Goal: Task Accomplishment & Management: Manage account settings

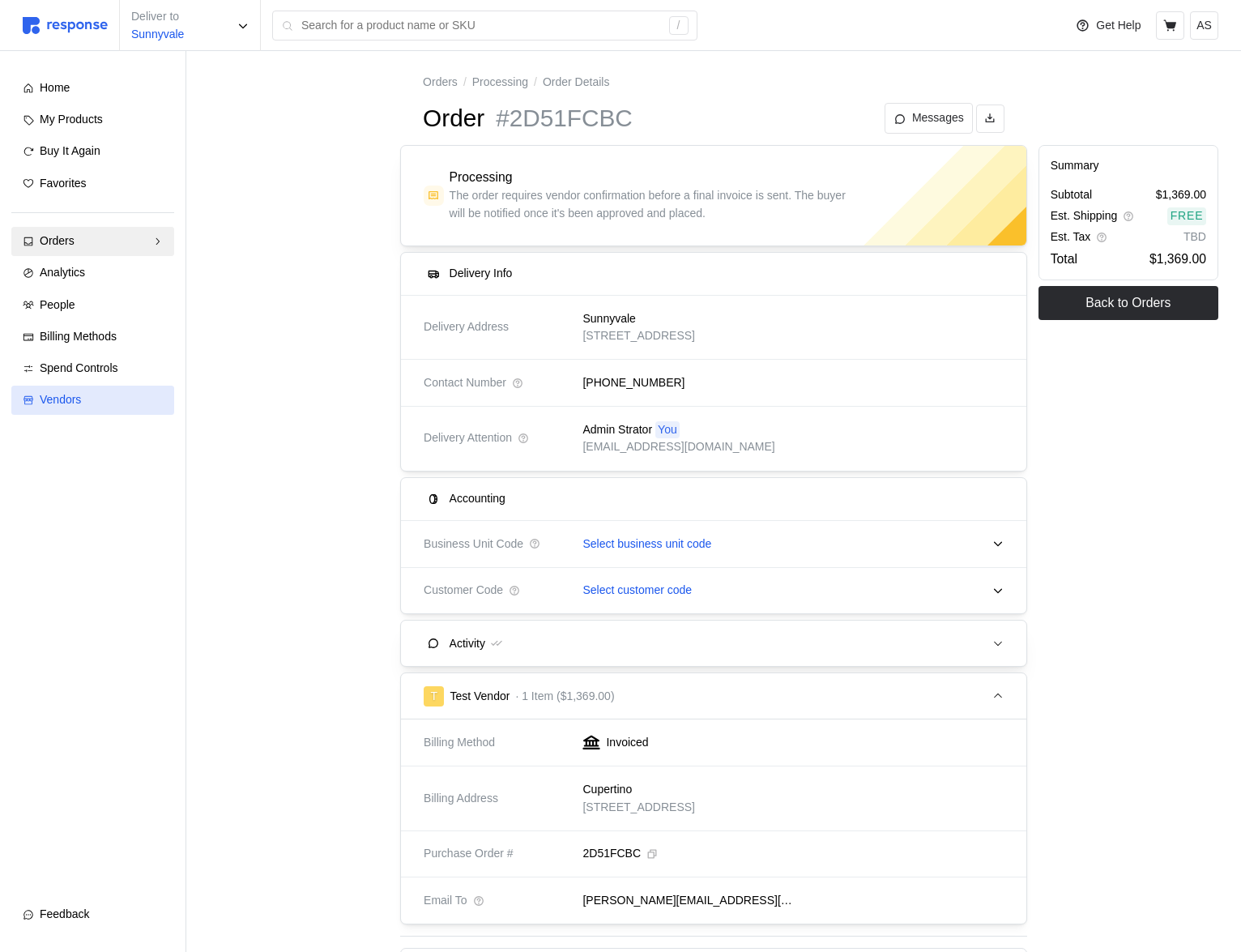
click at [70, 393] on span "Vendors" at bounding box center [60, 399] width 41 height 13
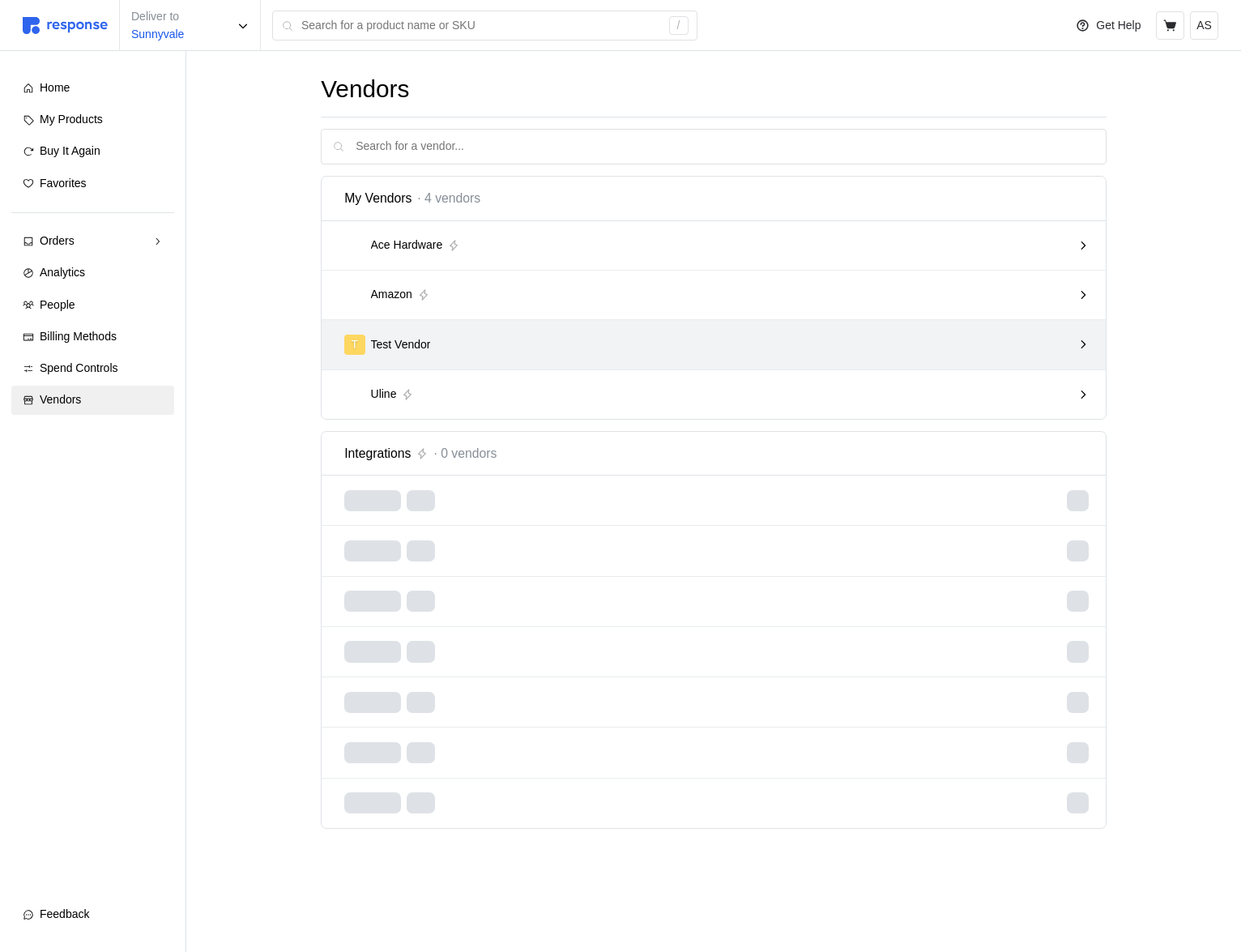
click at [832, 340] on div "T Test Vendor" at bounding box center [708, 345] width 727 height 20
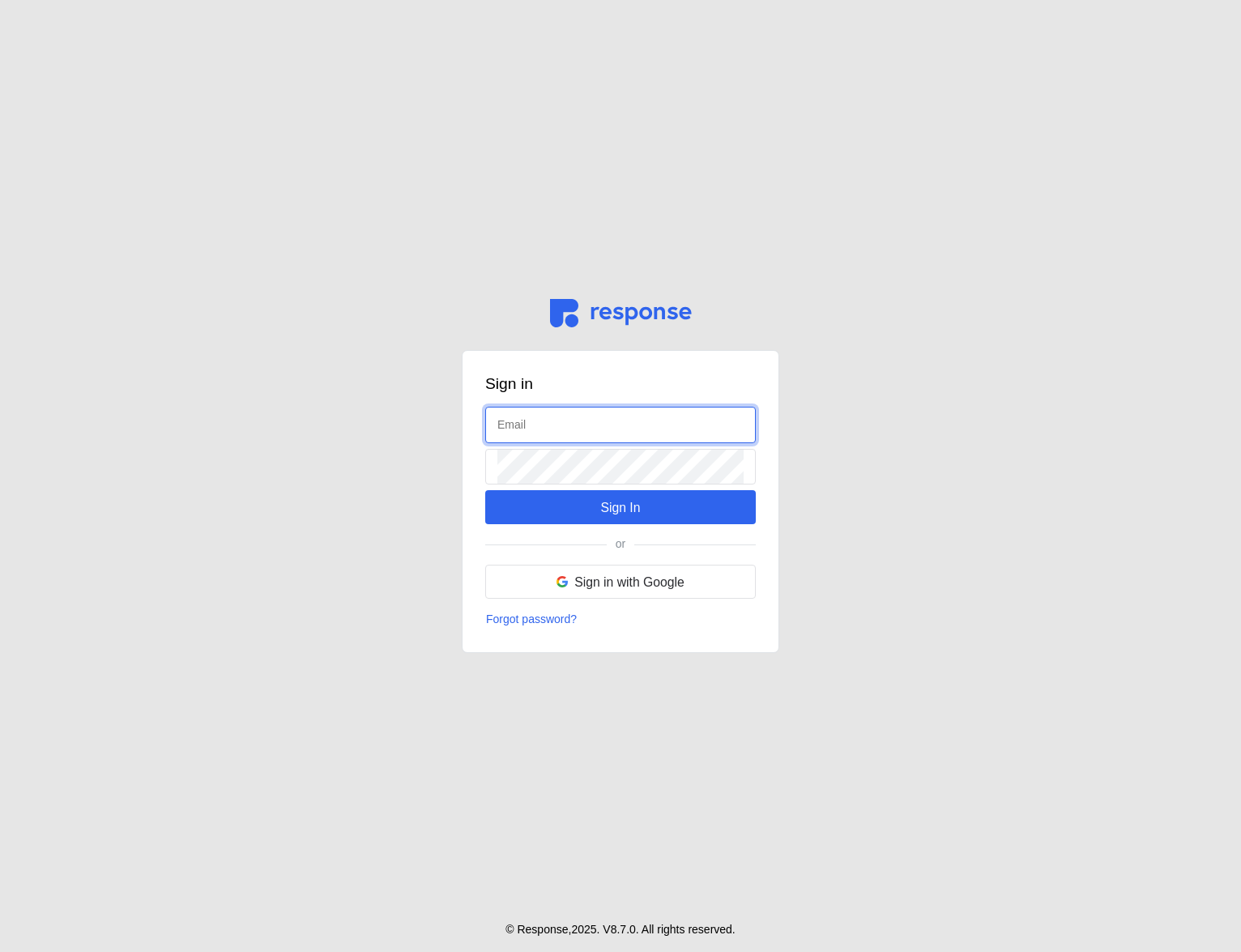
click at [577, 414] on input "text" at bounding box center [620, 425] width 246 height 35
type input "[EMAIL_ADDRESS][DOMAIN_NAME]"
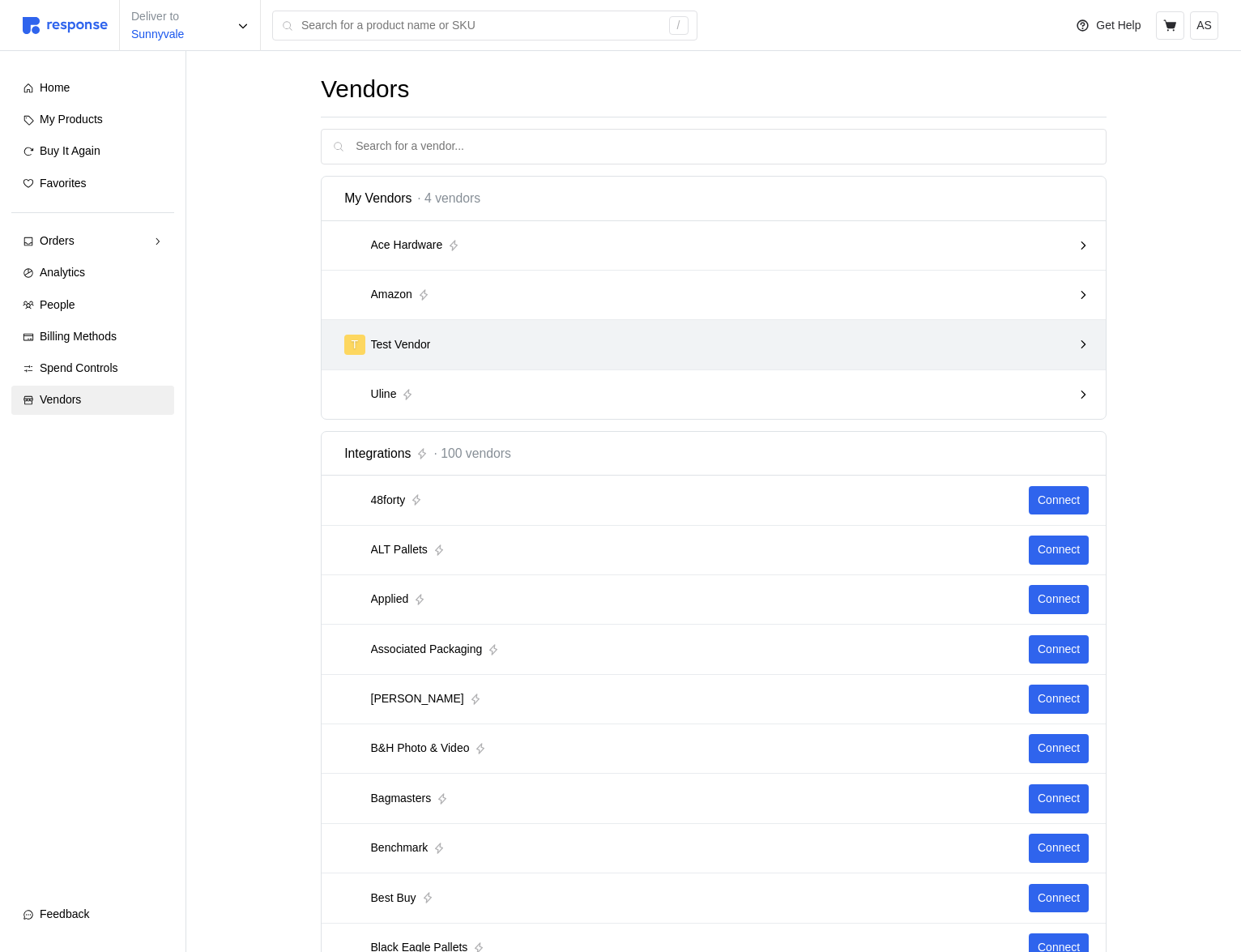
click at [602, 366] on div "T Test Vendor" at bounding box center [713, 345] width 784 height 49
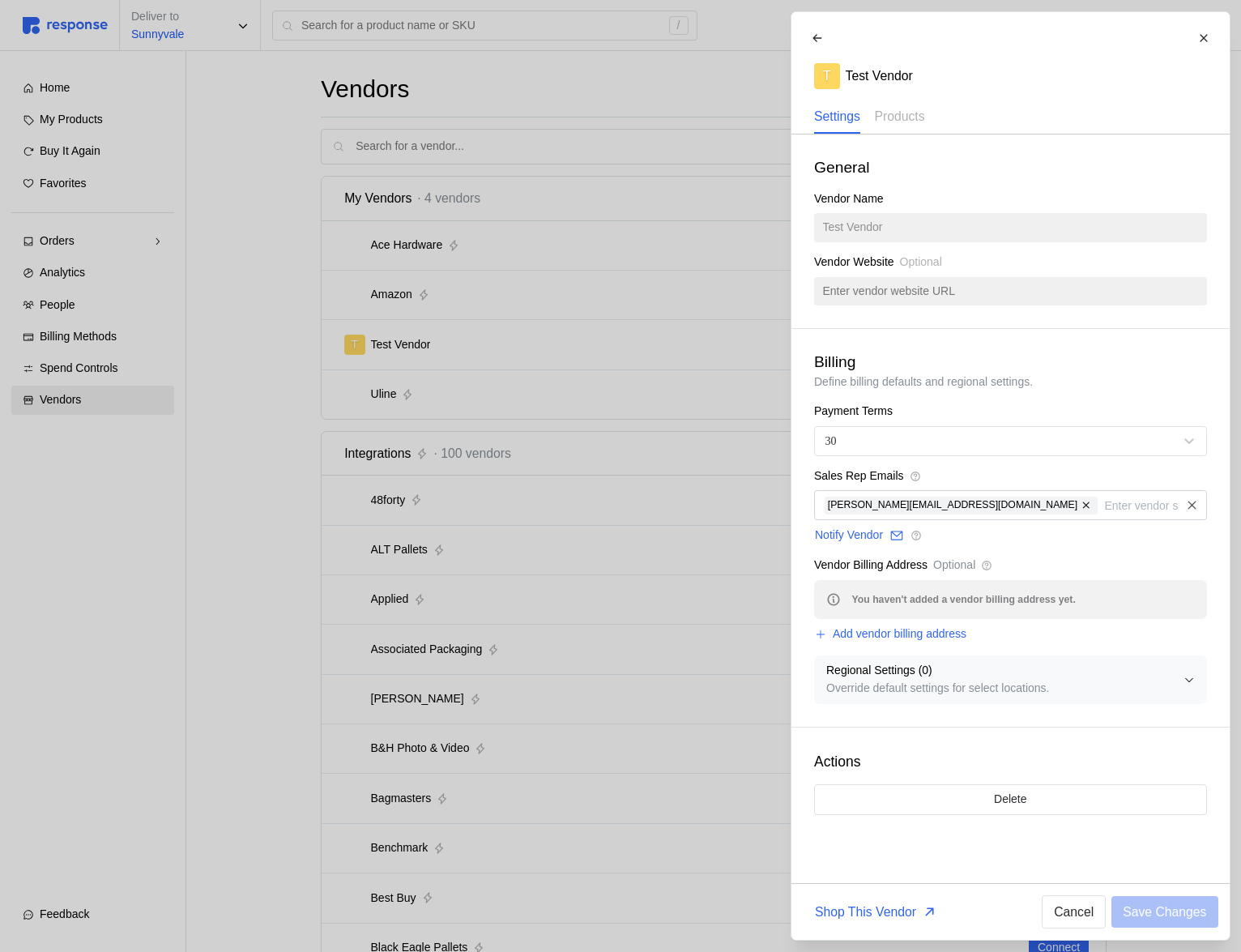
click at [1025, 678] on p "Regional Settings ( 0 )" at bounding box center [1005, 671] width 358 height 18
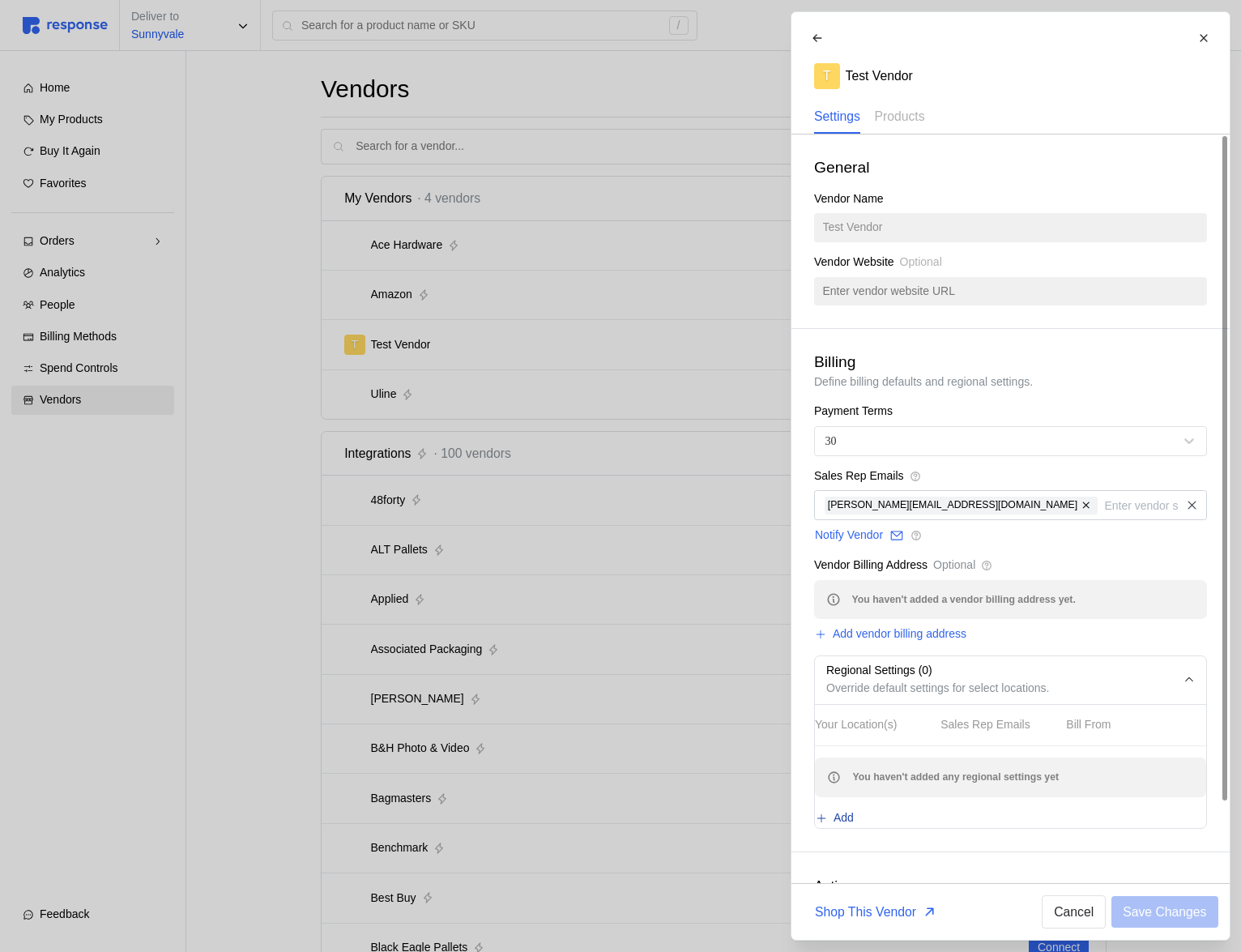
click at [851, 823] on p "Add" at bounding box center [843, 819] width 20 height 18
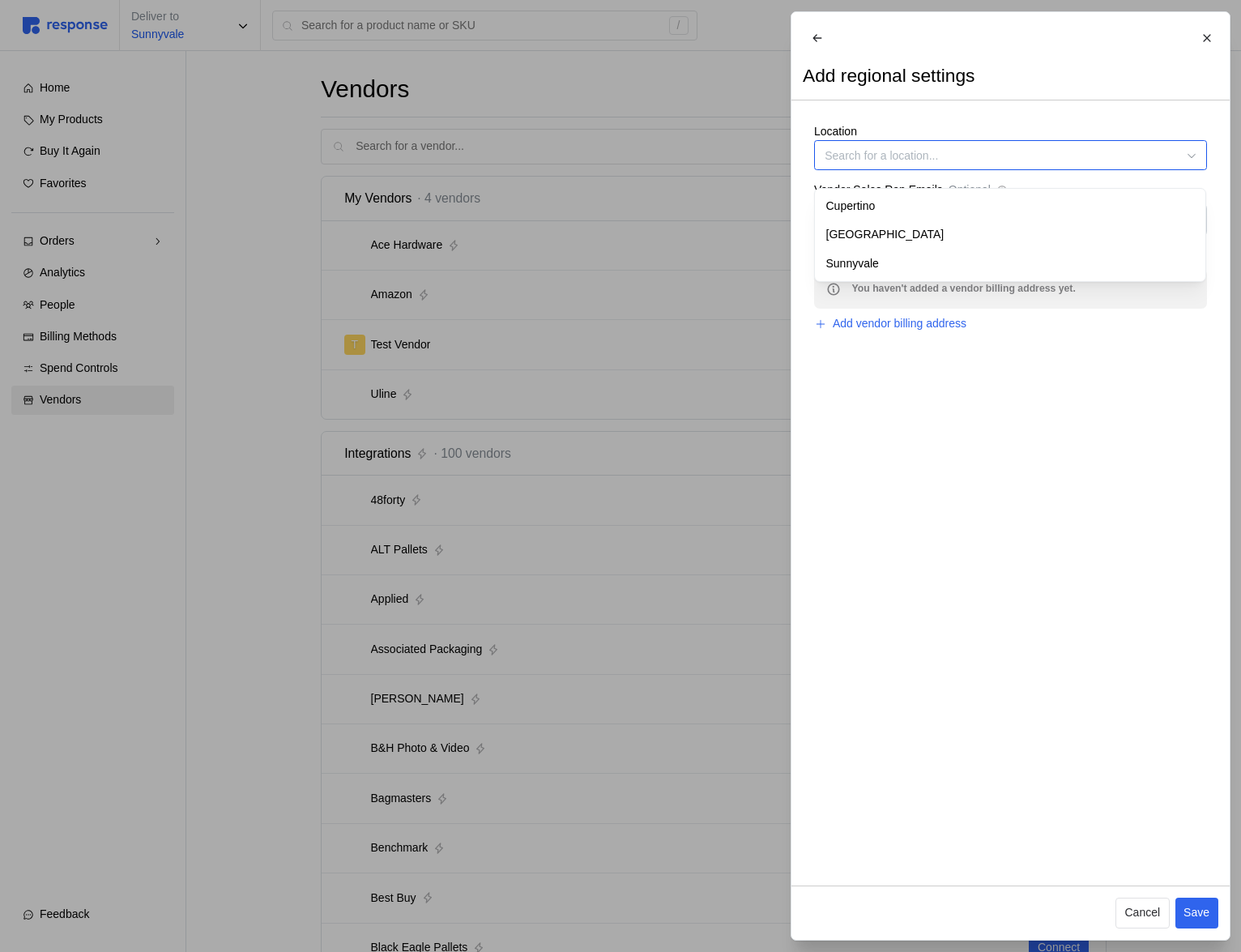
click at [865, 170] on input "Location" at bounding box center [1011, 155] width 393 height 30
click at [864, 202] on div "Cupertino" at bounding box center [1011, 206] width 386 height 29
type input "Cupertino"
click at [877, 246] on div "Location Cupertino Vendor Sales Rep Emails Optional Bill From Optional You have…" at bounding box center [1011, 229] width 438 height 256
click at [878, 235] on div at bounding box center [1011, 220] width 393 height 30
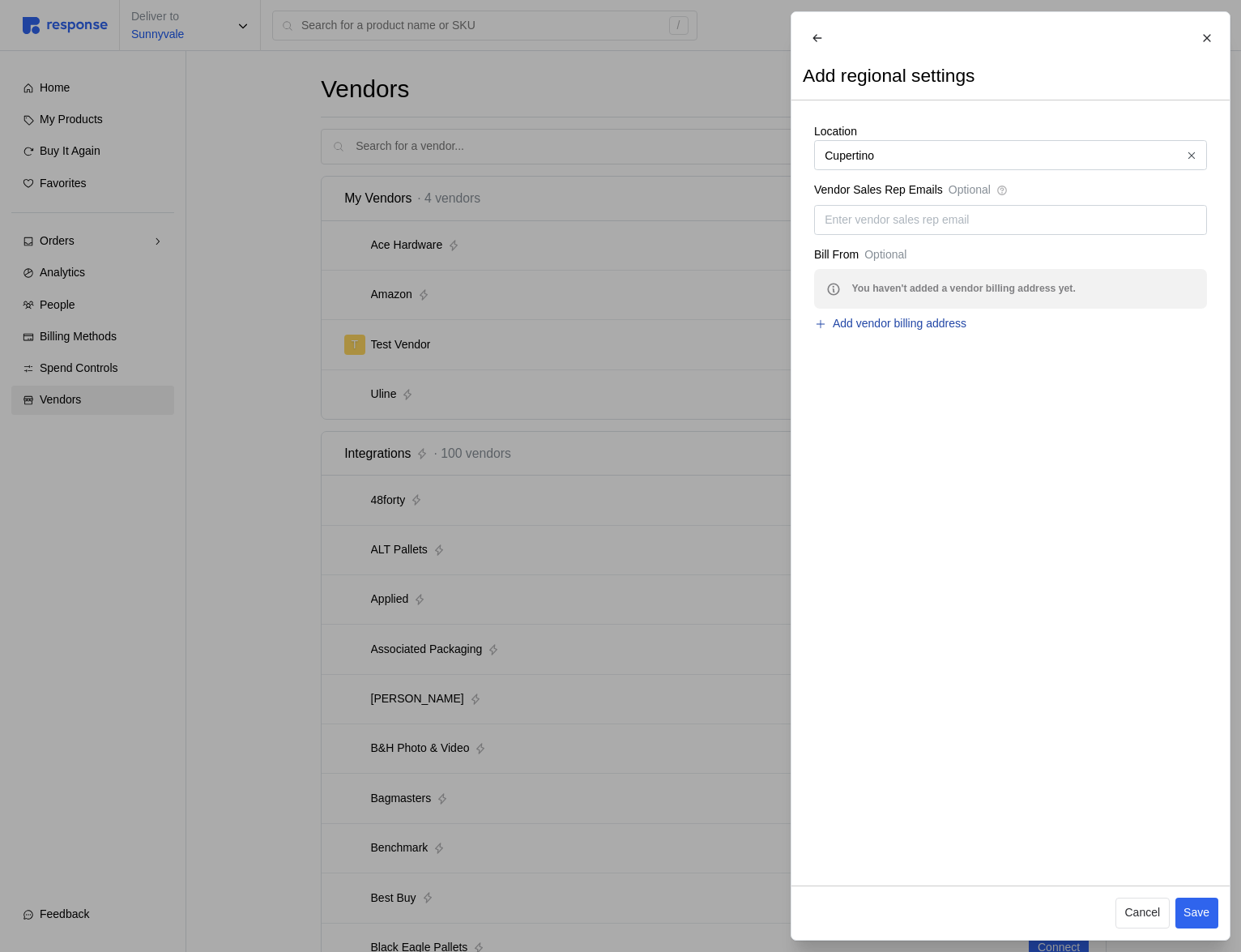
click at [869, 330] on p "Add vendor billing address" at bounding box center [899, 324] width 134 height 18
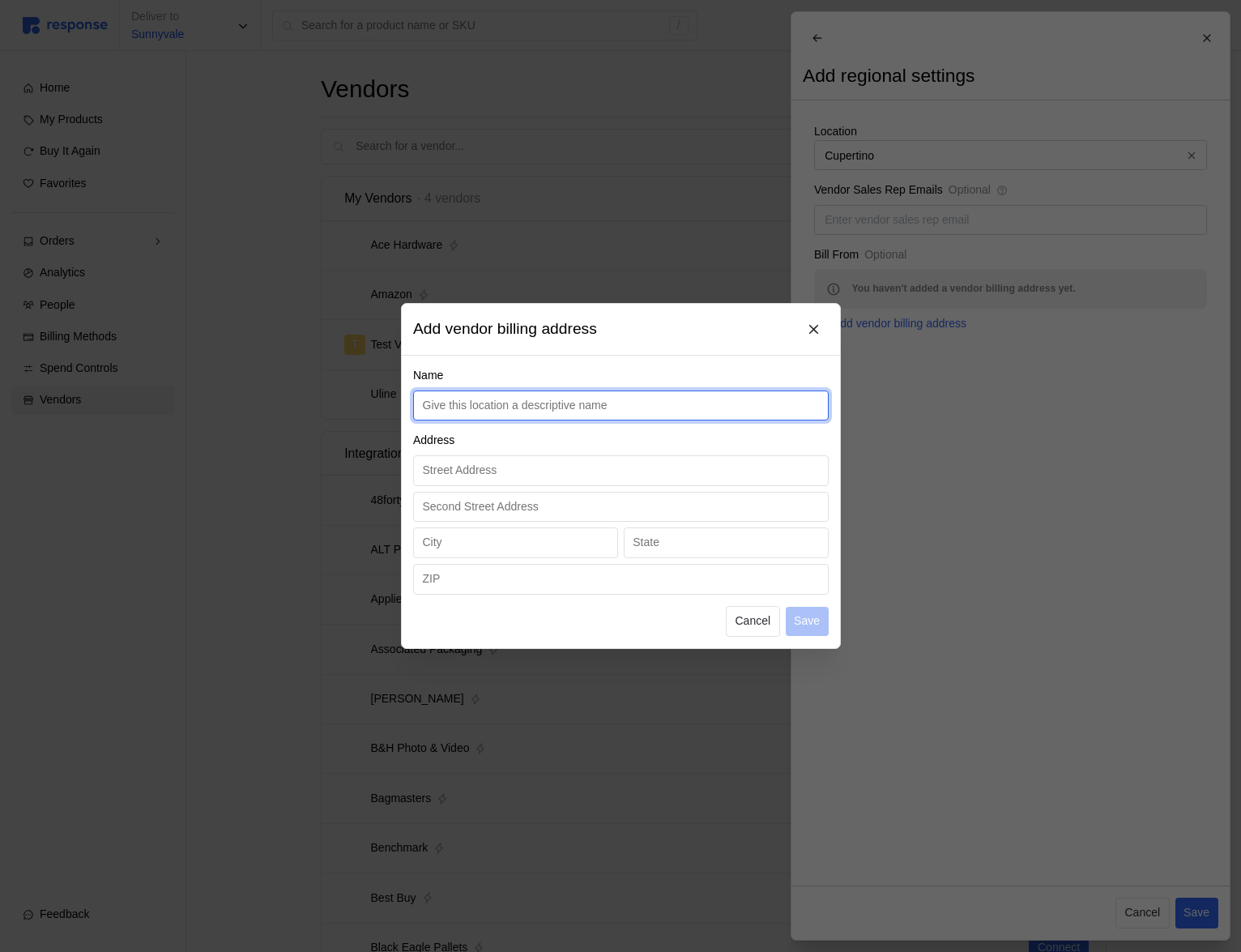
click at [606, 410] on input "text" at bounding box center [620, 406] width 397 height 29
type input "Test Test"
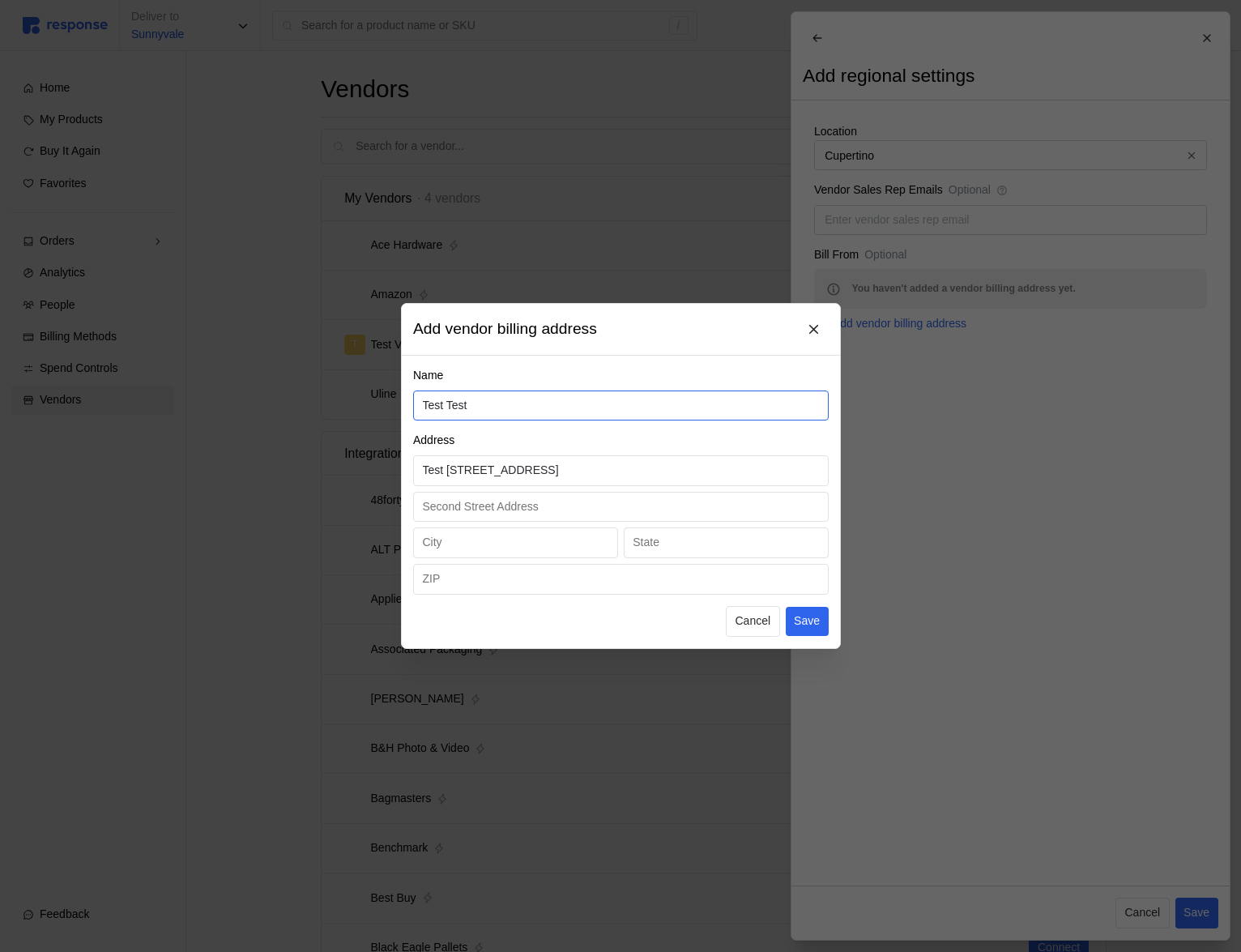
type input "Test 123 Avenue"
type input "Sunnyvale"
type input "CA"
type input "94087"
click at [803, 607] on button "Save" at bounding box center [806, 621] width 43 height 29
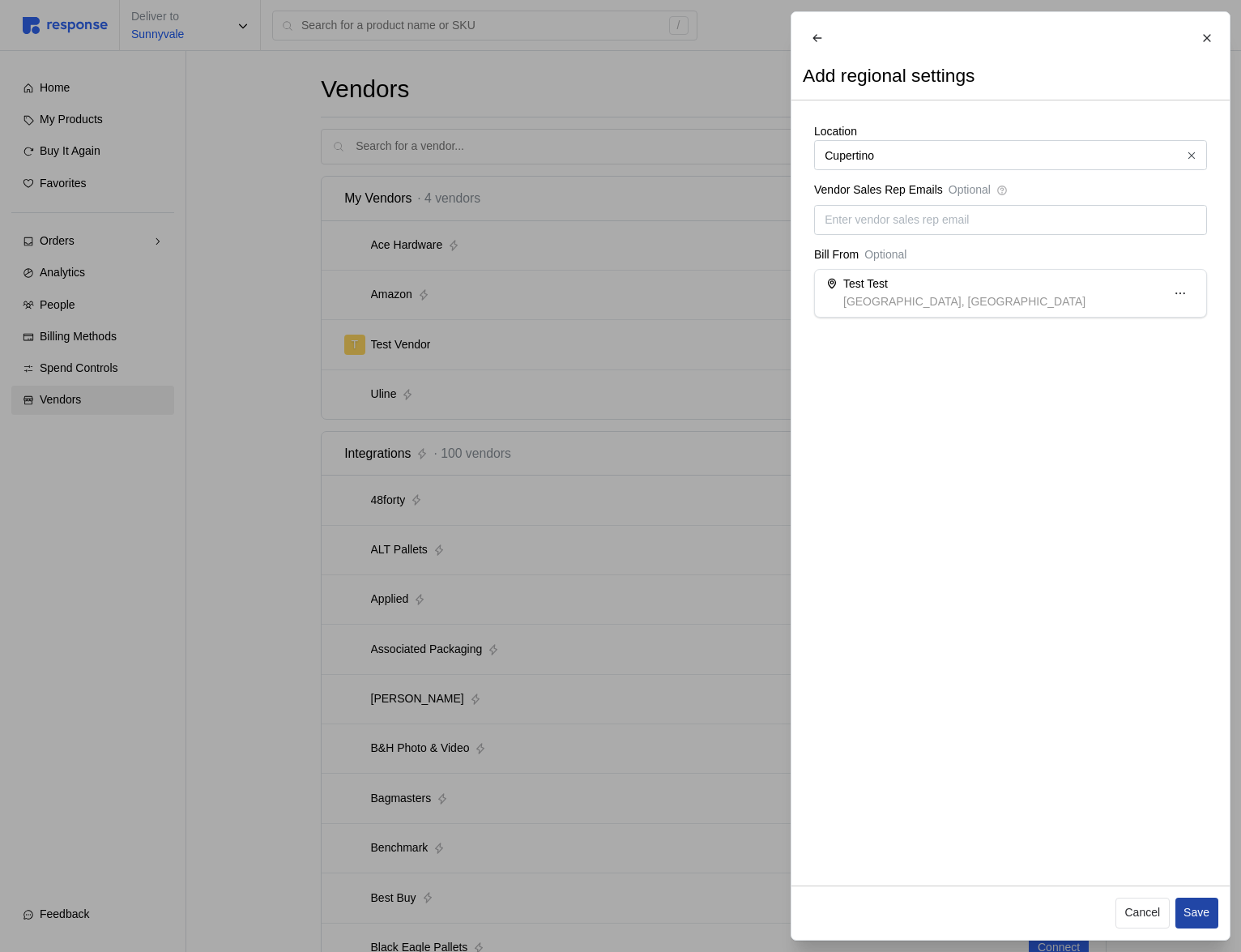
click at [1197, 913] on p "Save" at bounding box center [1197, 913] width 26 height 18
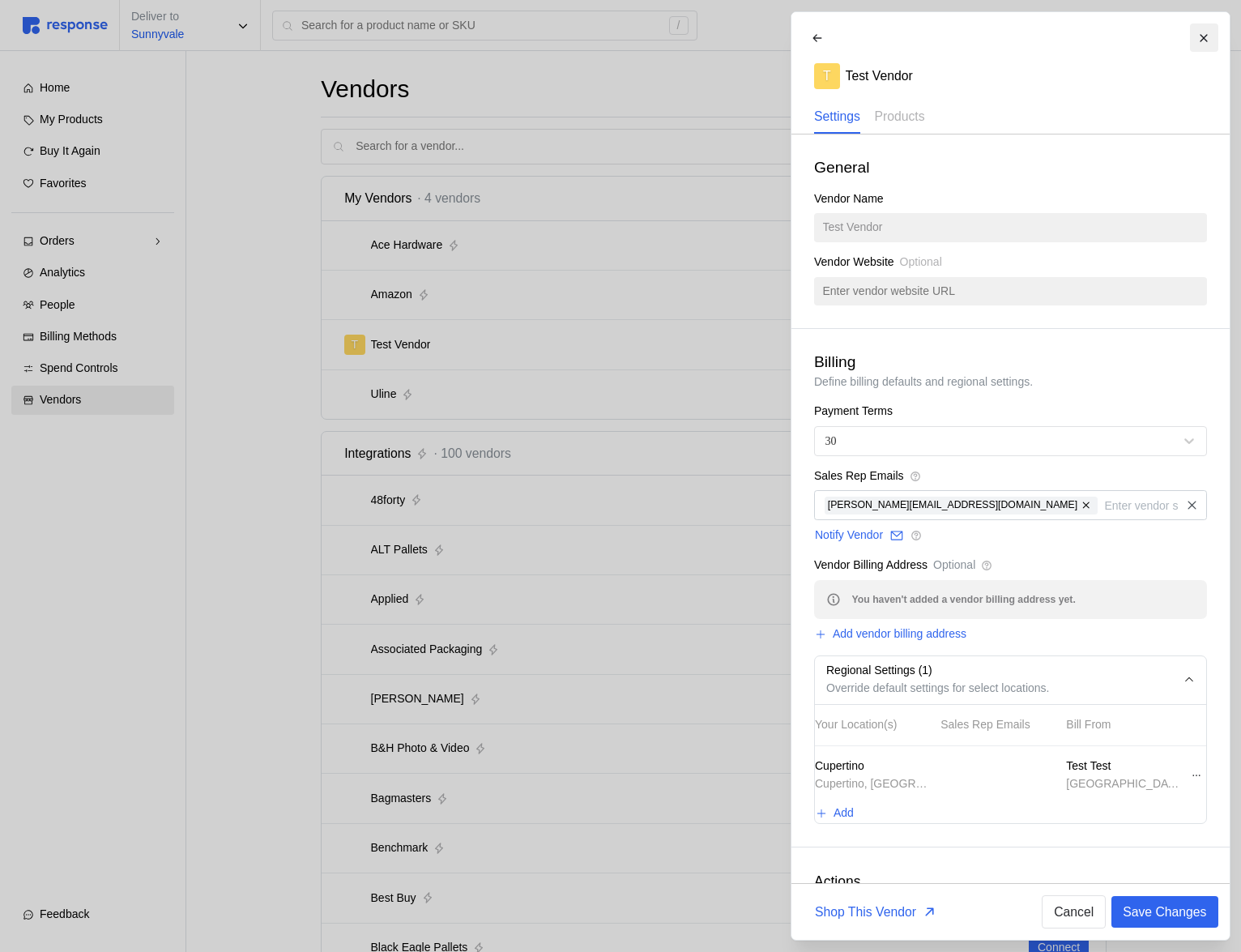
click at [1209, 39] on icon at bounding box center [1203, 38] width 11 height 11
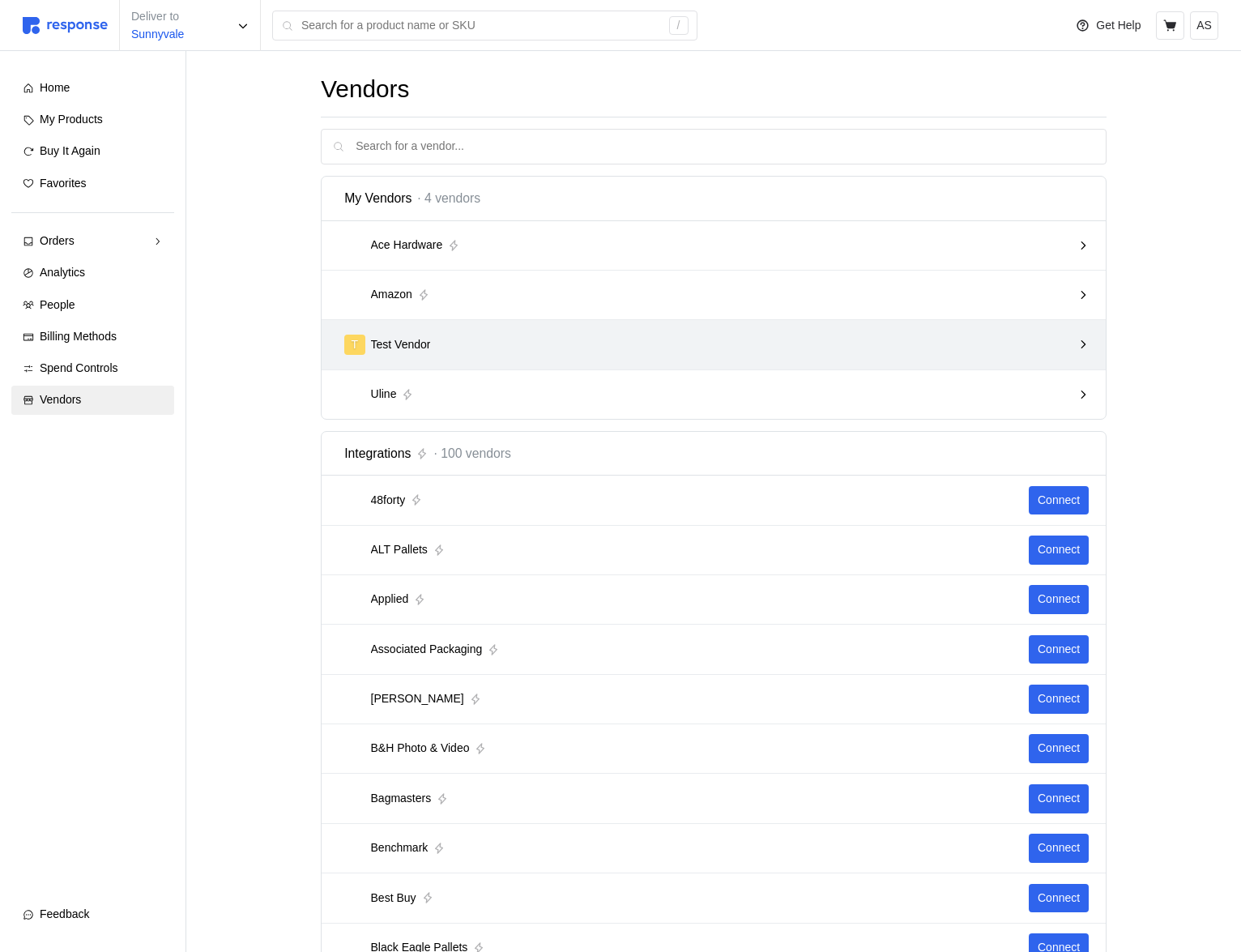
click at [720, 353] on div "T Test Vendor" at bounding box center [708, 345] width 727 height 20
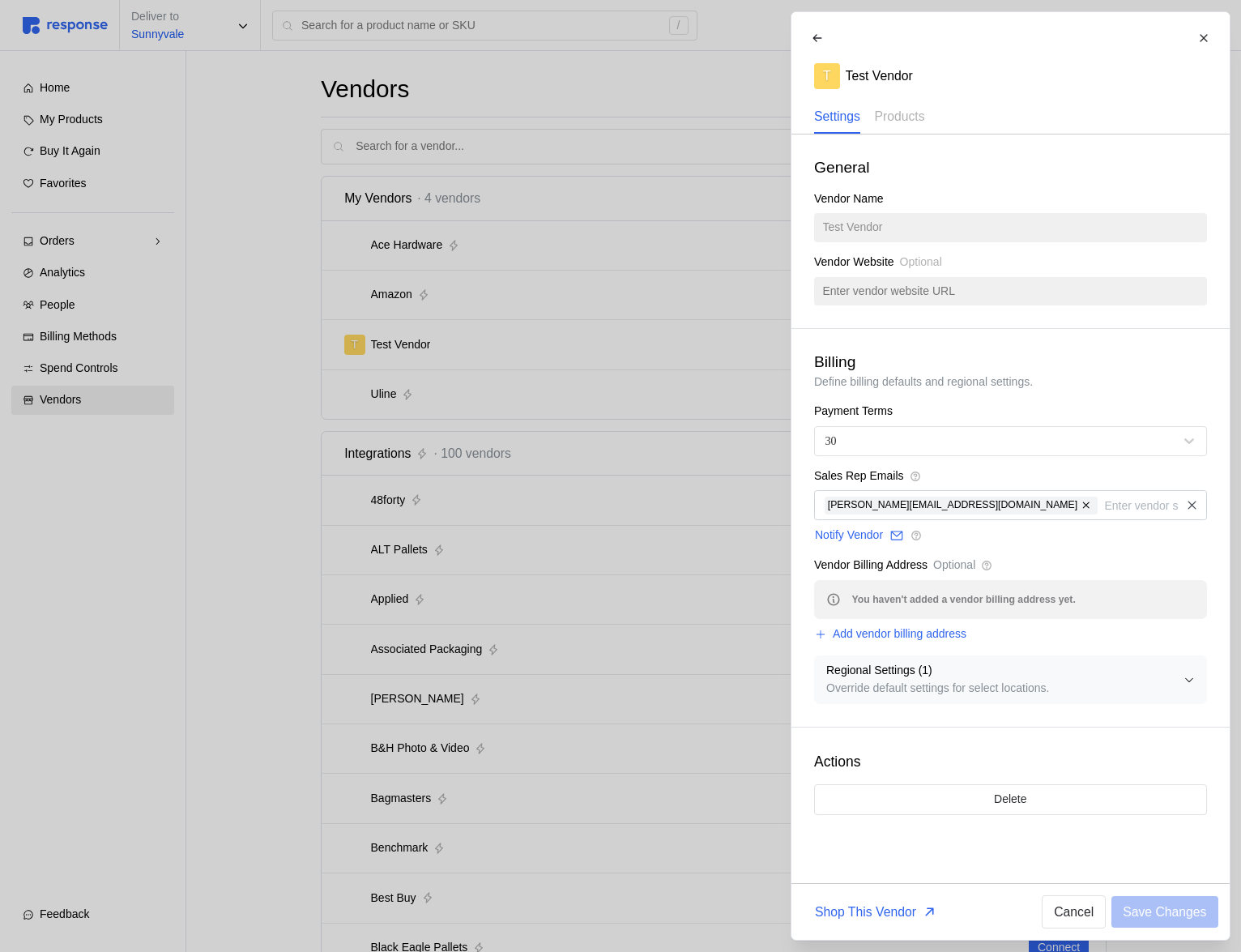
click at [961, 695] on p "Override default settings for select locations." at bounding box center [1005, 689] width 358 height 18
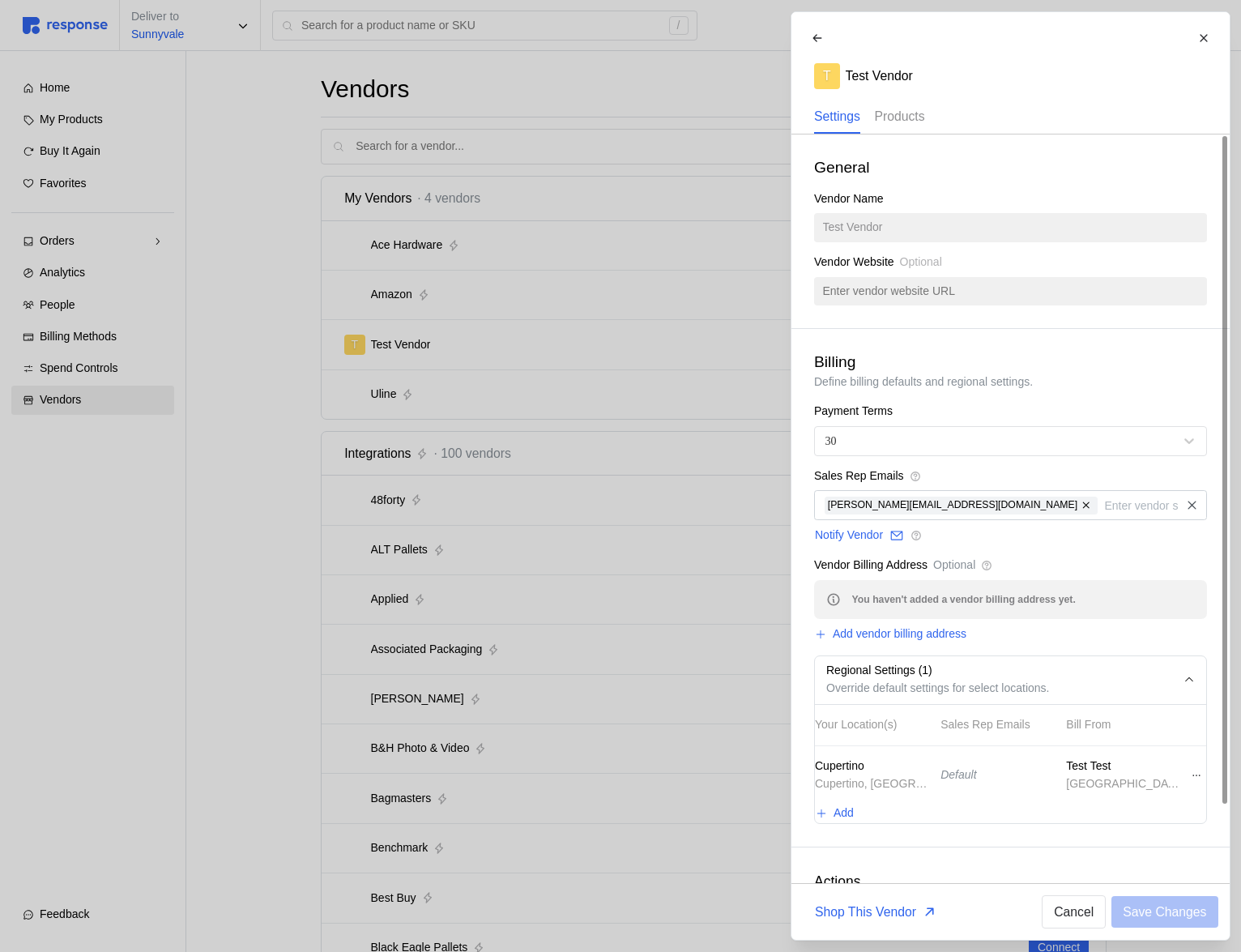
click at [908, 124] on p "Products" at bounding box center [899, 116] width 50 height 20
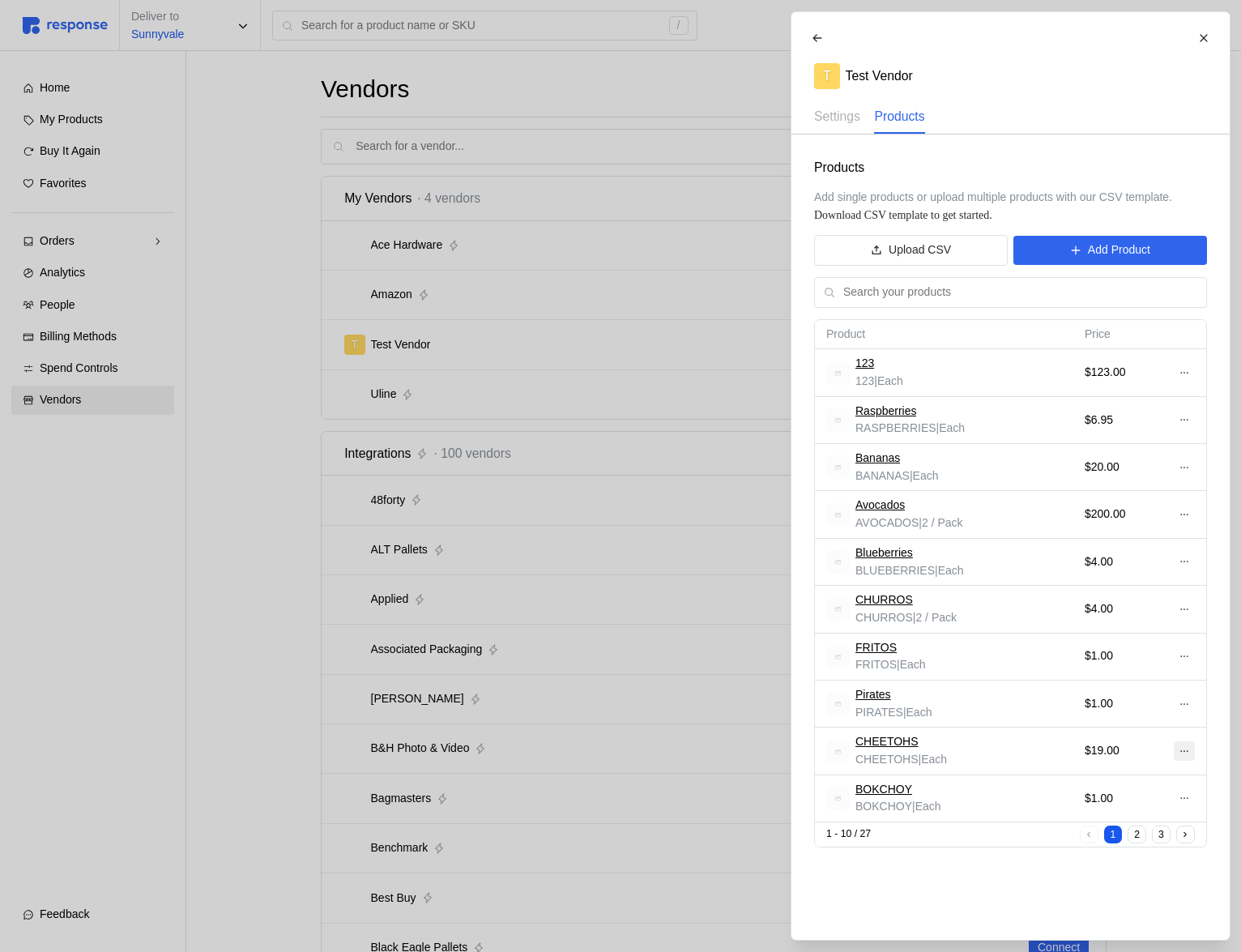
click at [1181, 744] on button at bounding box center [1184, 751] width 21 height 19
click at [1096, 790] on p "Edit" at bounding box center [1131, 785] width 103 height 18
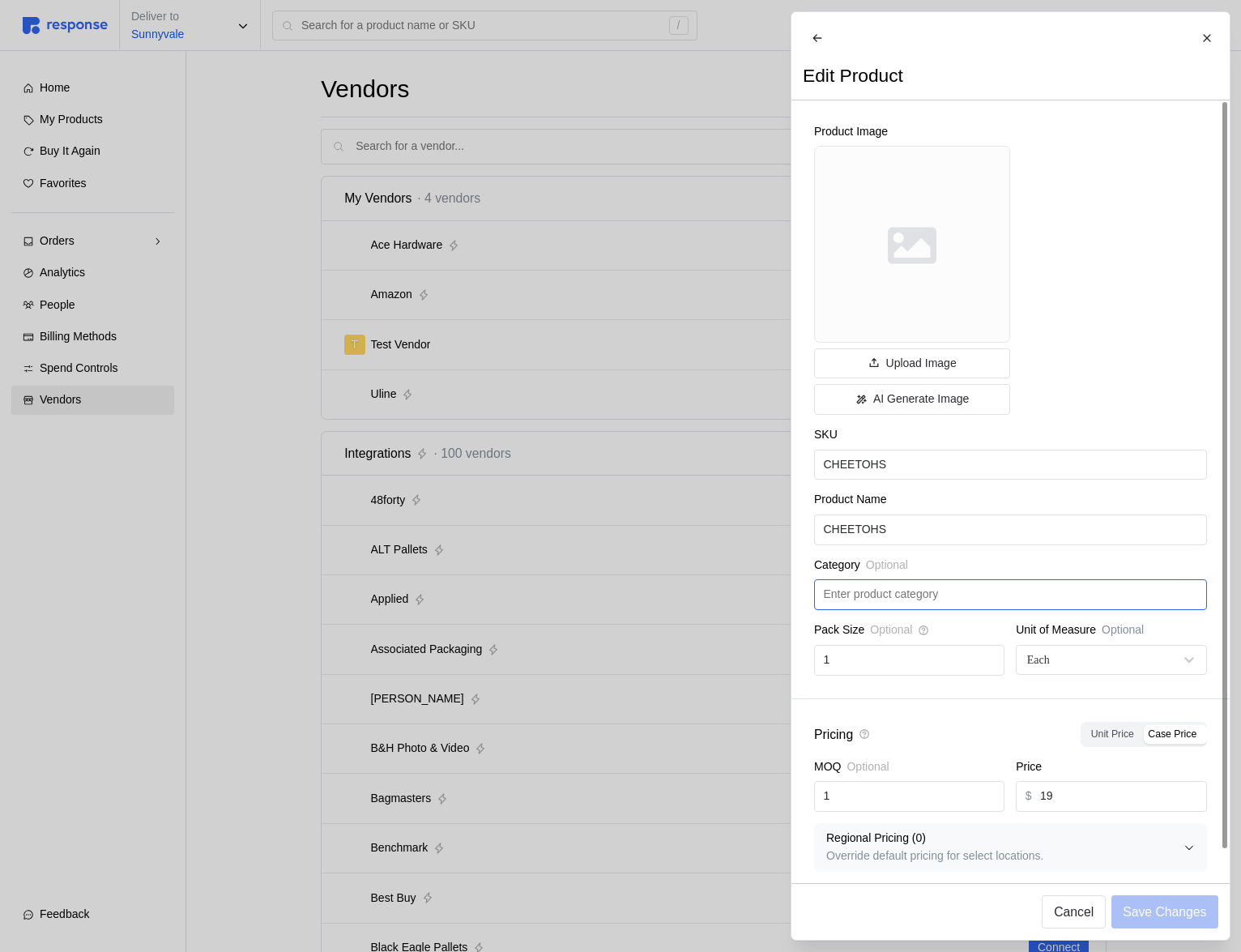
scroll to position [23, 0]
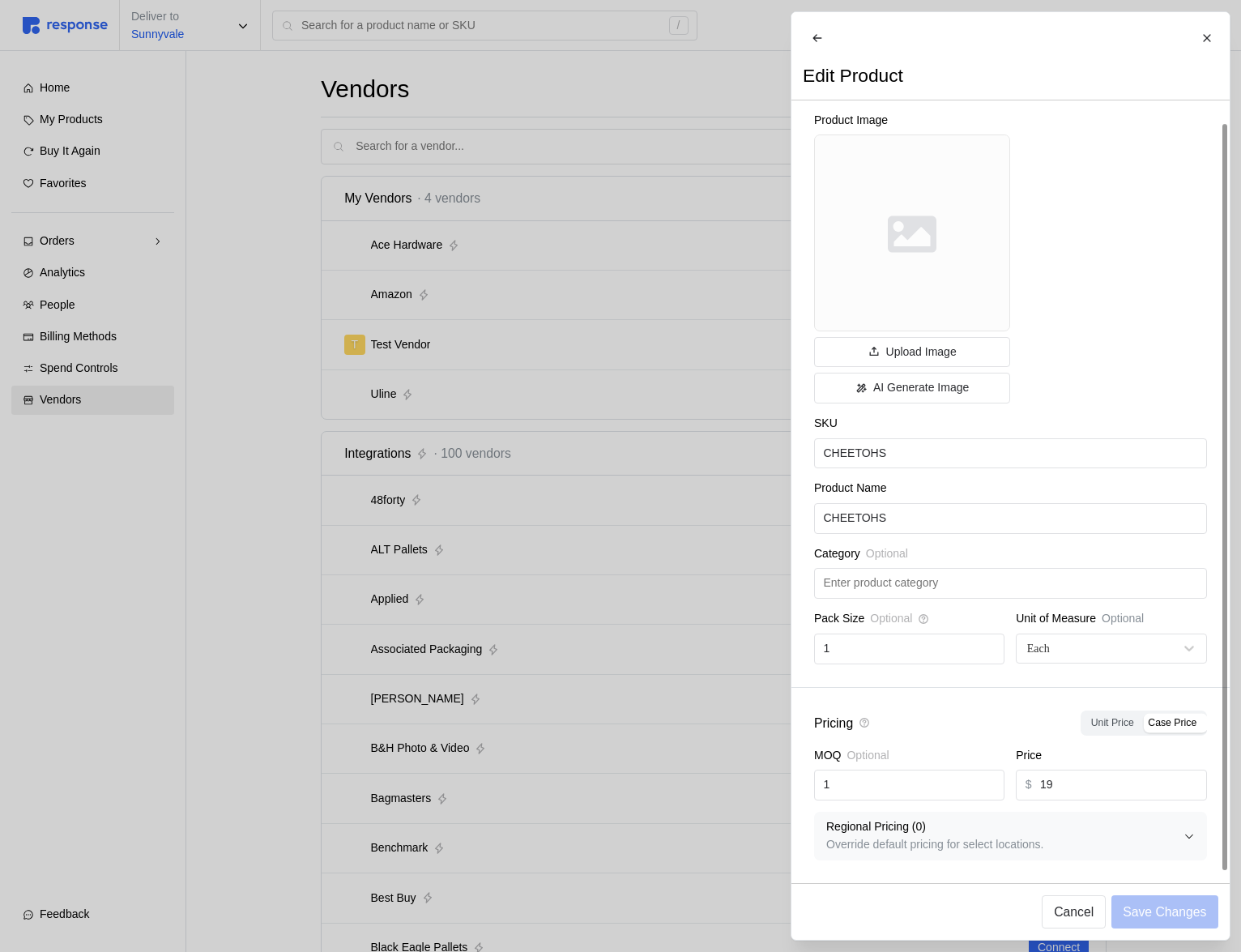
click at [1063, 836] on p "Override default pricing for select locations." at bounding box center [1005, 845] width 358 height 18
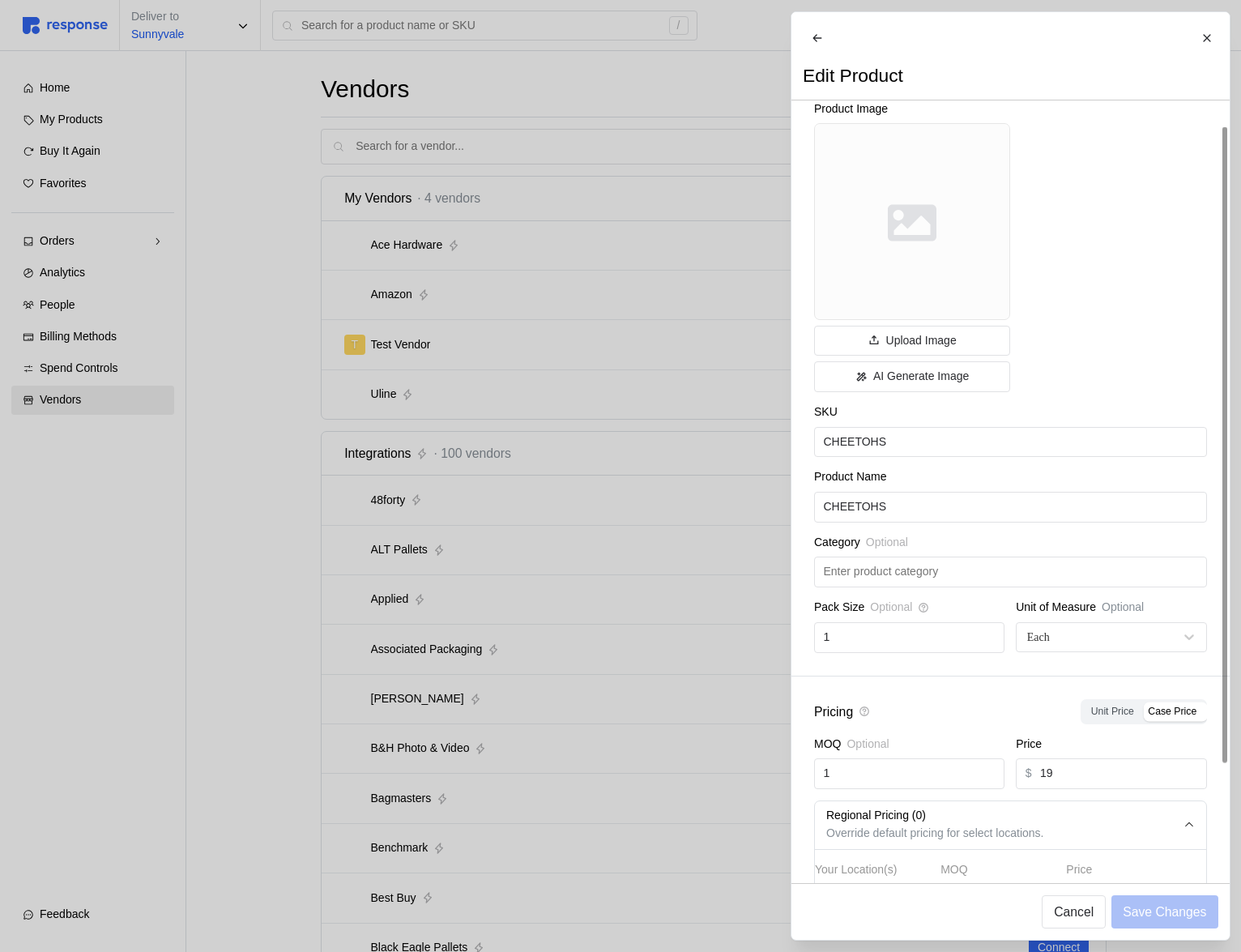
scroll to position [160, 0]
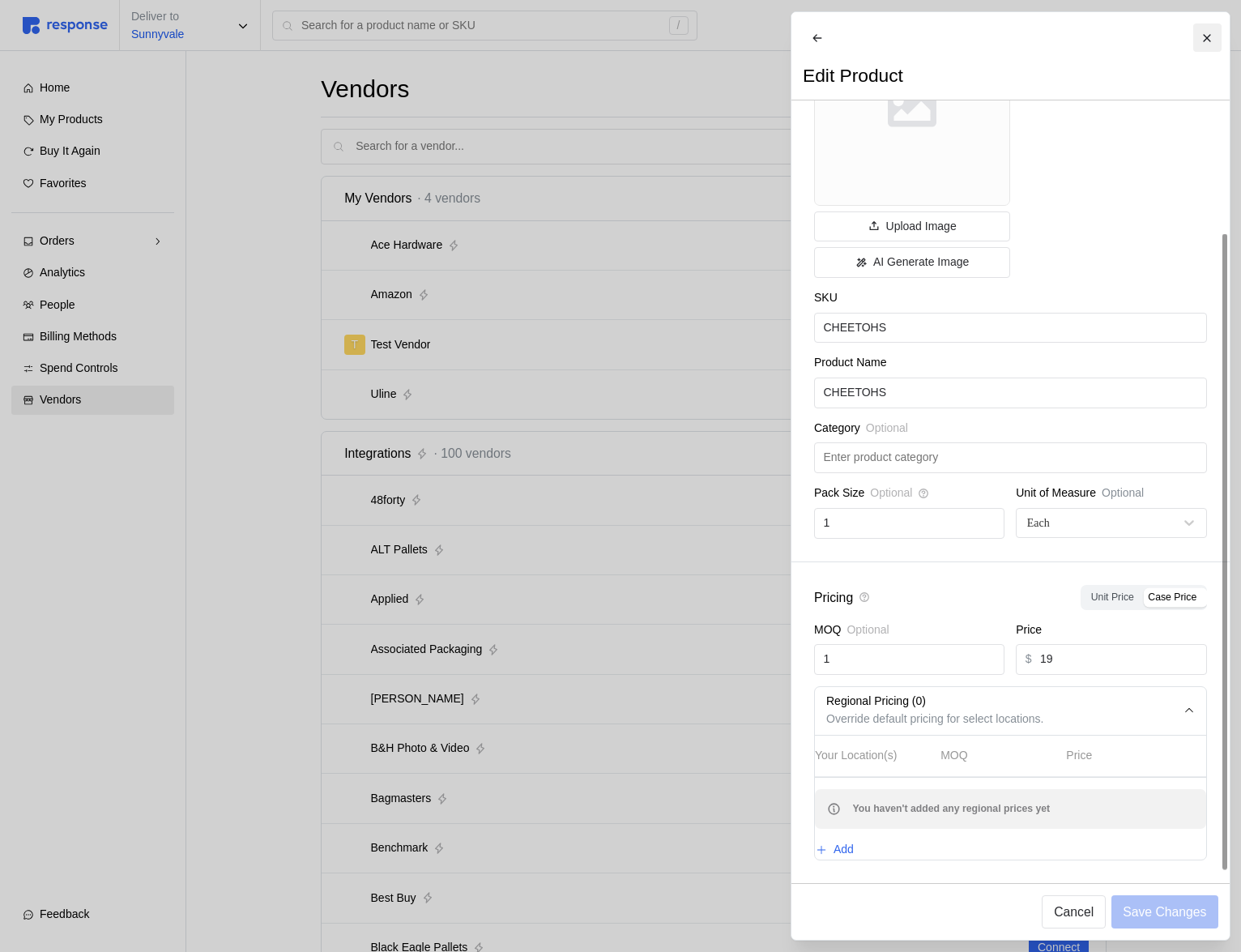
click at [1204, 39] on icon at bounding box center [1207, 38] width 11 height 11
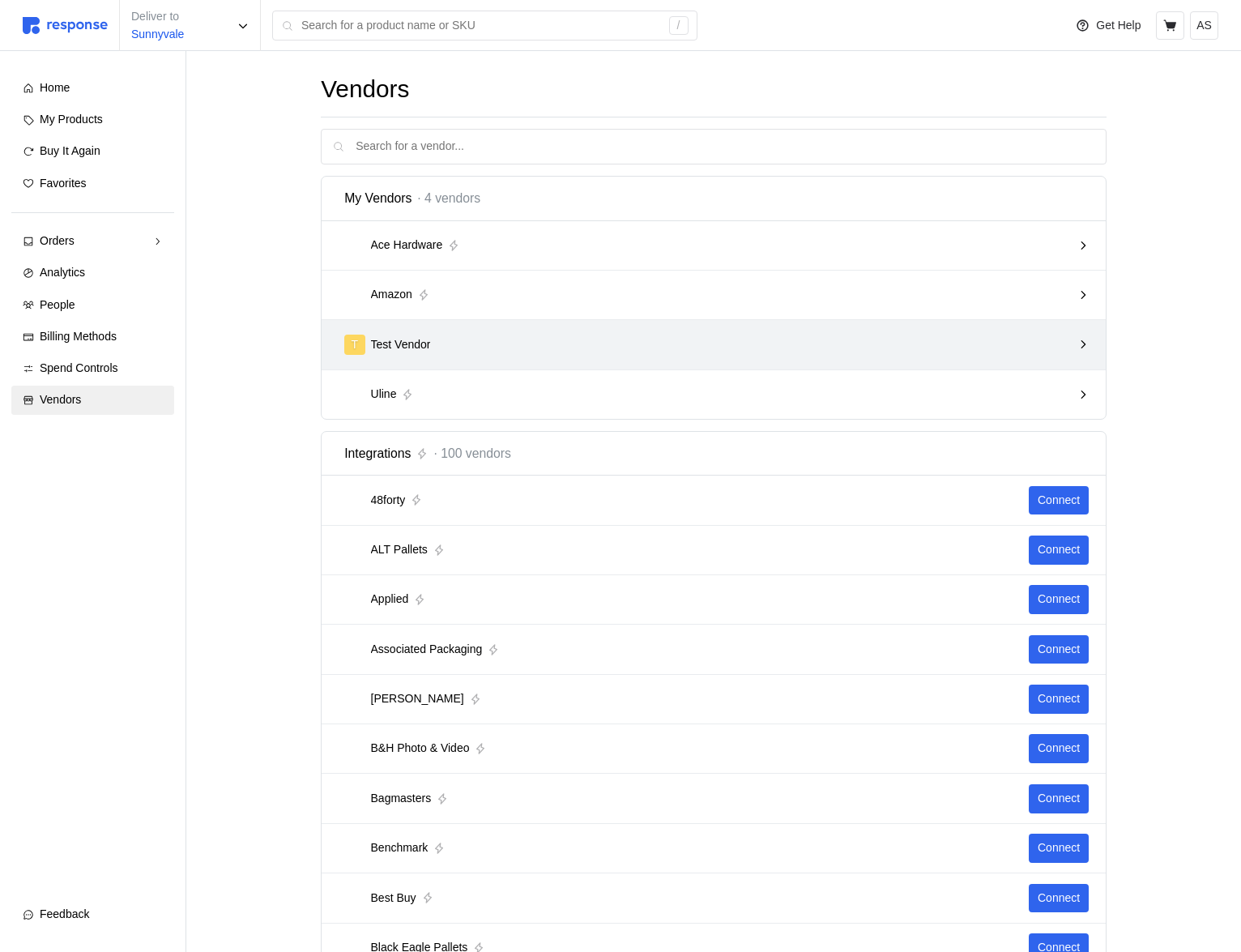
click at [919, 356] on div "T Test Vendor" at bounding box center [707, 345] width 739 height 32
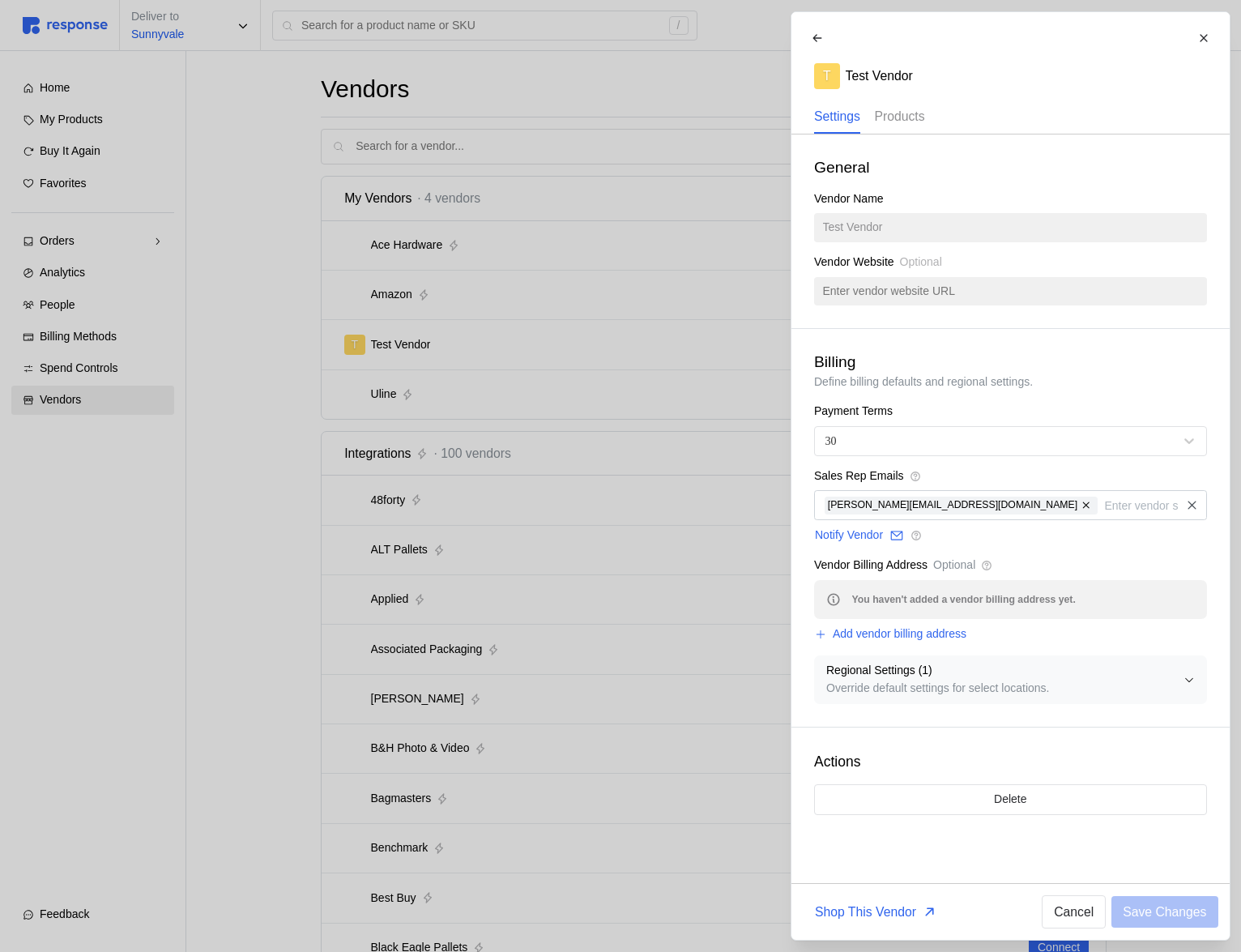
click at [887, 111] on p "Products" at bounding box center [899, 116] width 50 height 20
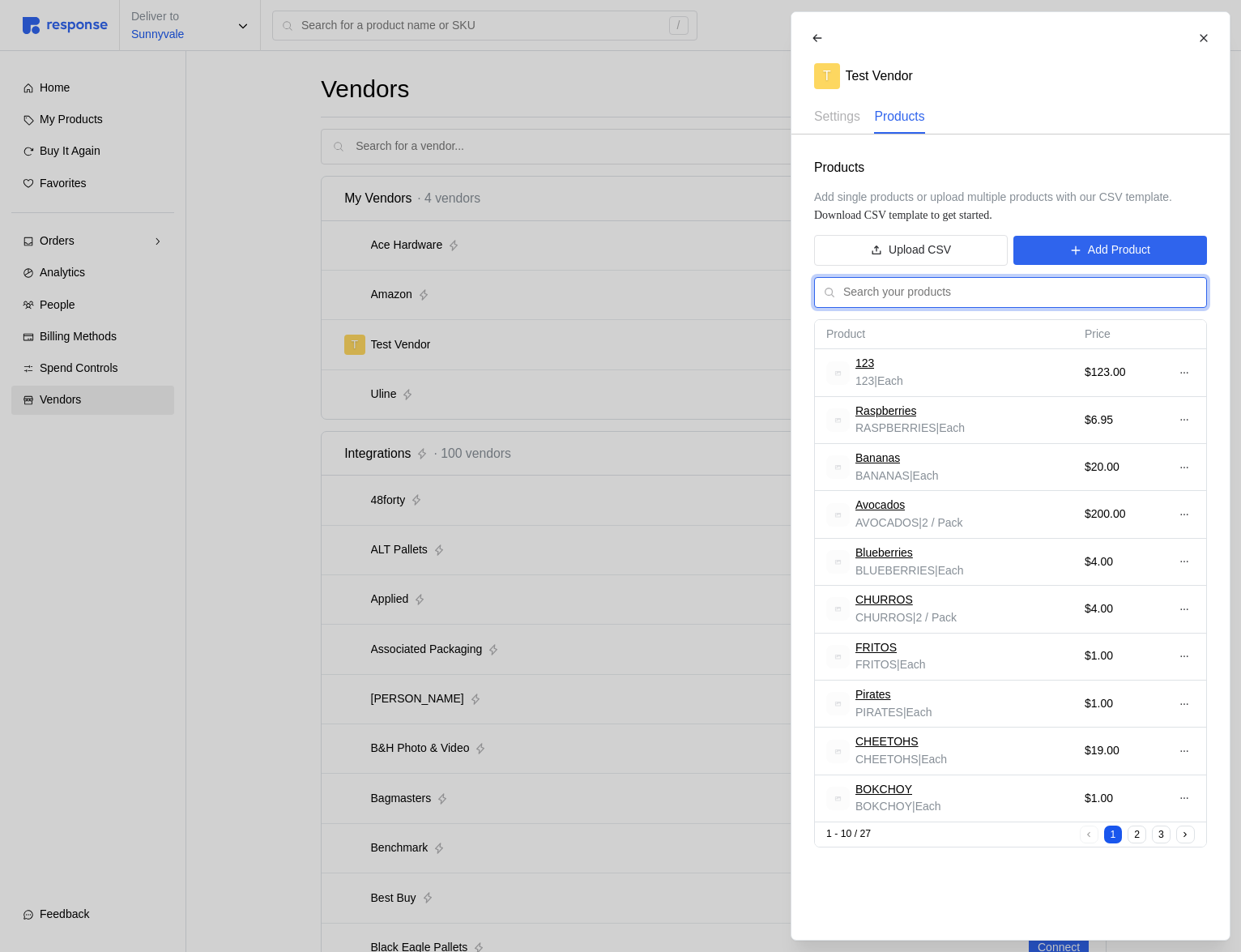
click at [937, 286] on input "text" at bounding box center [1020, 292] width 354 height 29
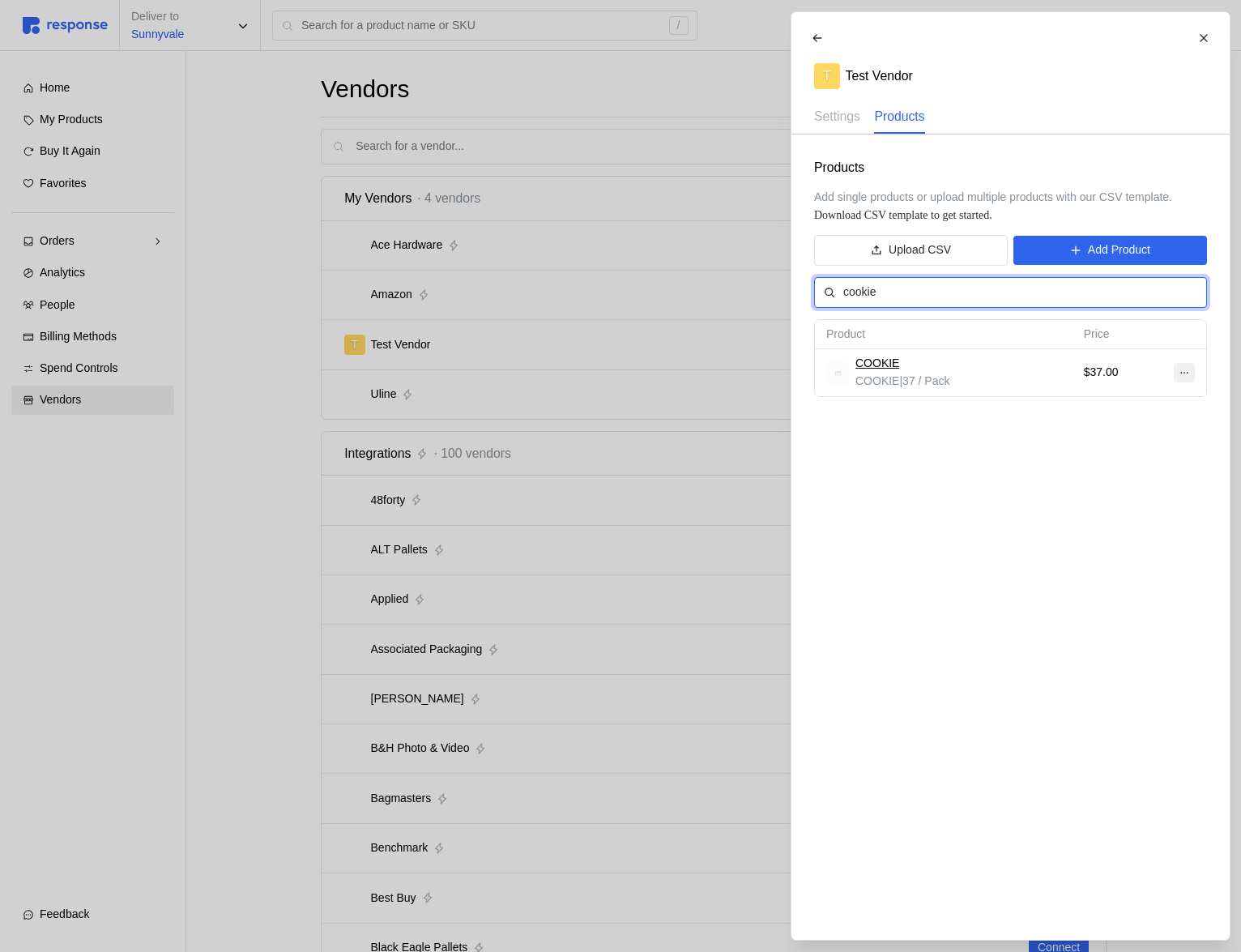
type input "cookie"
click at [1183, 376] on icon at bounding box center [1183, 373] width 11 height 11
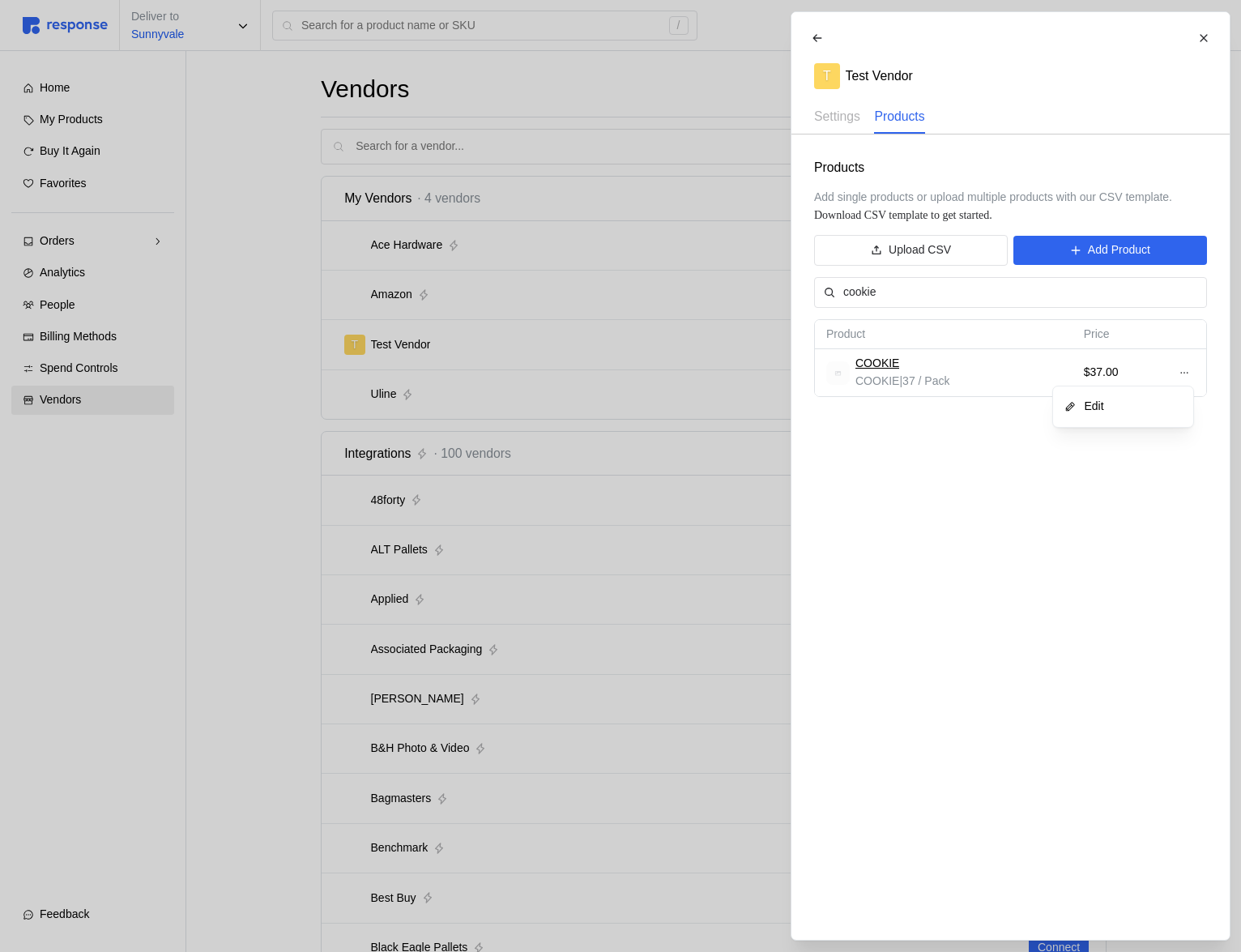
click at [1147, 402] on p "Edit" at bounding box center [1131, 407] width 103 height 18
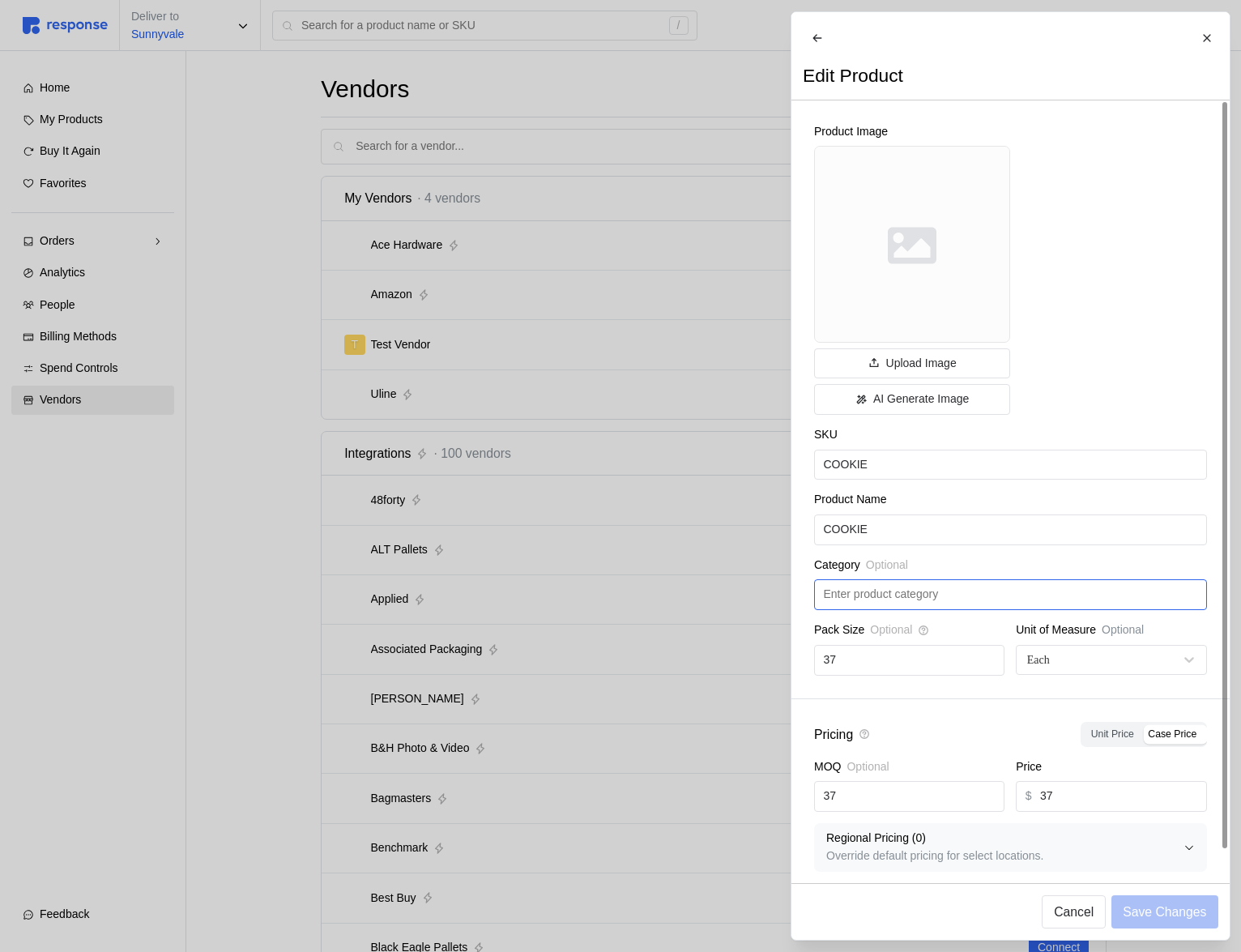
scroll to position [23, 0]
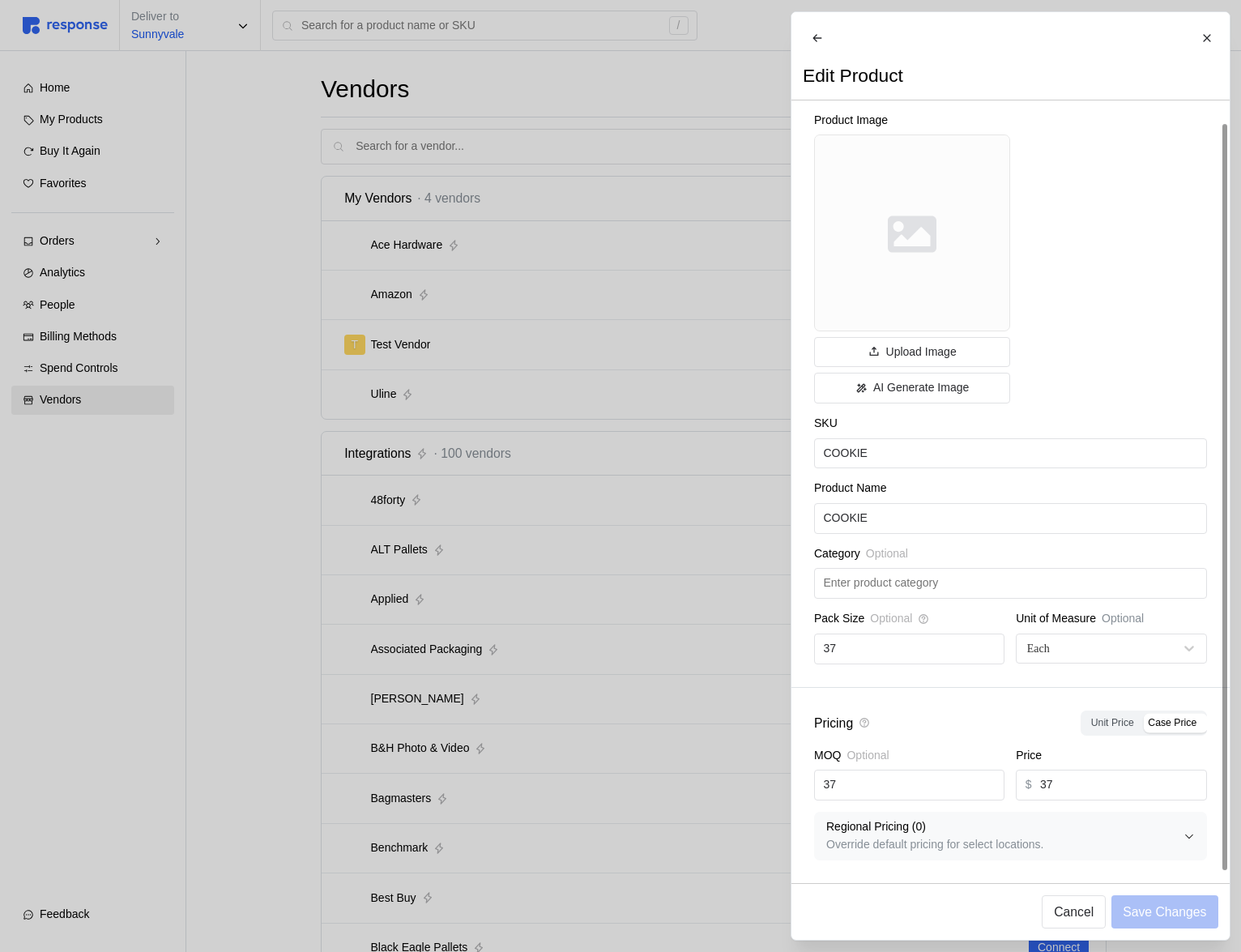
click at [917, 840] on p "Override default pricing for select locations." at bounding box center [1005, 845] width 358 height 18
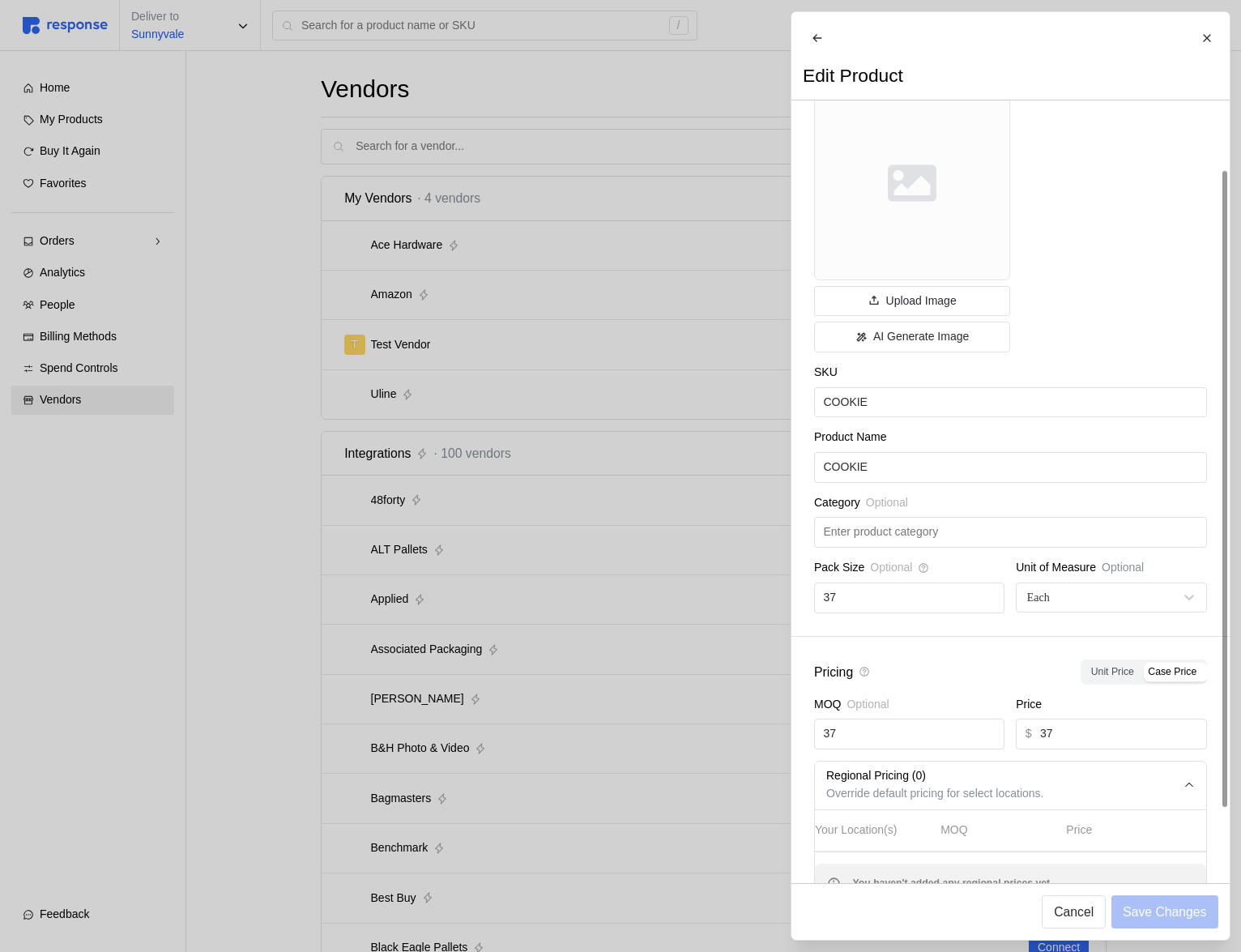
scroll to position [160, 0]
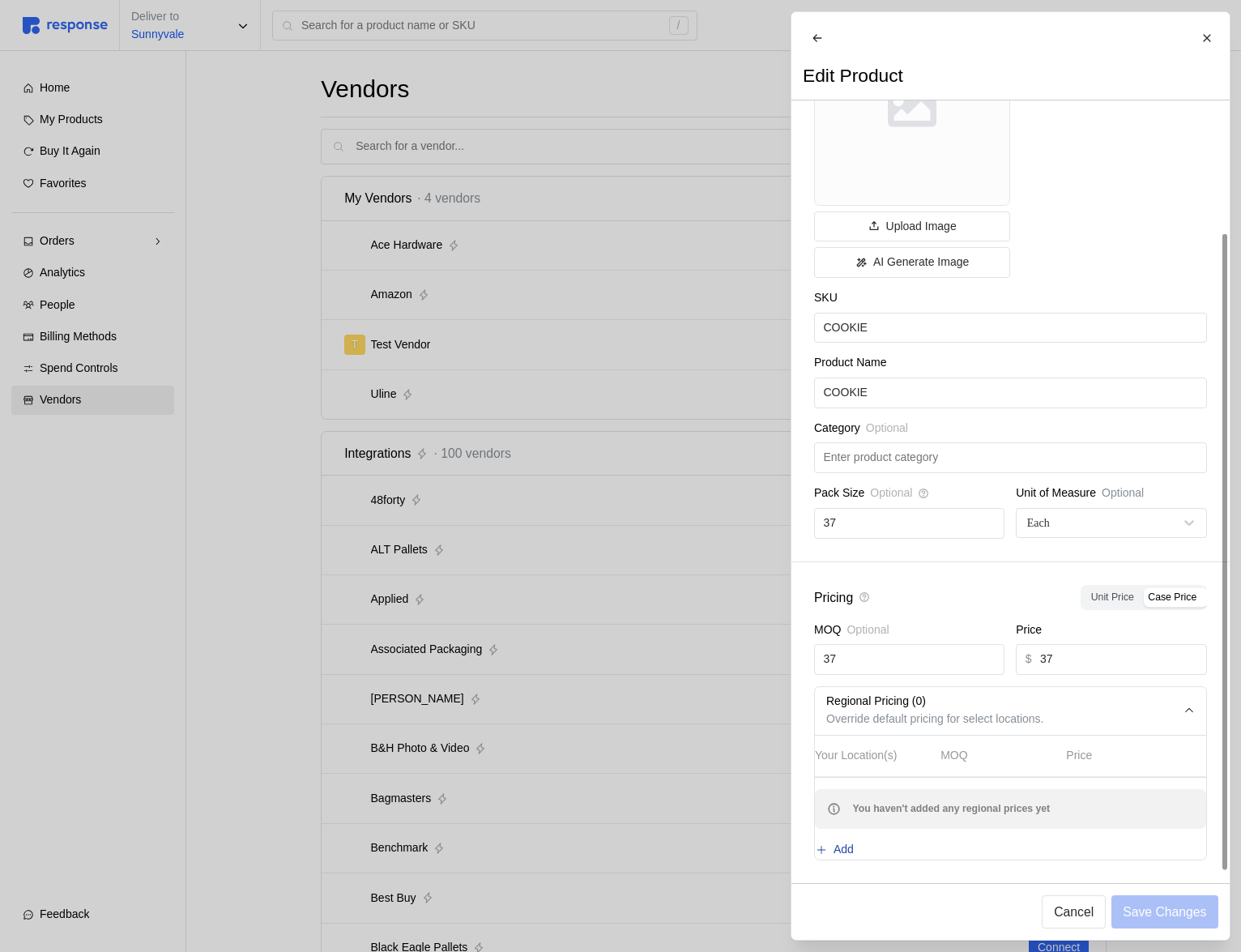
click at [854, 842] on p "Add" at bounding box center [843, 850] width 20 height 18
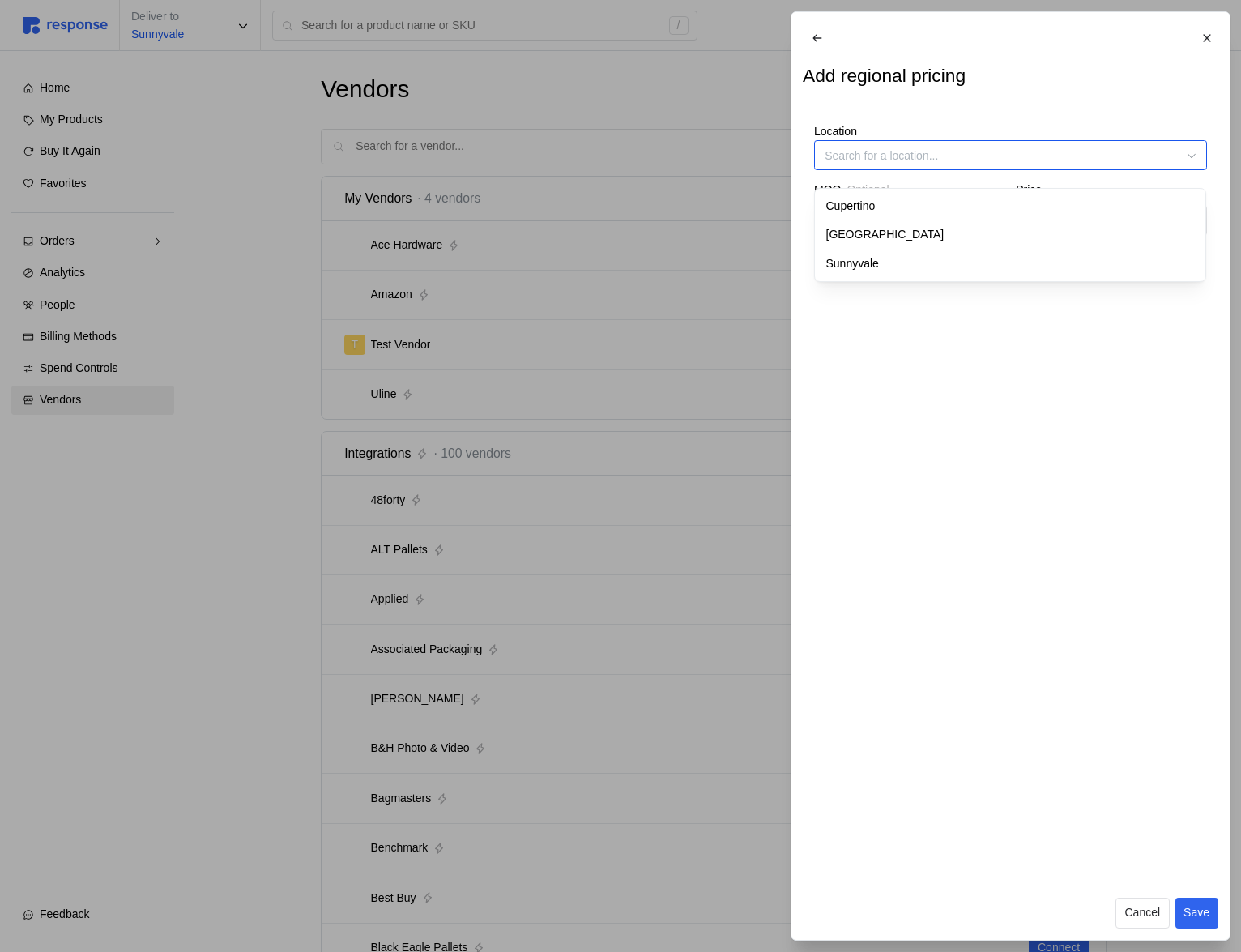
click at [887, 168] on input "Location" at bounding box center [1011, 155] width 393 height 30
click at [876, 212] on div "Cupertino" at bounding box center [1011, 206] width 386 height 29
type input "Cupertino"
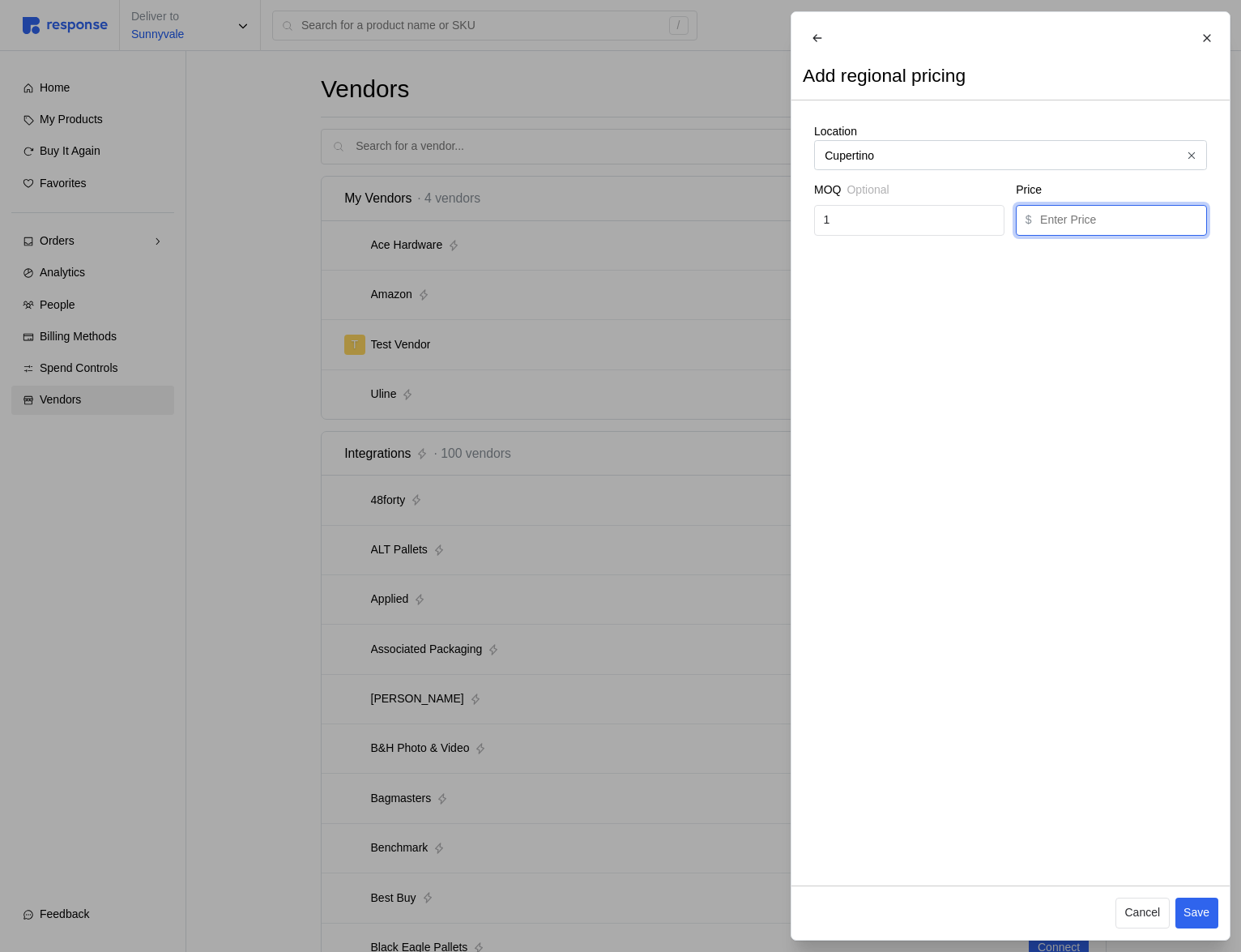
click at [1103, 219] on input "text" at bounding box center [1118, 220] width 157 height 29
type input "46"
click at [1202, 914] on p "Save" at bounding box center [1197, 913] width 26 height 18
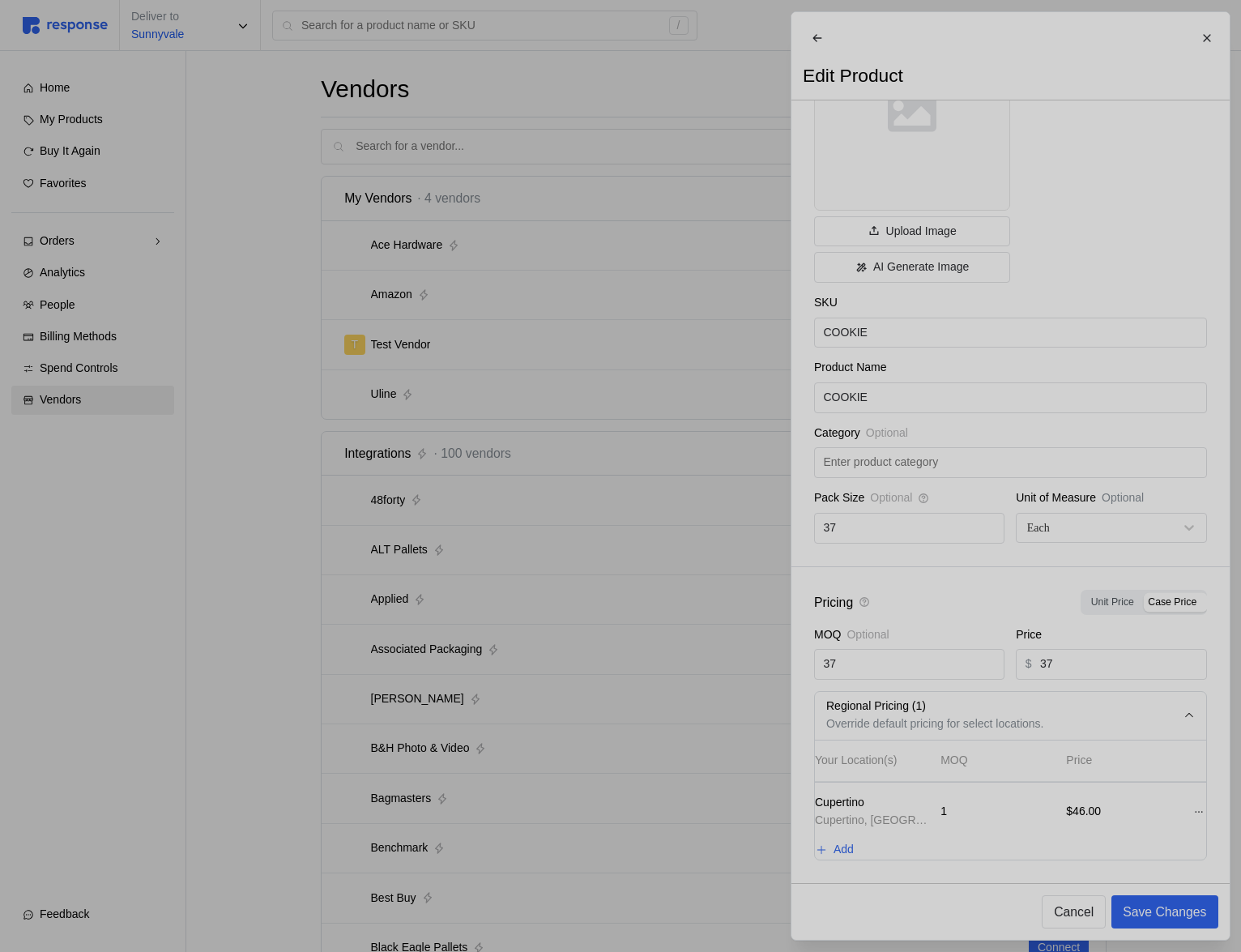
scroll to position [155, 0]
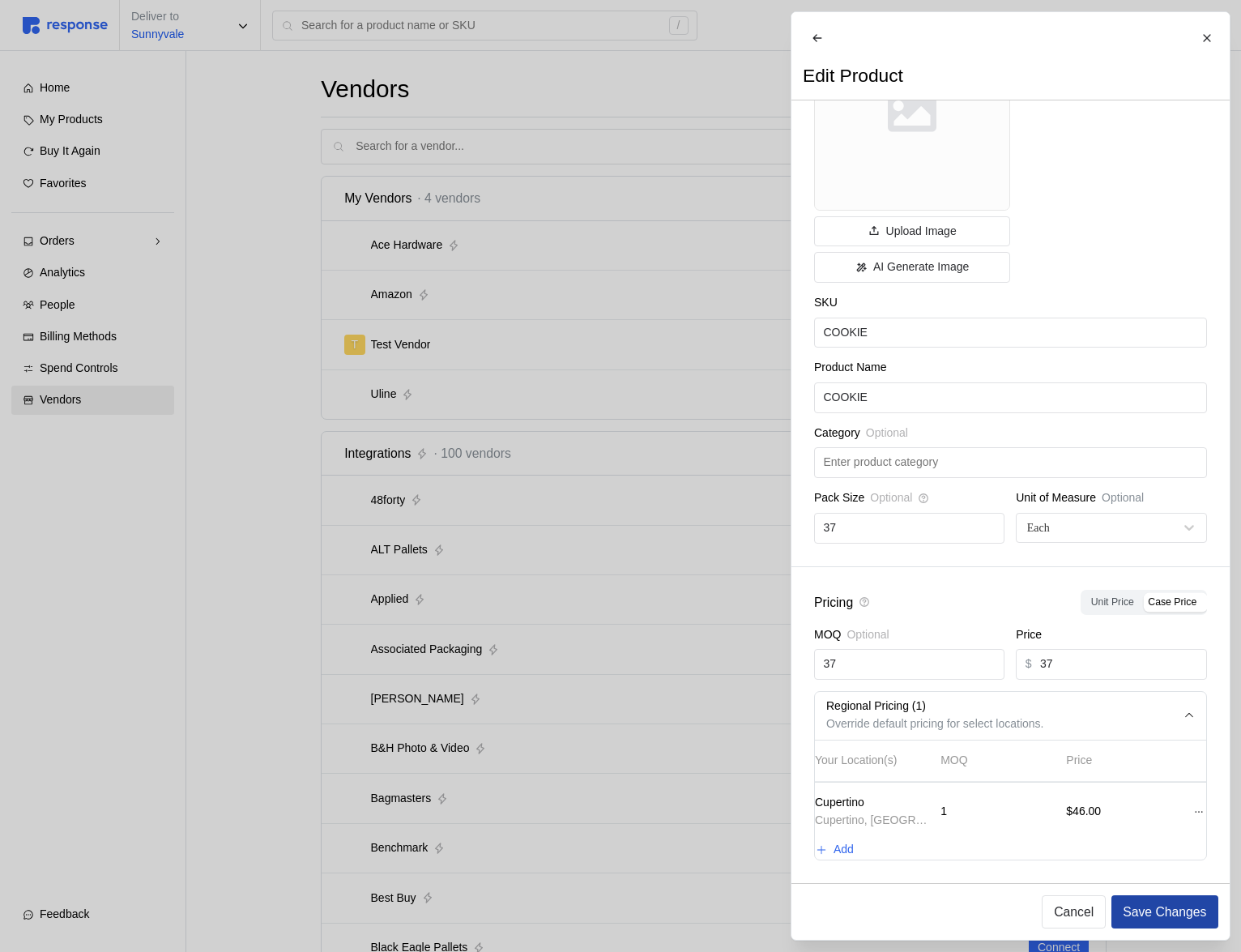
click at [1188, 909] on p "Save Changes" at bounding box center [1164, 912] width 83 height 20
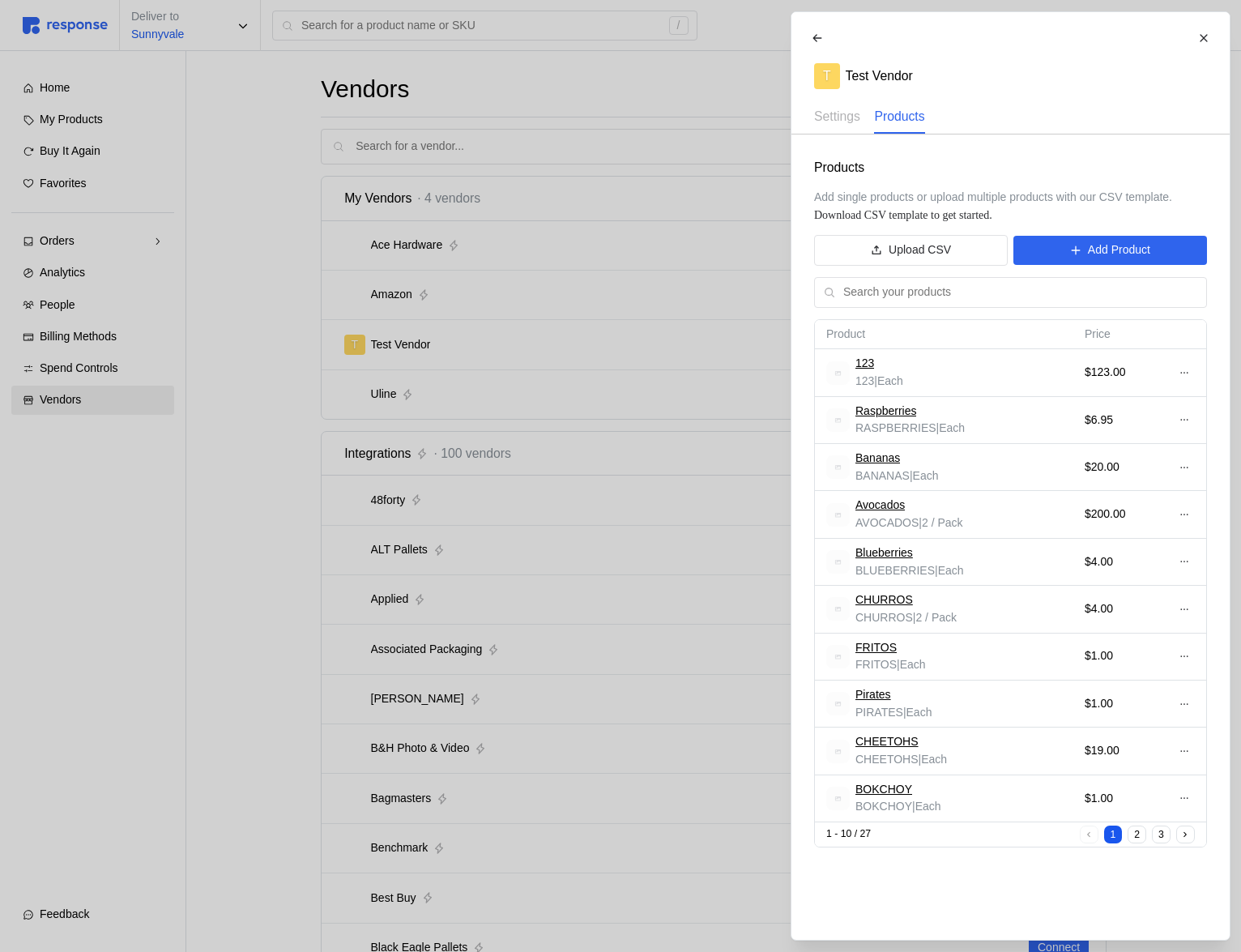
click at [585, 462] on div at bounding box center [620, 476] width 1241 height 952
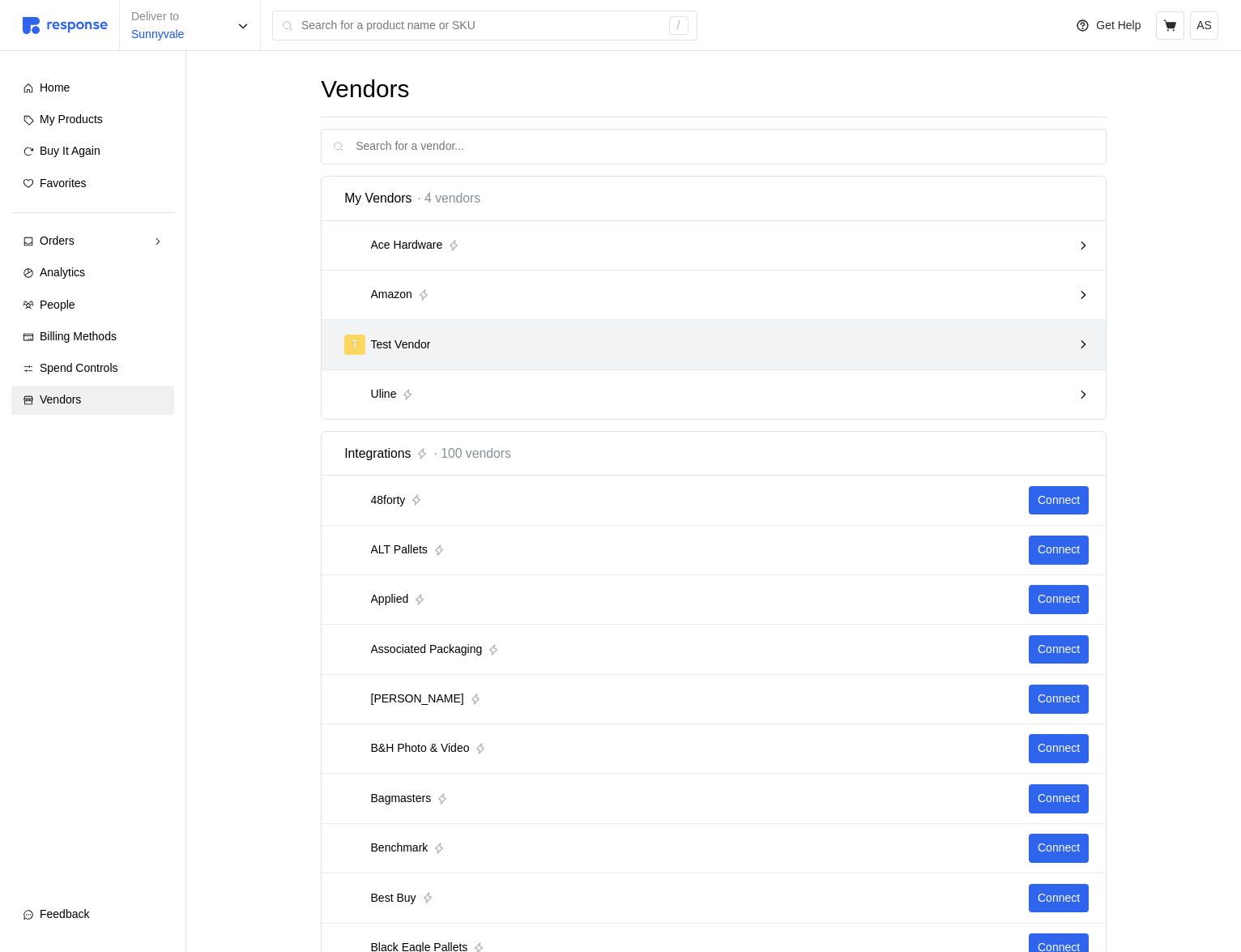
click at [732, 332] on div "T Test Vendor" at bounding box center [707, 345] width 739 height 32
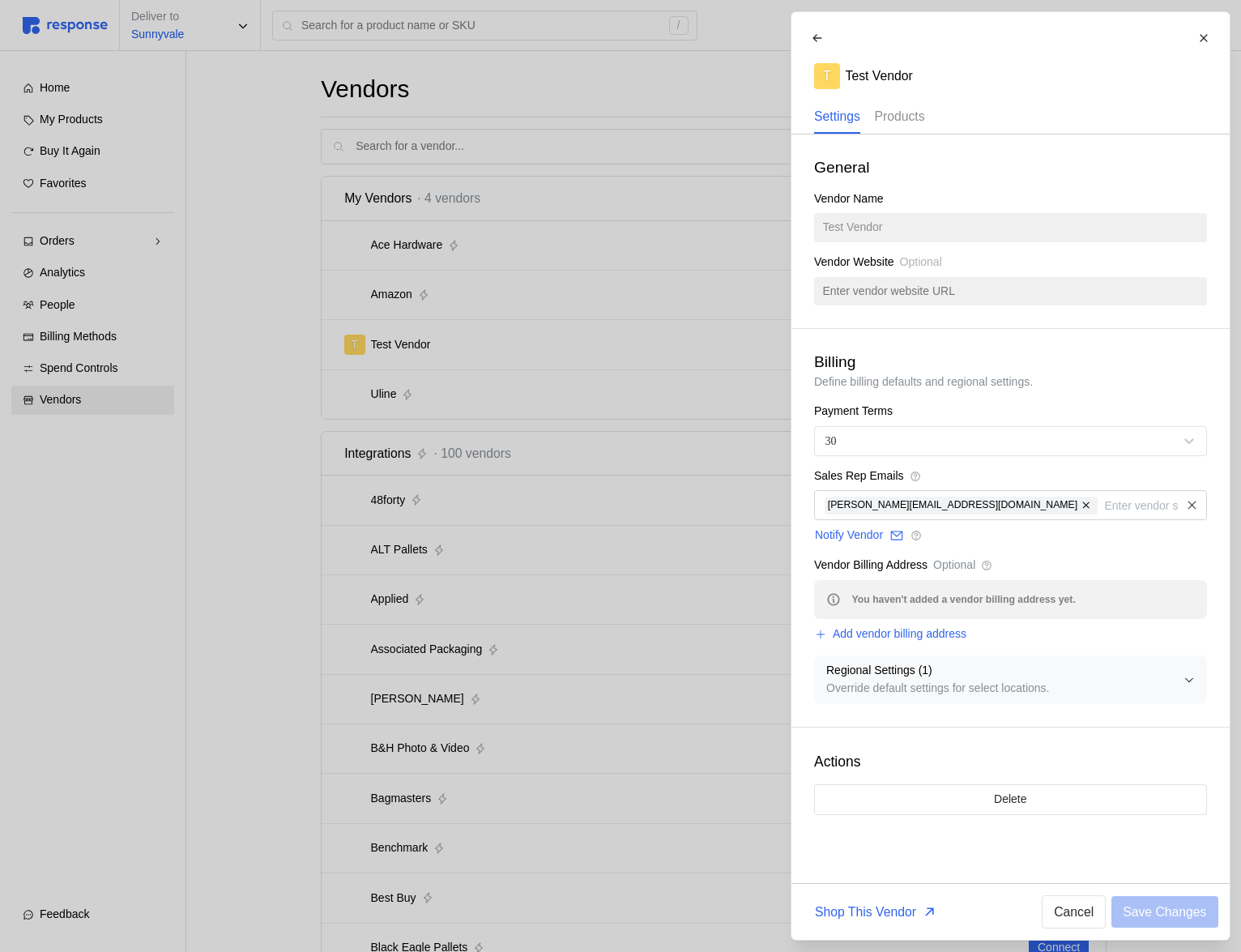
click at [928, 120] on div "T Test Vendor Settings Products" at bounding box center [1011, 79] width 415 height 110
click at [906, 118] on p "Products" at bounding box center [899, 116] width 50 height 20
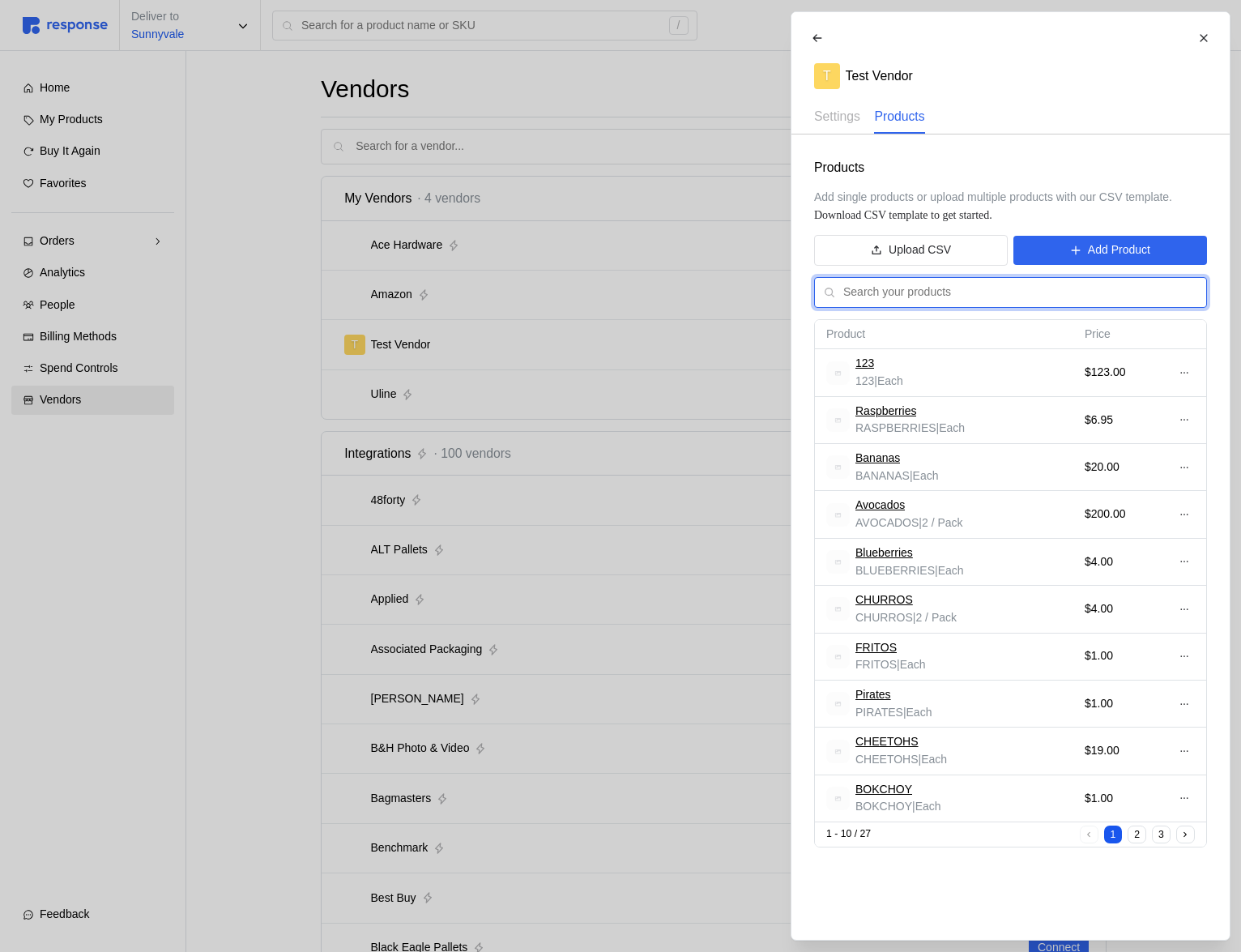
click at [947, 299] on input "text" at bounding box center [1020, 292] width 354 height 29
type input "x"
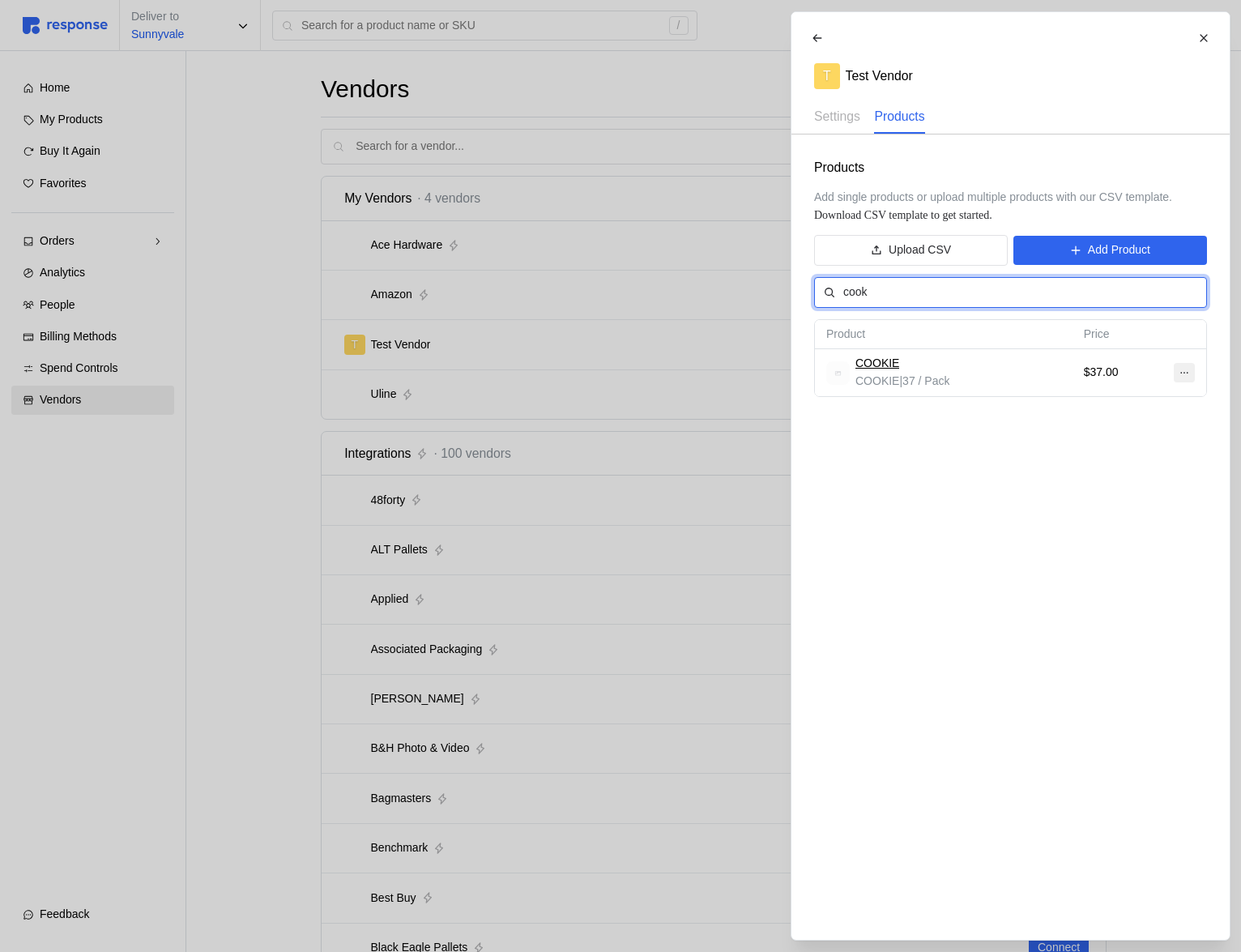
type input "cook"
click at [1185, 371] on icon at bounding box center [1183, 373] width 11 height 11
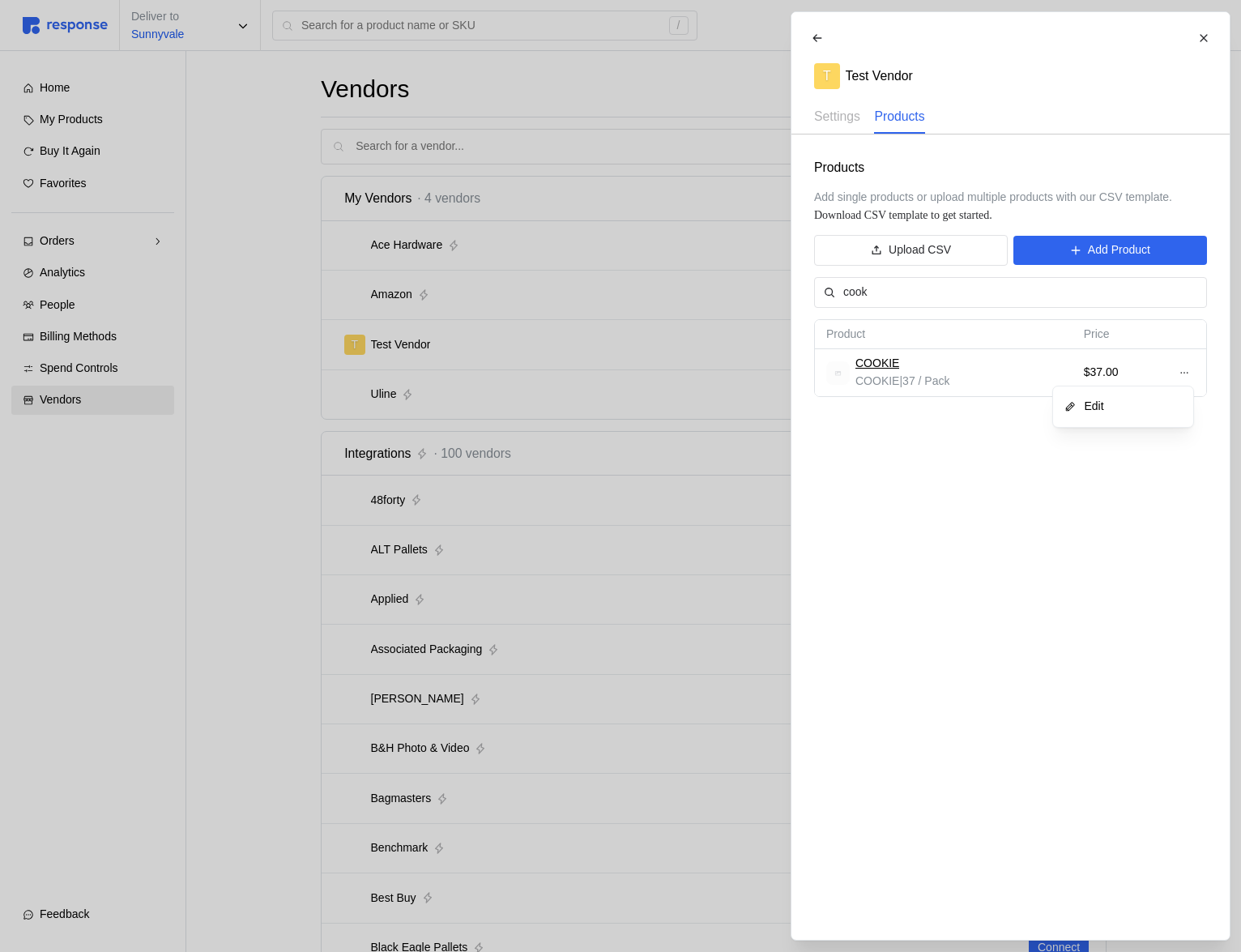
click at [1159, 406] on p "Edit" at bounding box center [1131, 407] width 103 height 18
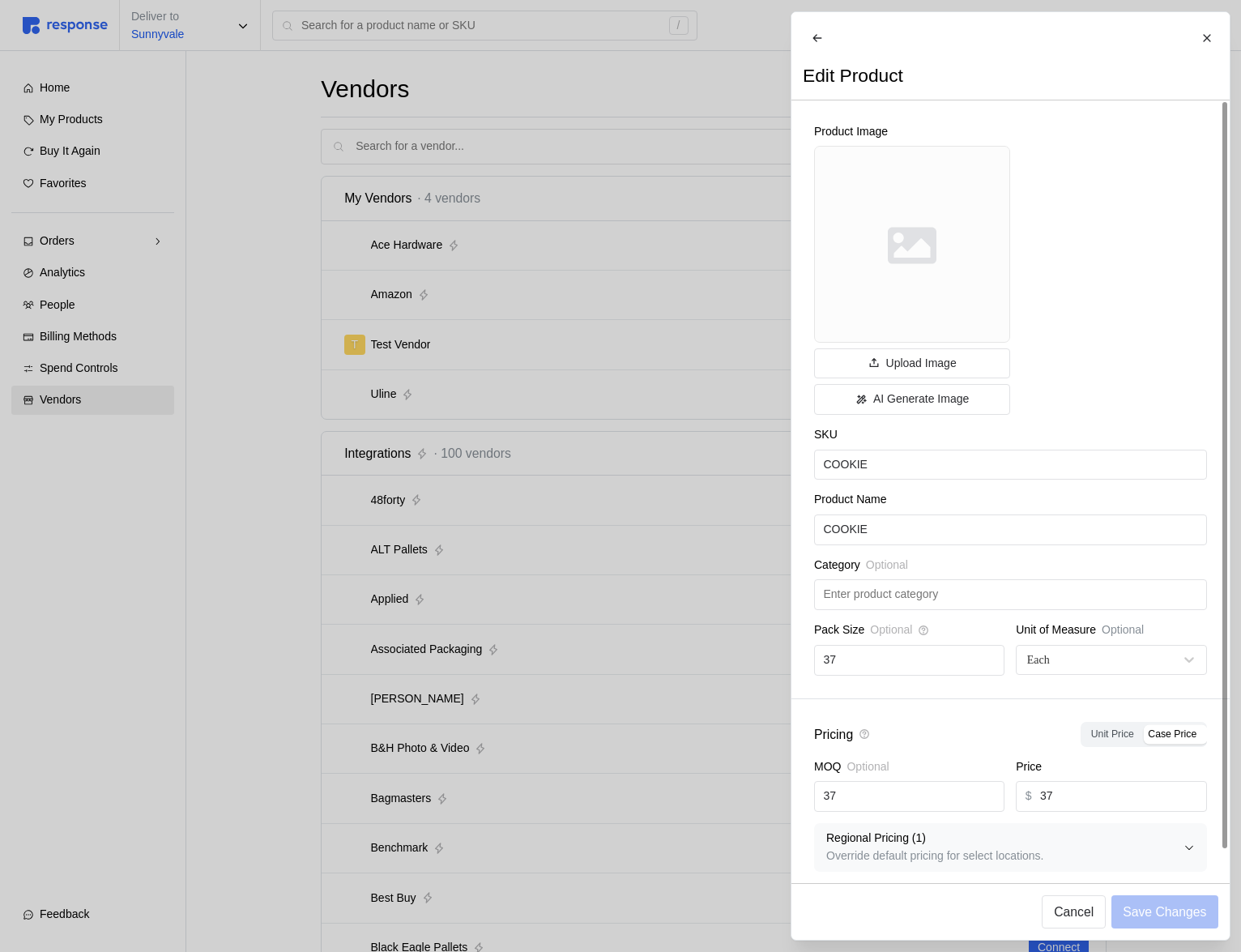
scroll to position [23, 0]
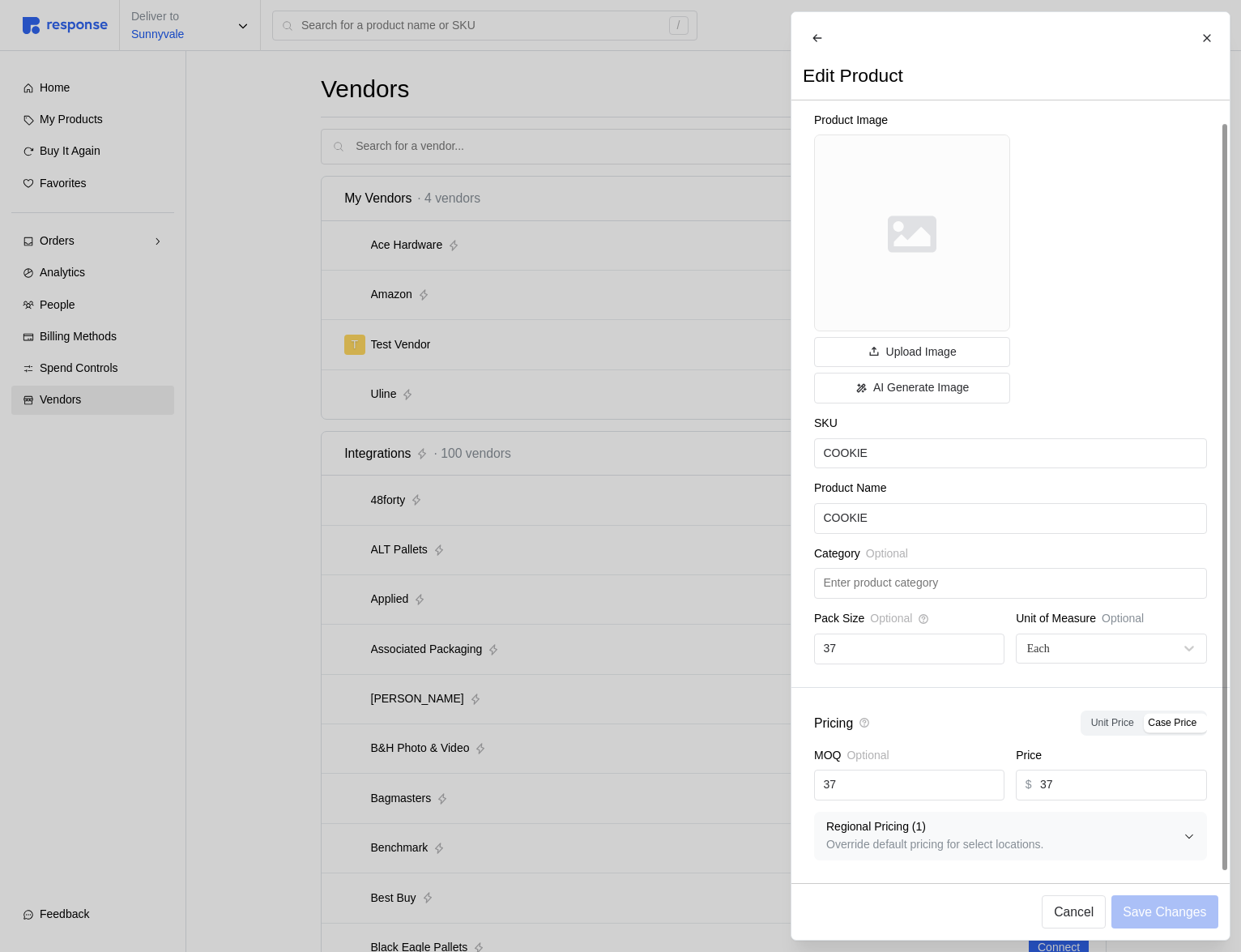
click at [1183, 841] on icon "button" at bounding box center [1188, 836] width 11 height 11
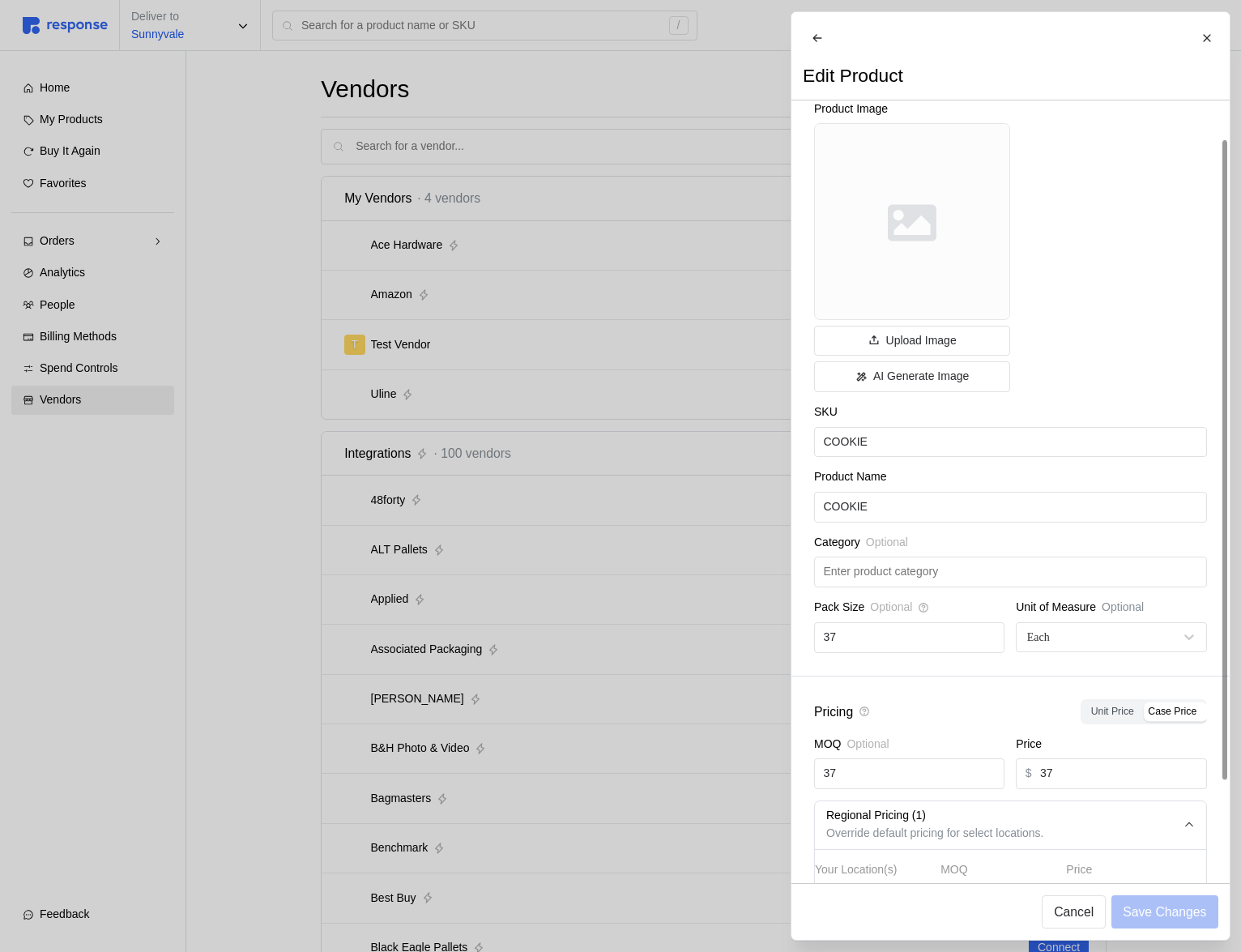
scroll to position [155, 0]
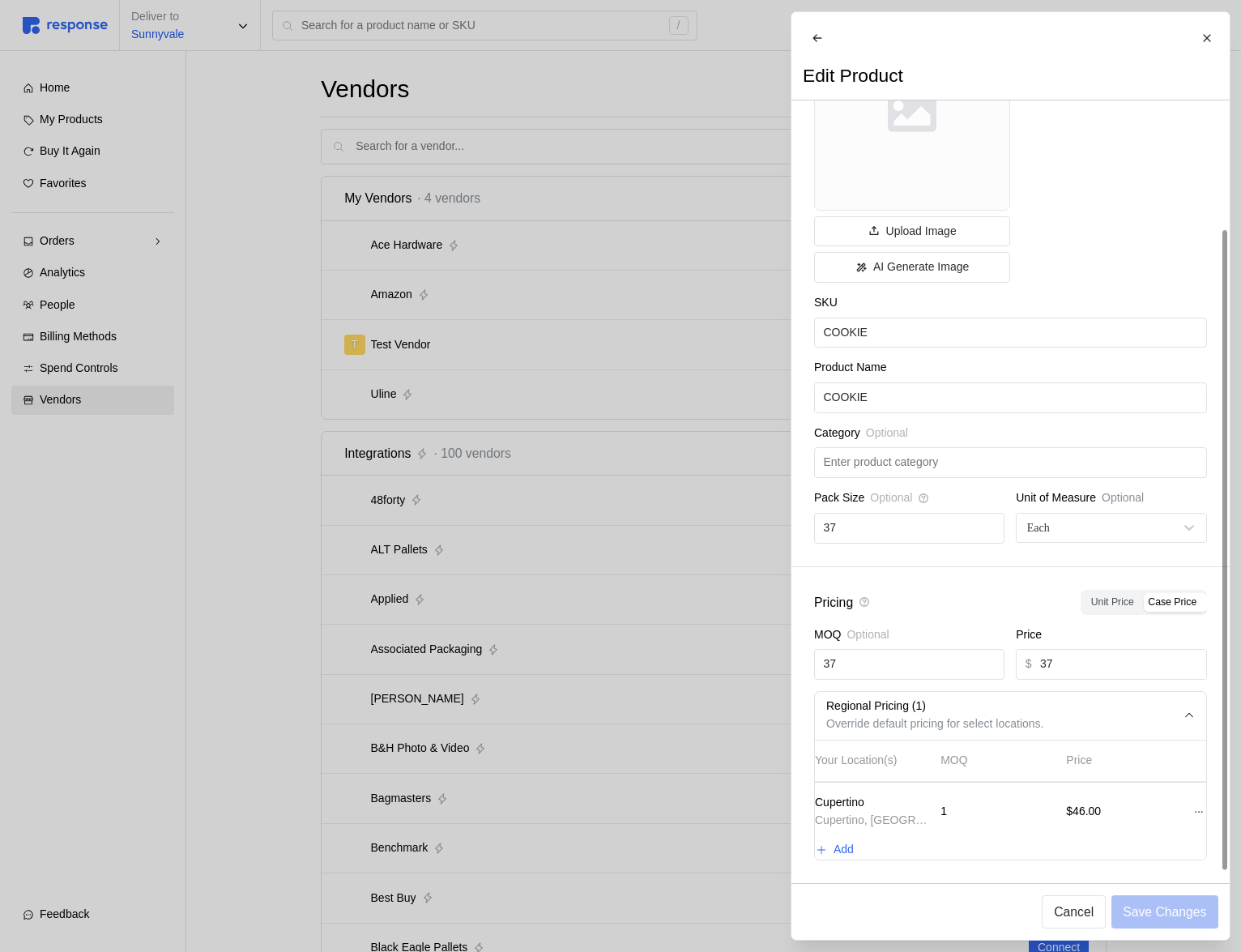
click at [623, 668] on div at bounding box center [620, 476] width 1241 height 952
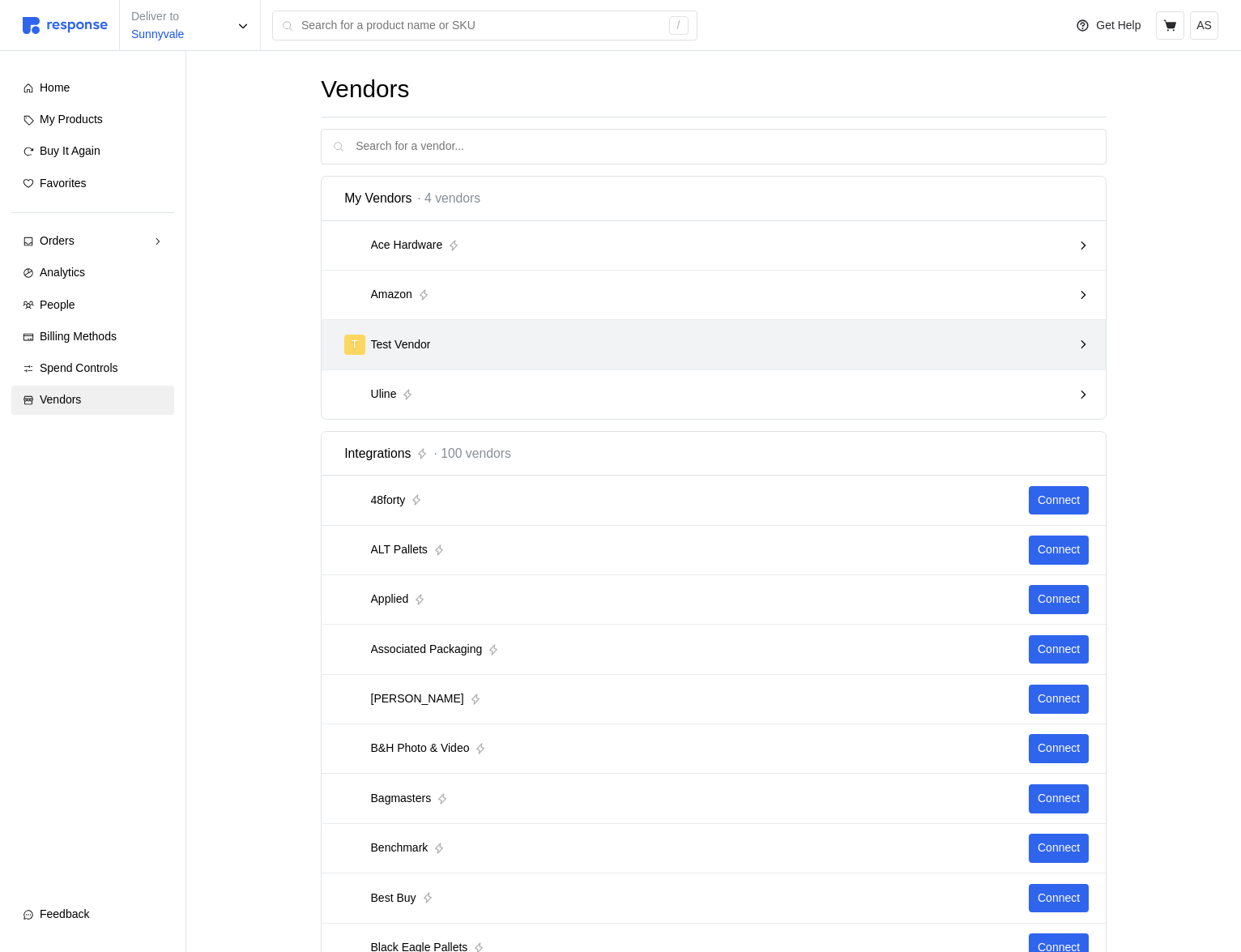
click at [751, 355] on div "T Test Vendor" at bounding box center [707, 345] width 739 height 32
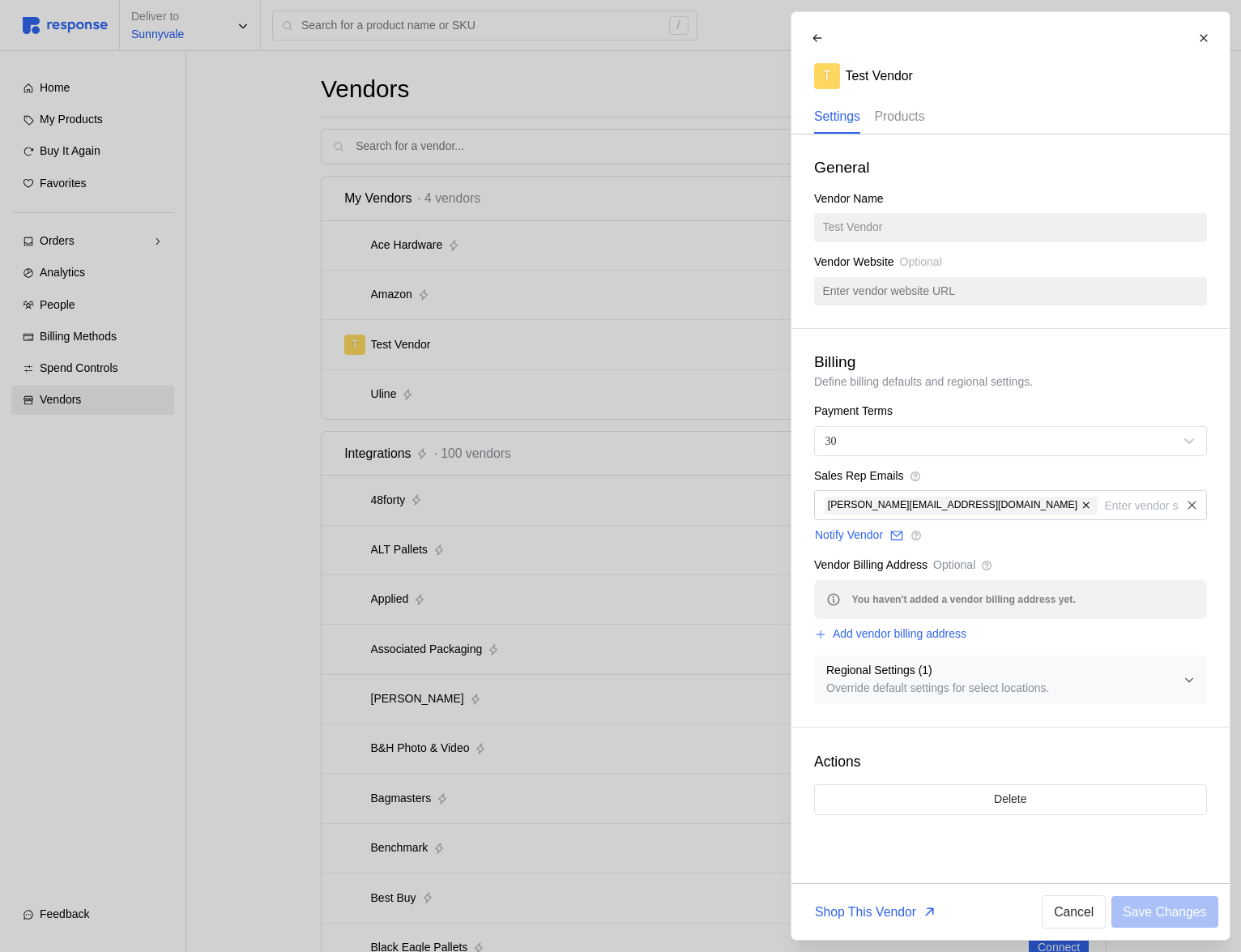
click at [915, 121] on p "Products" at bounding box center [899, 116] width 50 height 20
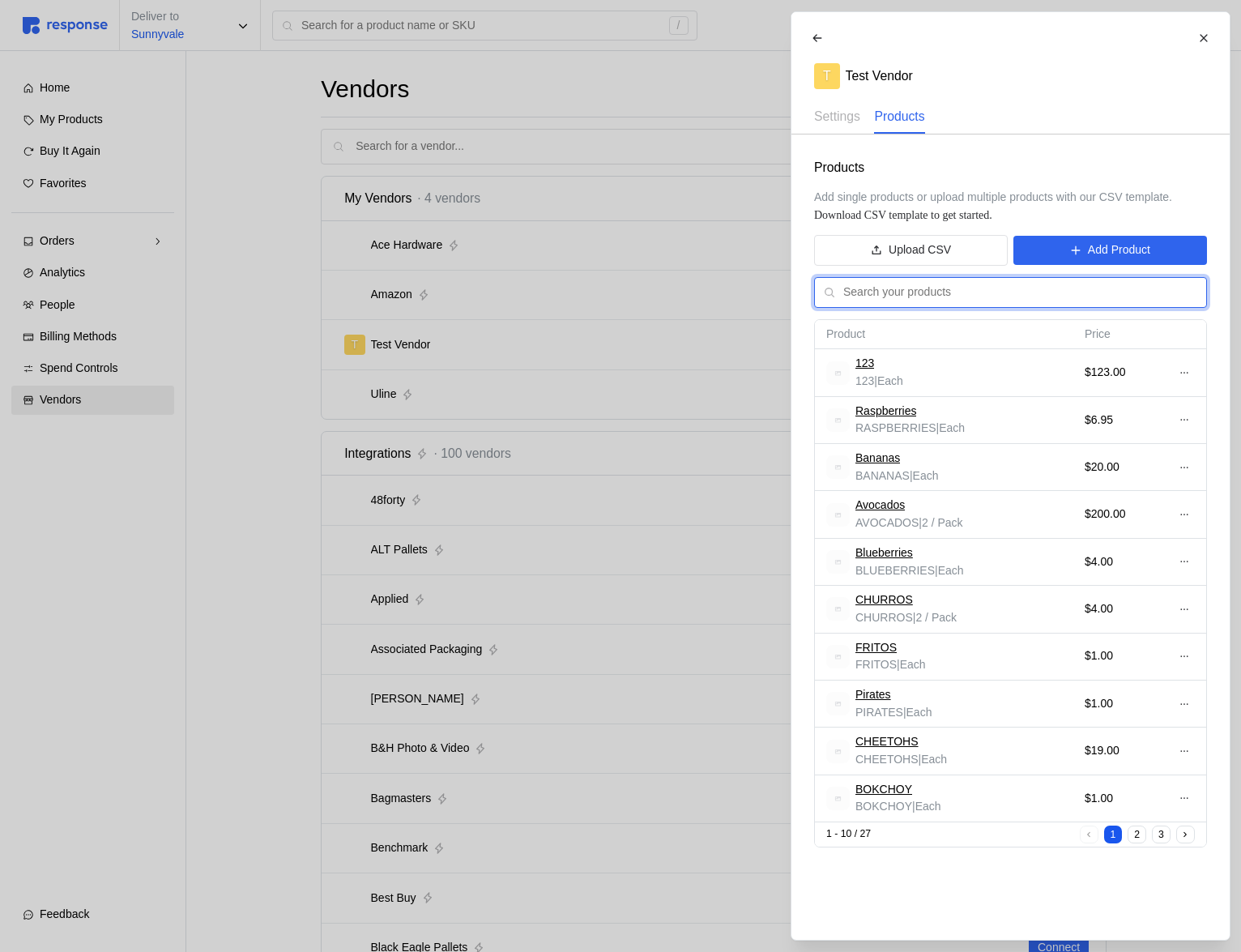
click at [1036, 300] on input "text" at bounding box center [1020, 292] width 354 height 29
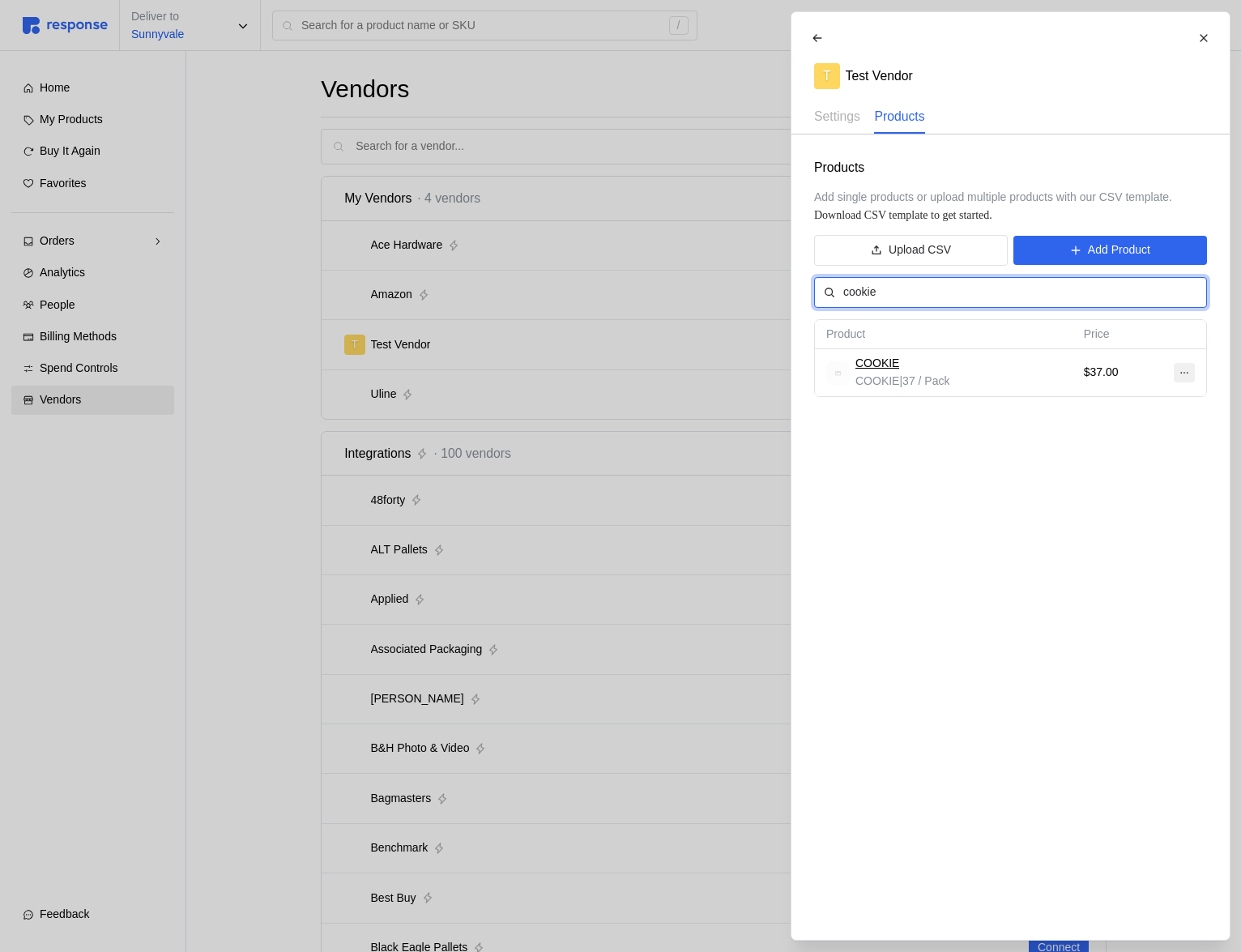
type input "cookie"
click at [1181, 370] on icon at bounding box center [1183, 373] width 11 height 11
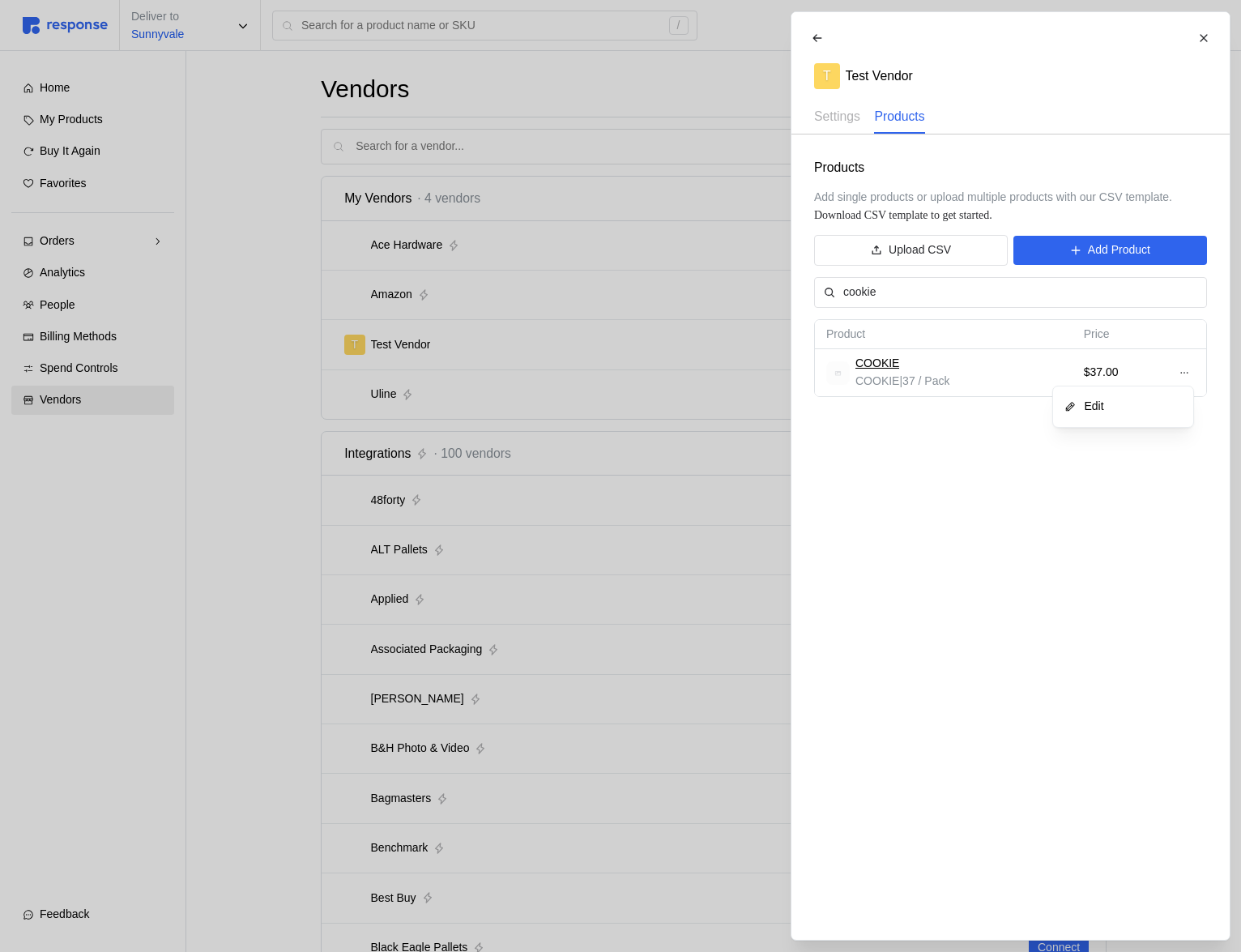
click at [1146, 403] on p "Edit" at bounding box center [1131, 407] width 103 height 18
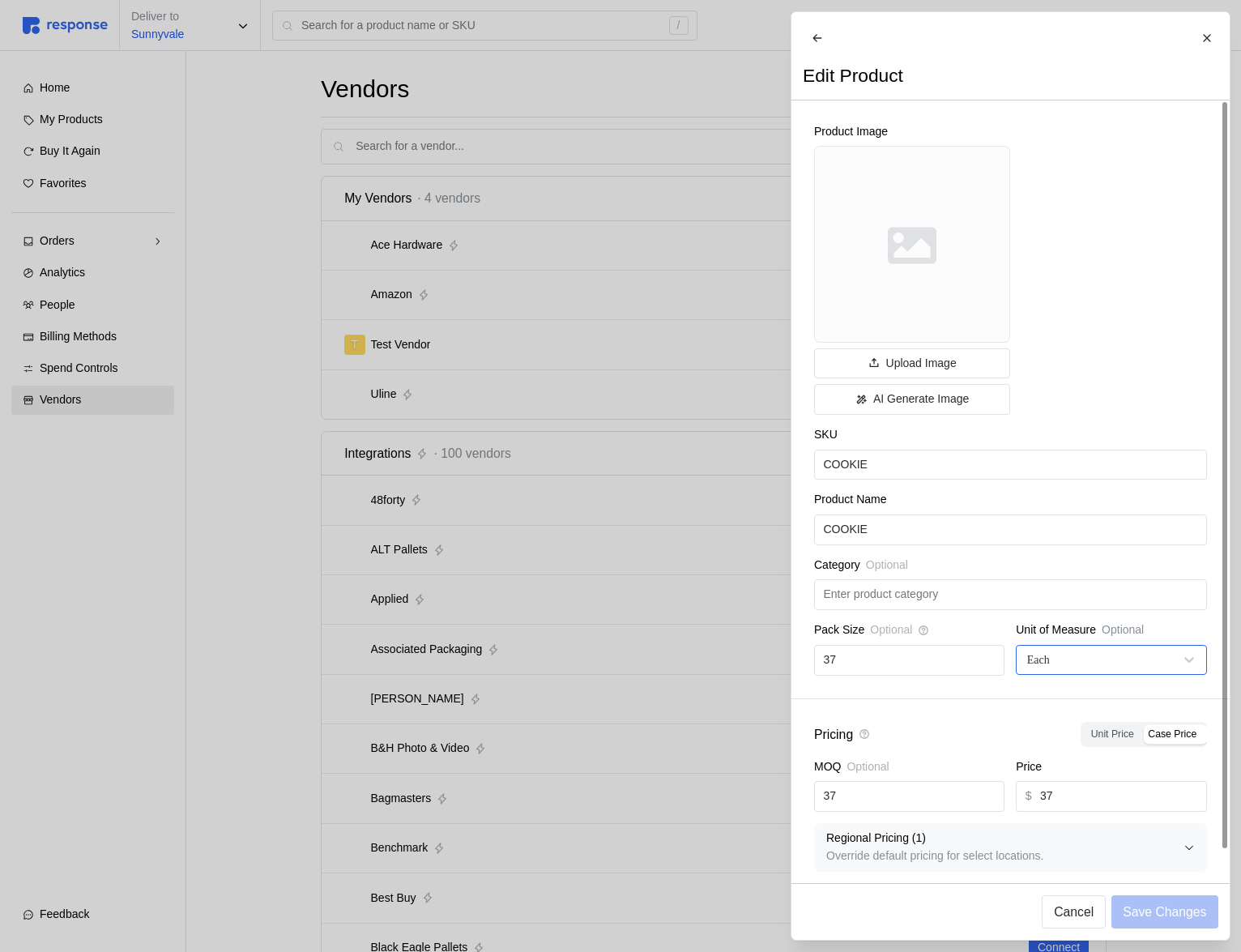
scroll to position [23, 0]
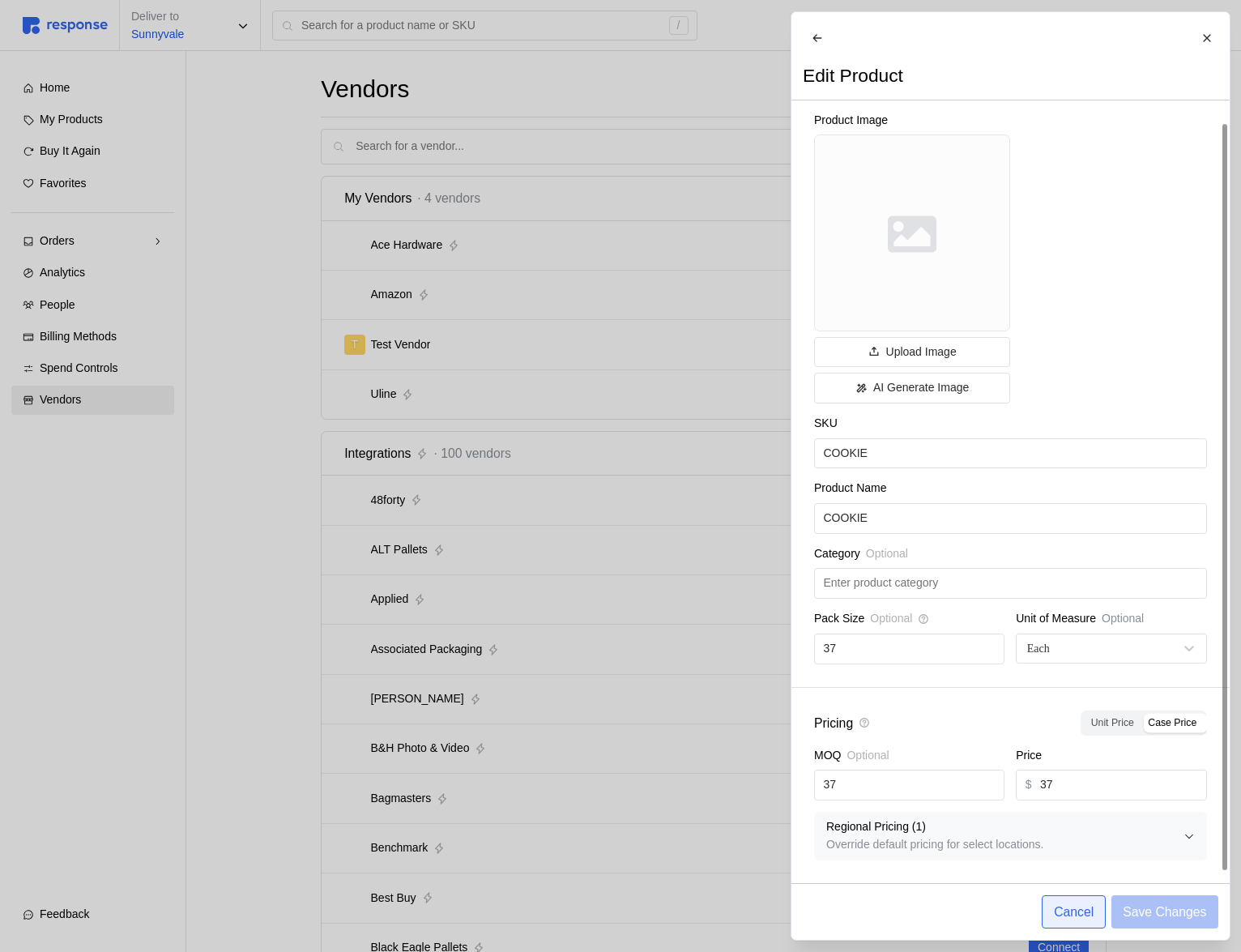
click at [1081, 914] on p "Cancel" at bounding box center [1074, 912] width 39 height 20
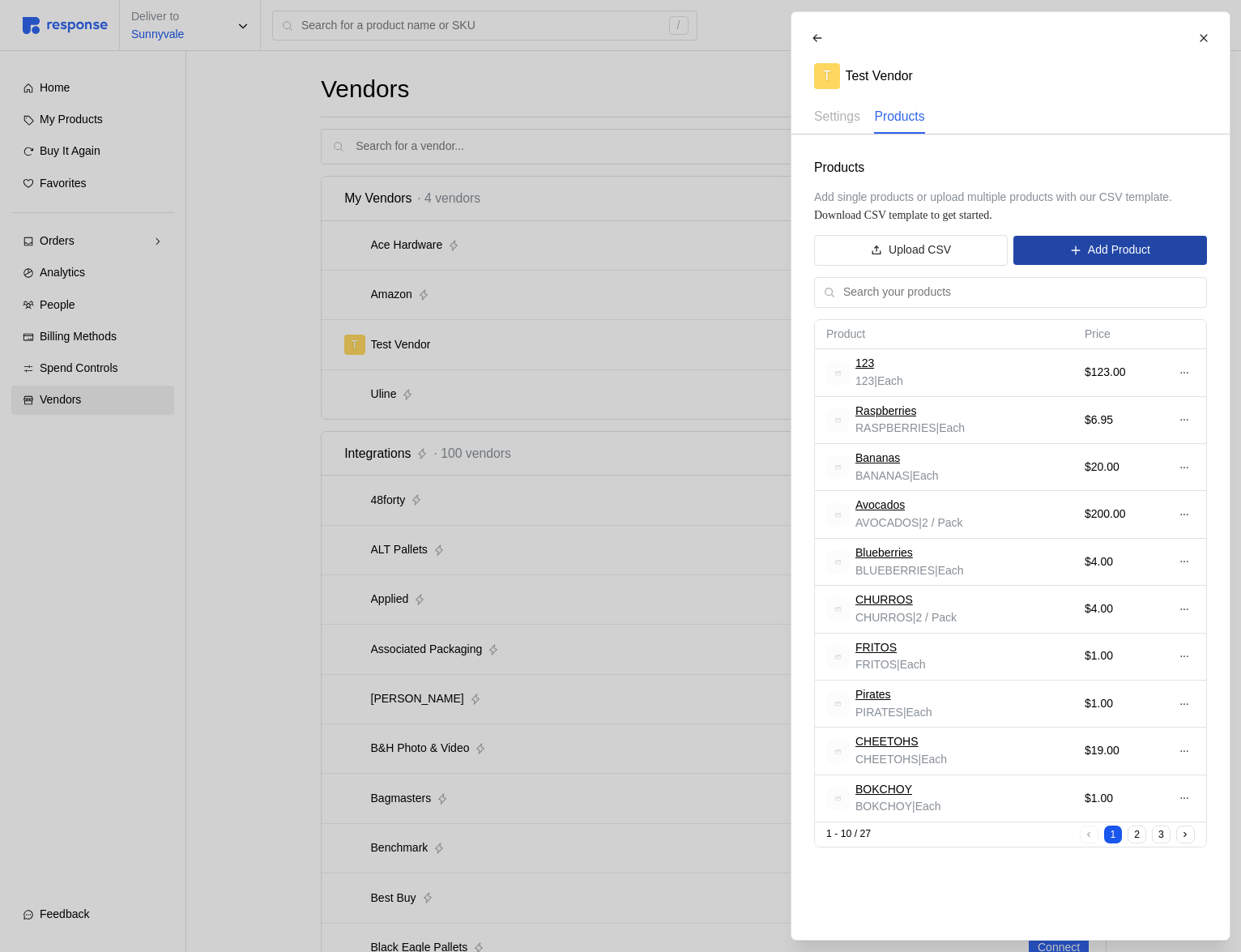
click at [1110, 252] on p "Add Product" at bounding box center [1118, 251] width 62 height 18
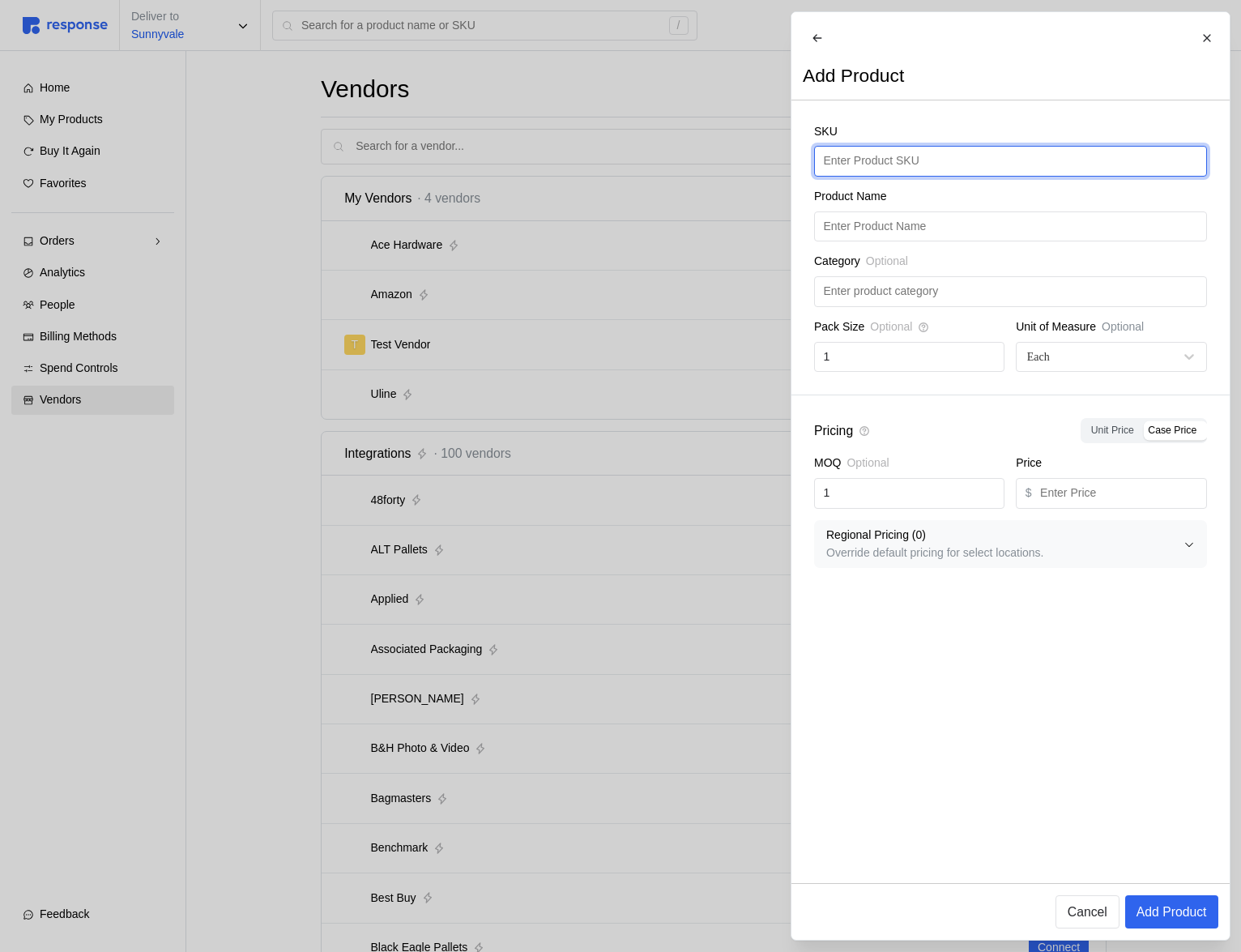
click at [868, 166] on input "text" at bounding box center [1010, 160] width 374 height 29
click at [695, 286] on div at bounding box center [620, 476] width 1241 height 952
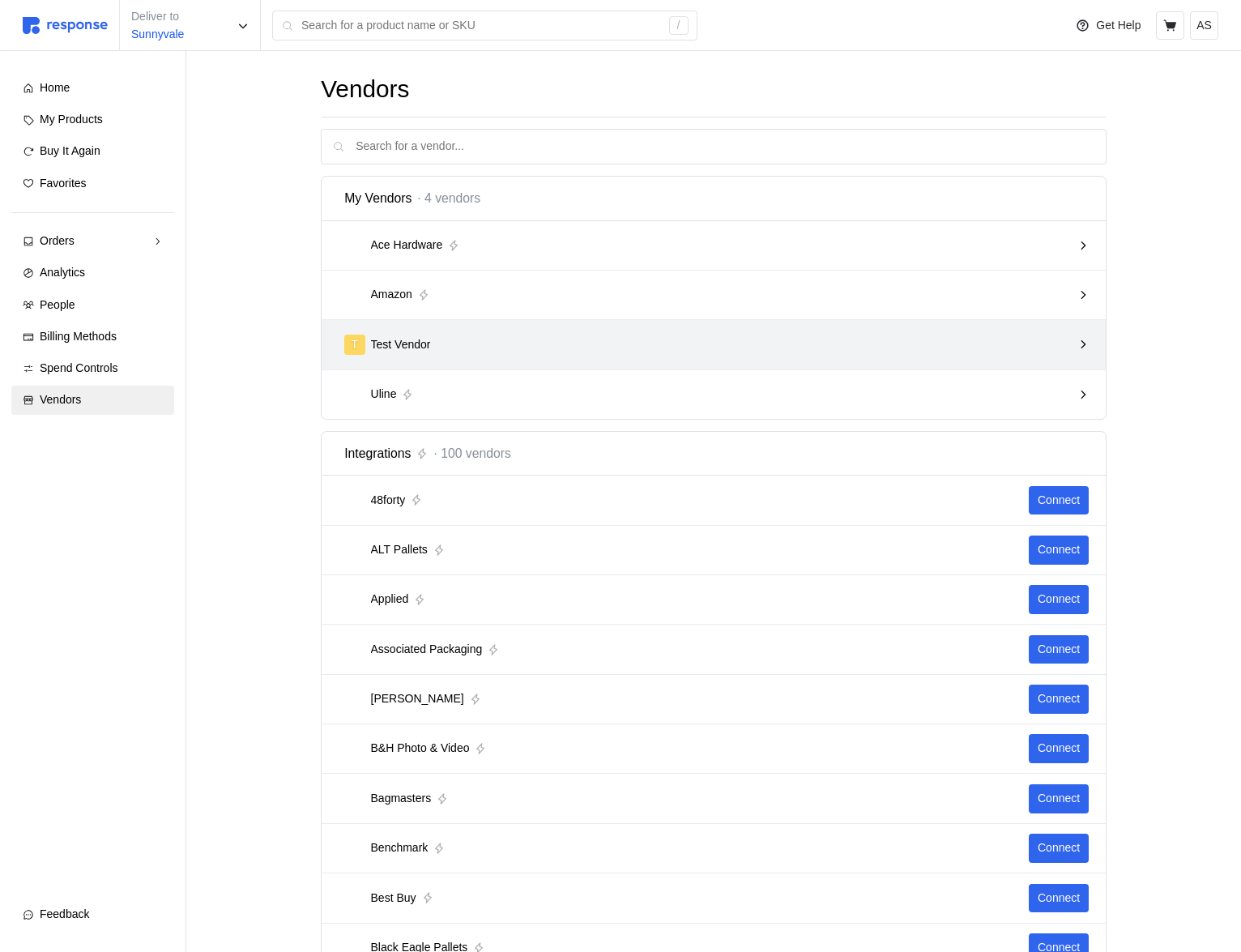
click at [1028, 349] on div "T Test Vendor" at bounding box center [708, 345] width 727 height 20
click at [774, 346] on div "T Test Vendor" at bounding box center [708, 345] width 727 height 20
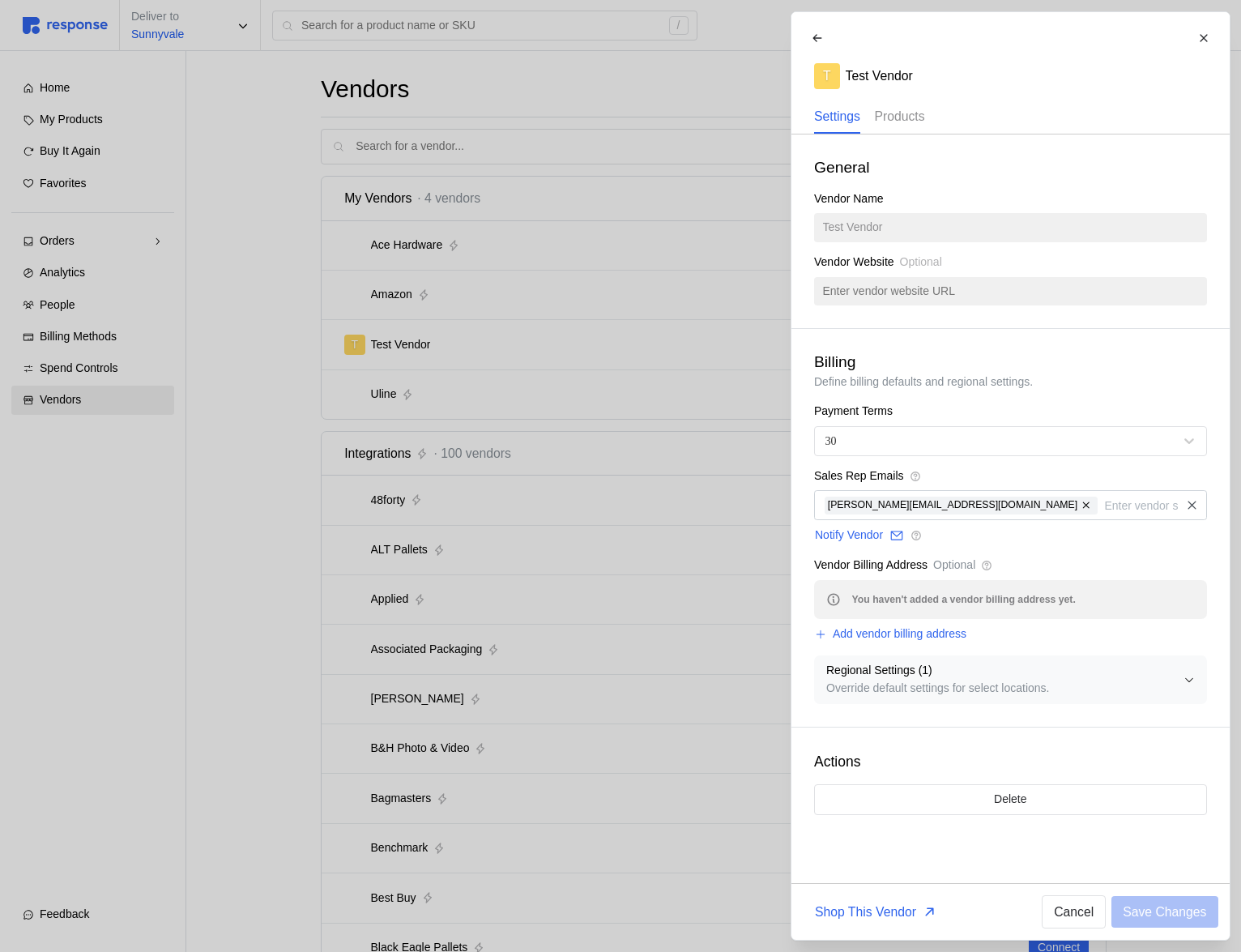
click at [919, 116] on p "Products" at bounding box center [899, 116] width 50 height 20
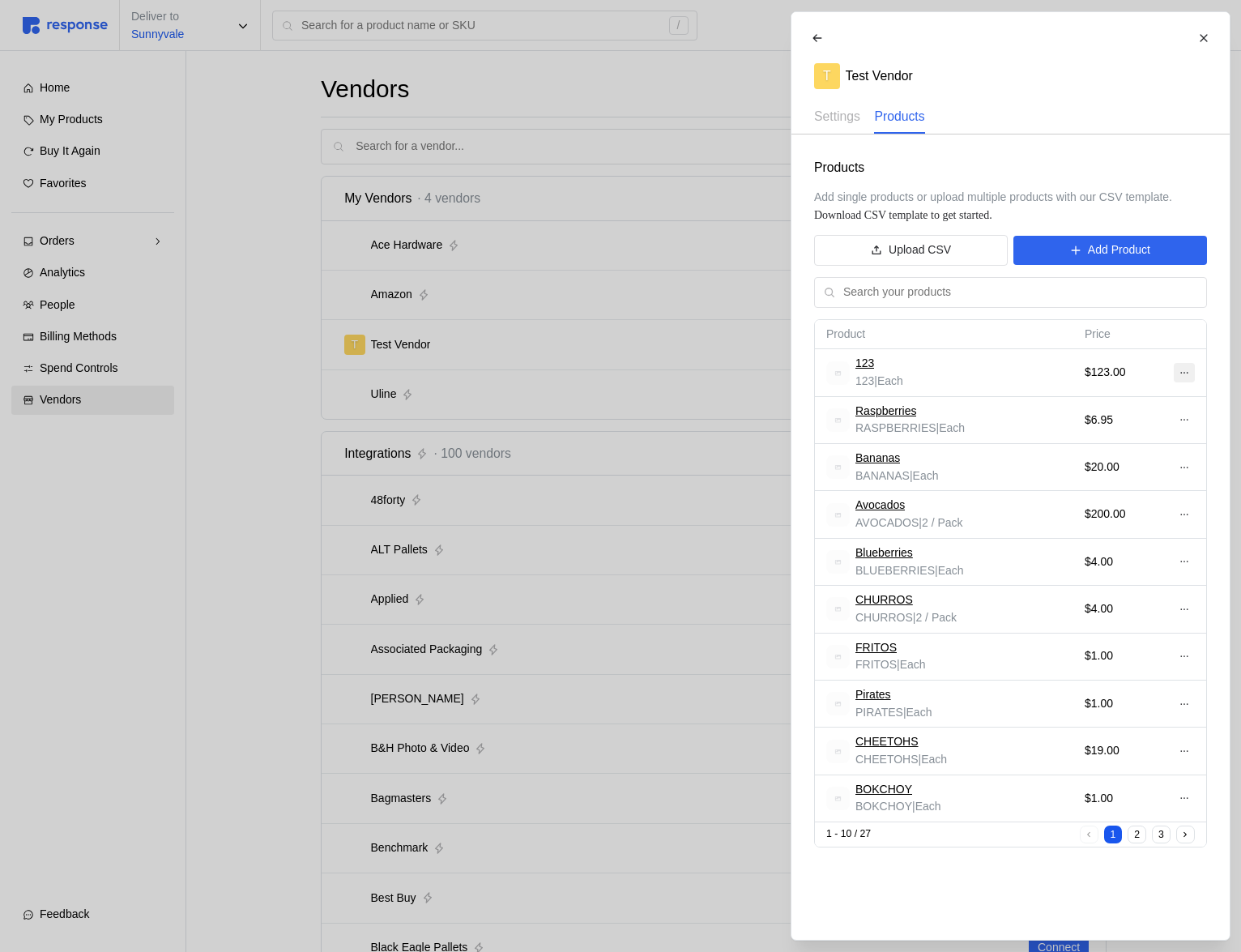
click at [1188, 366] on button at bounding box center [1184, 373] width 21 height 19
click at [1145, 398] on p "Edit" at bounding box center [1131, 407] width 103 height 18
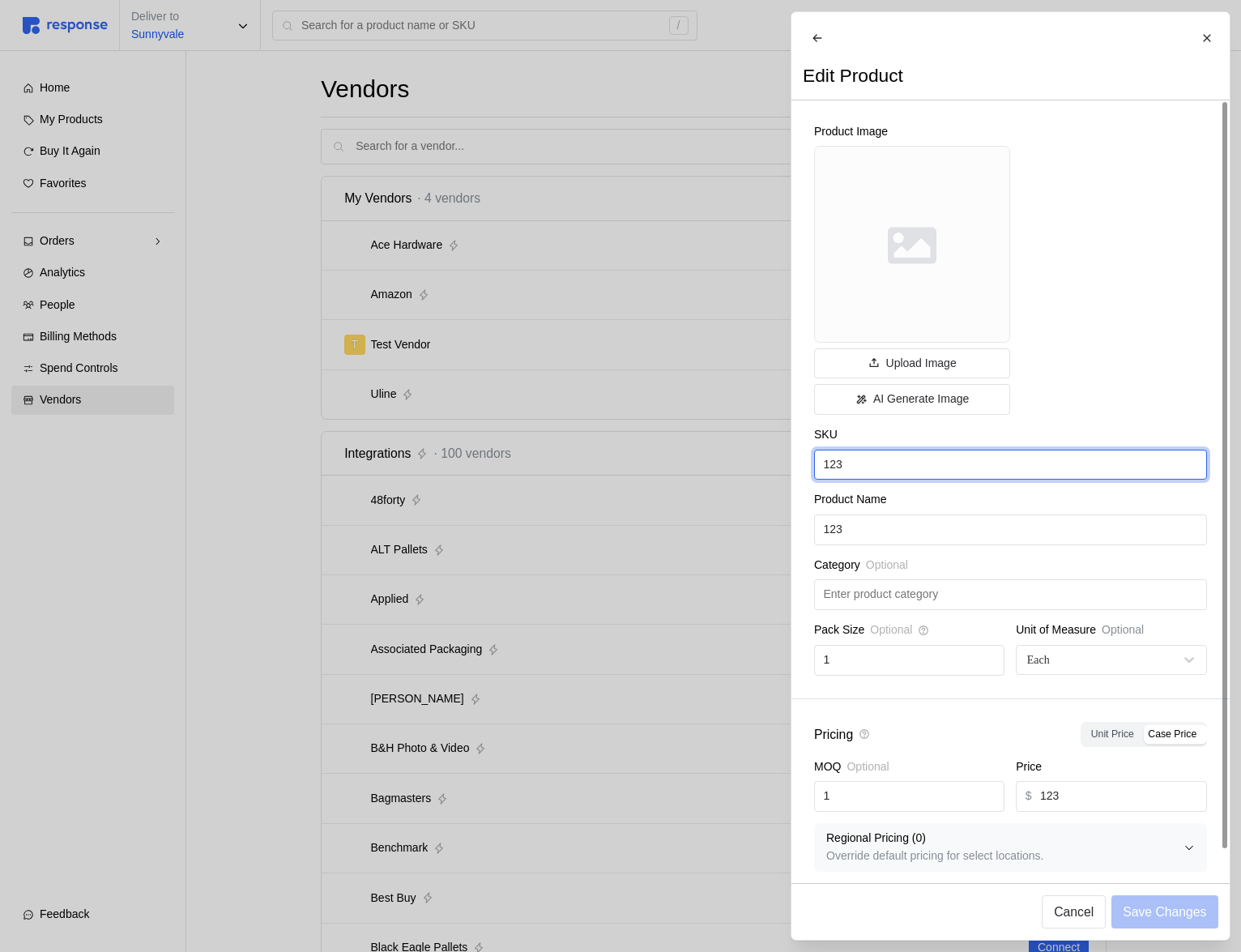
click at [866, 480] on input "123" at bounding box center [1010, 465] width 374 height 29
click at [692, 458] on div at bounding box center [620, 476] width 1241 height 952
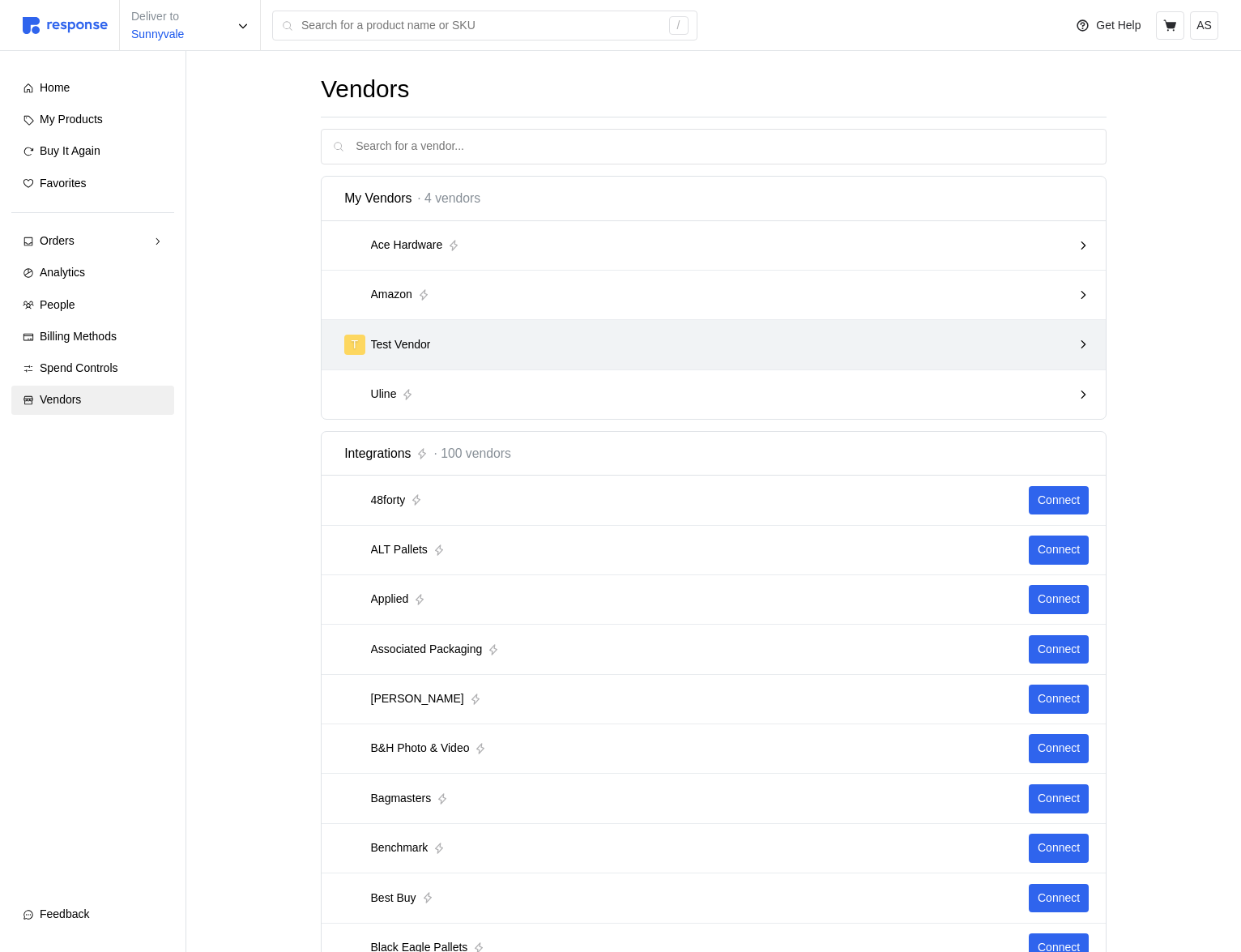
click at [812, 363] on div "T Test Vendor" at bounding box center [713, 345] width 784 height 49
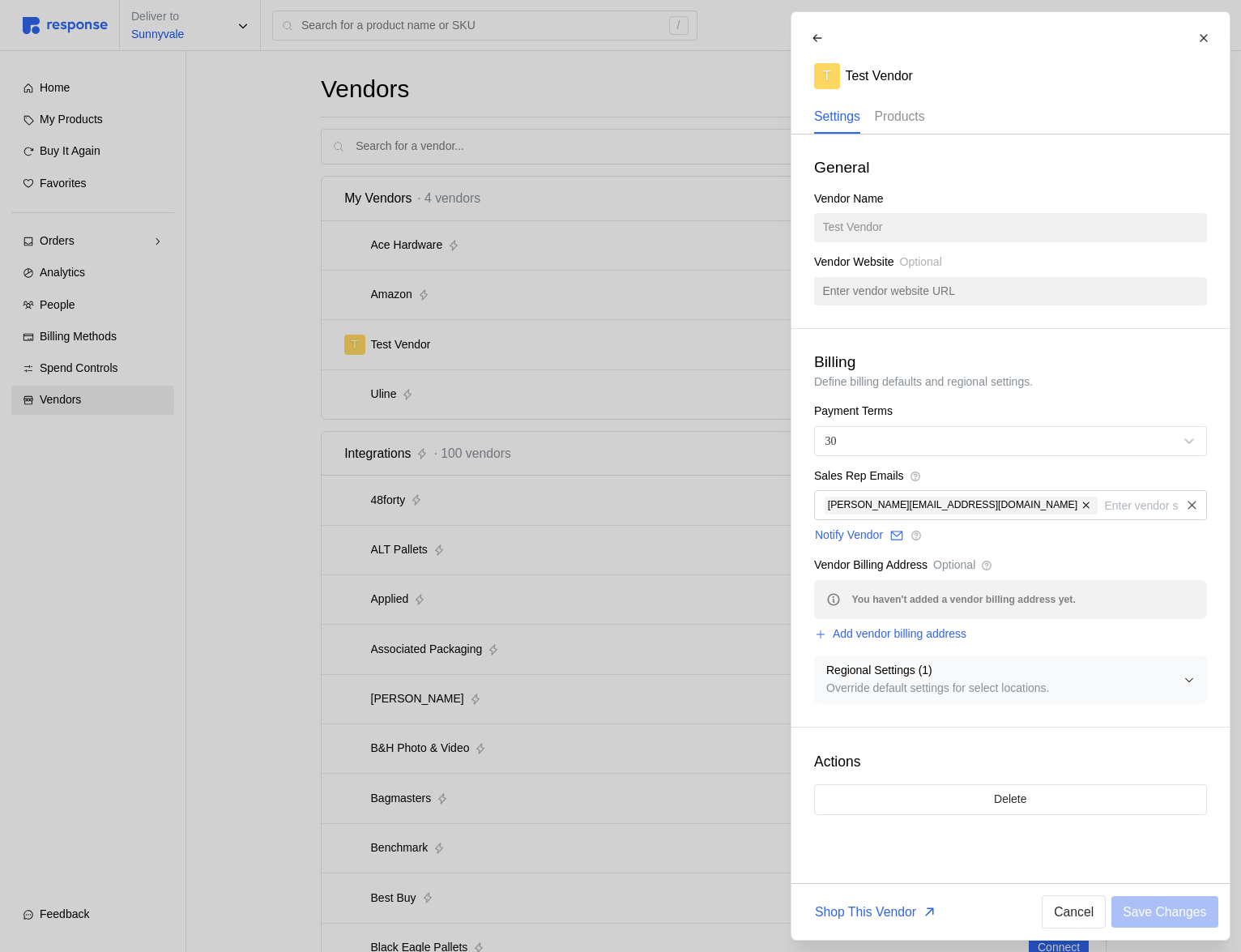
click at [917, 111] on p "Products" at bounding box center [899, 116] width 50 height 20
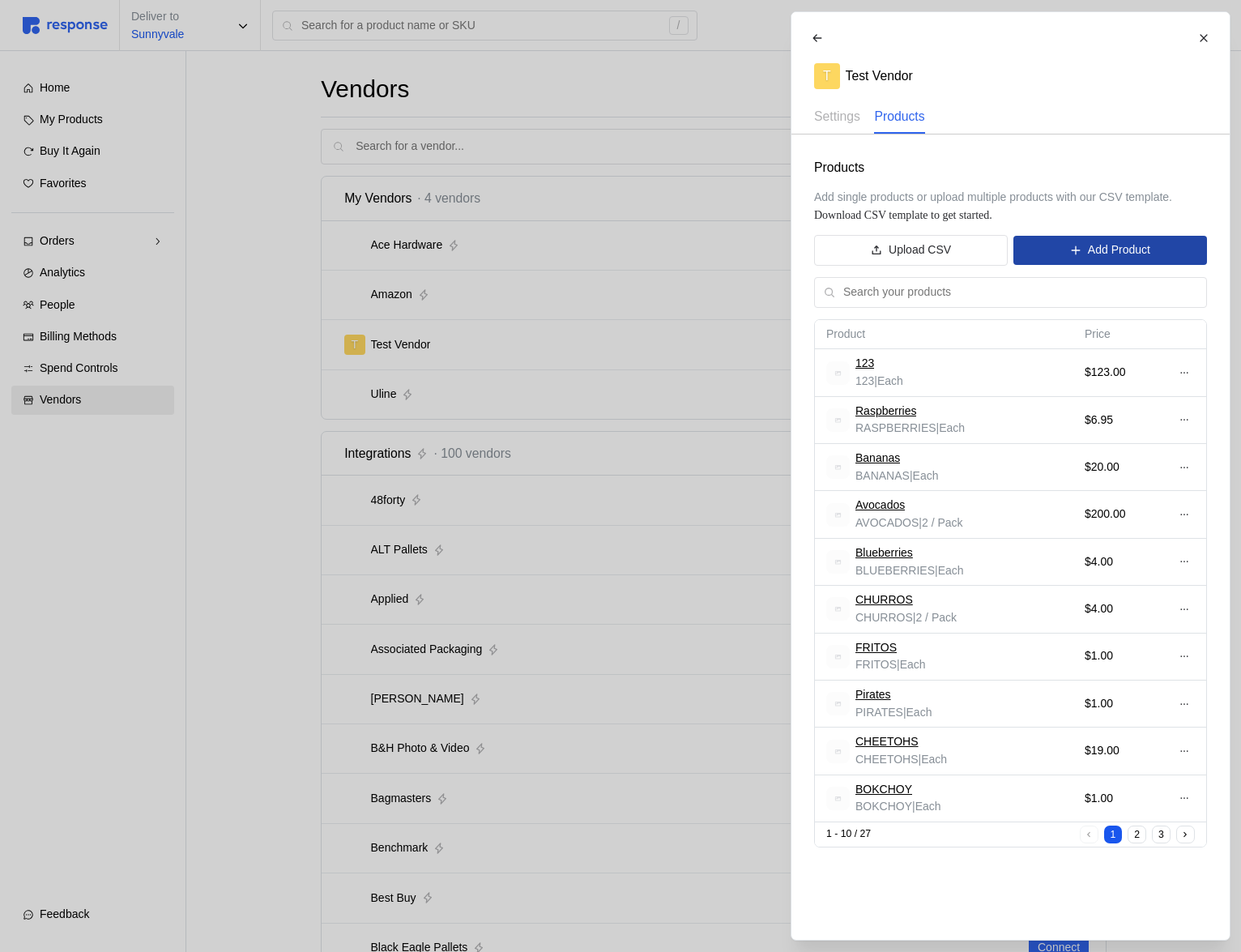
click at [1081, 252] on button "Add Product" at bounding box center [1110, 250] width 193 height 29
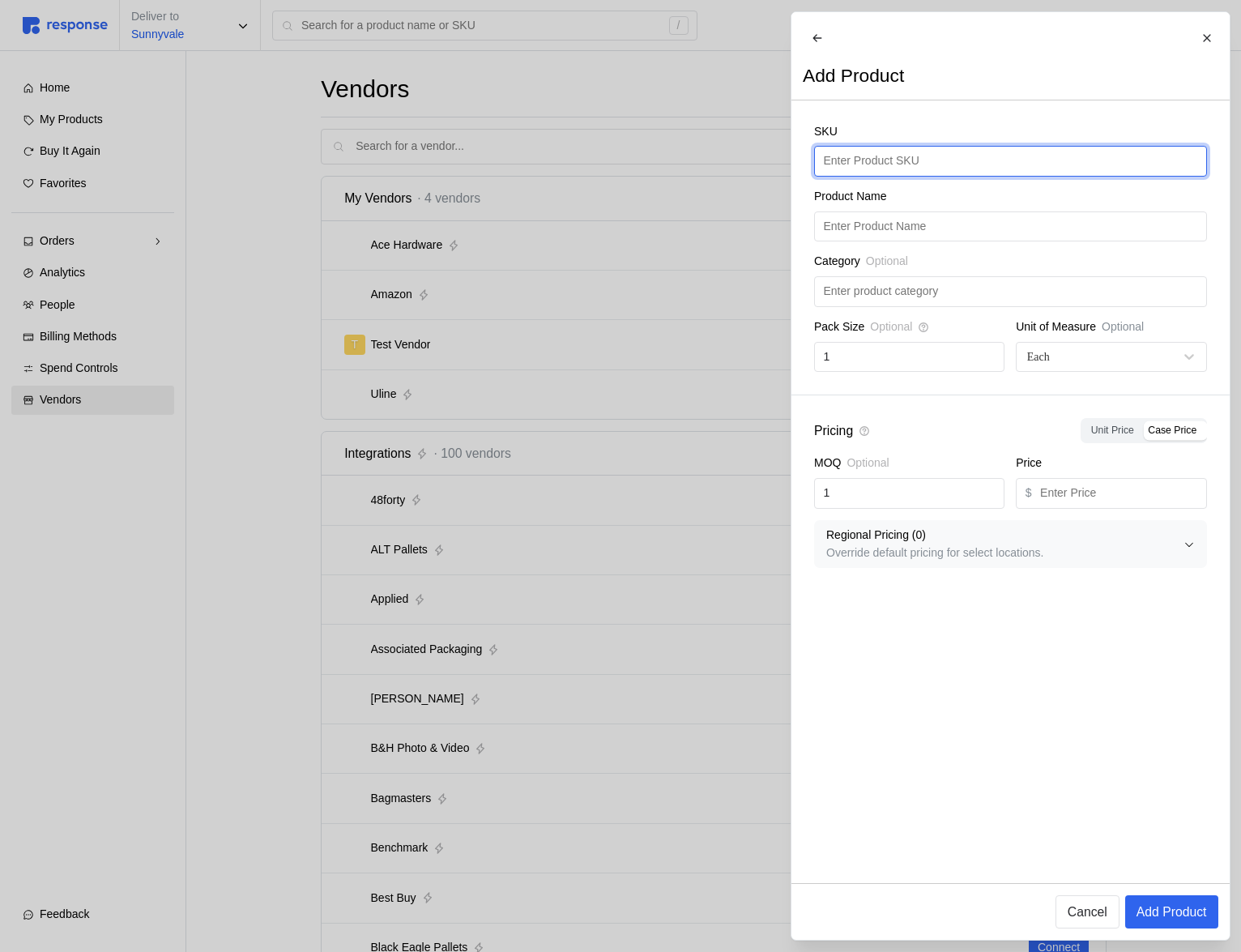
click at [892, 158] on input "text" at bounding box center [1010, 160] width 374 height 29
type input "s"
